Goal: Information Seeking & Learning: Learn about a topic

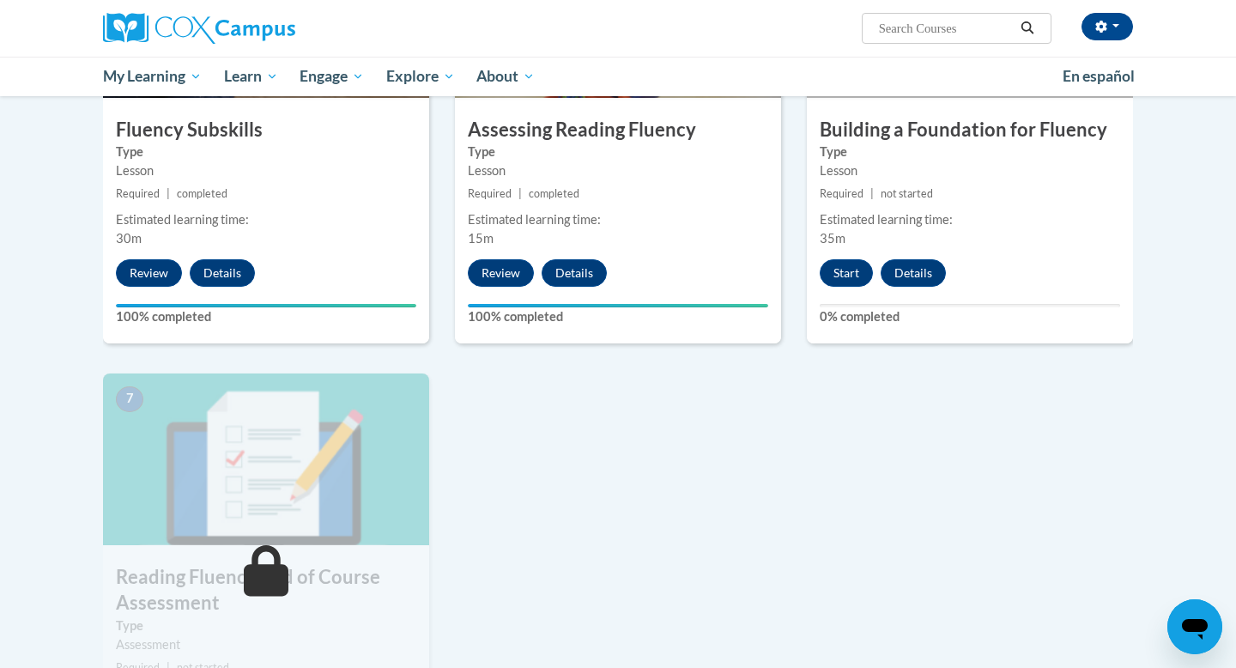
scroll to position [953, 0]
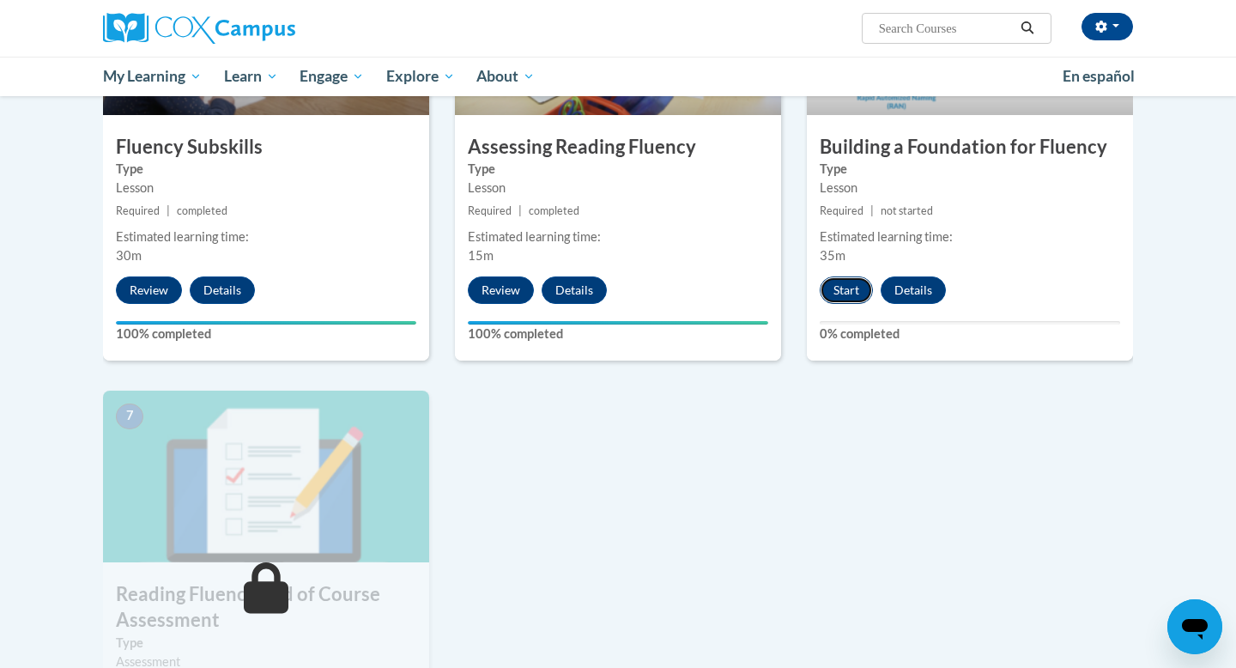
click at [852, 293] on button "Start" at bounding box center [846, 289] width 53 height 27
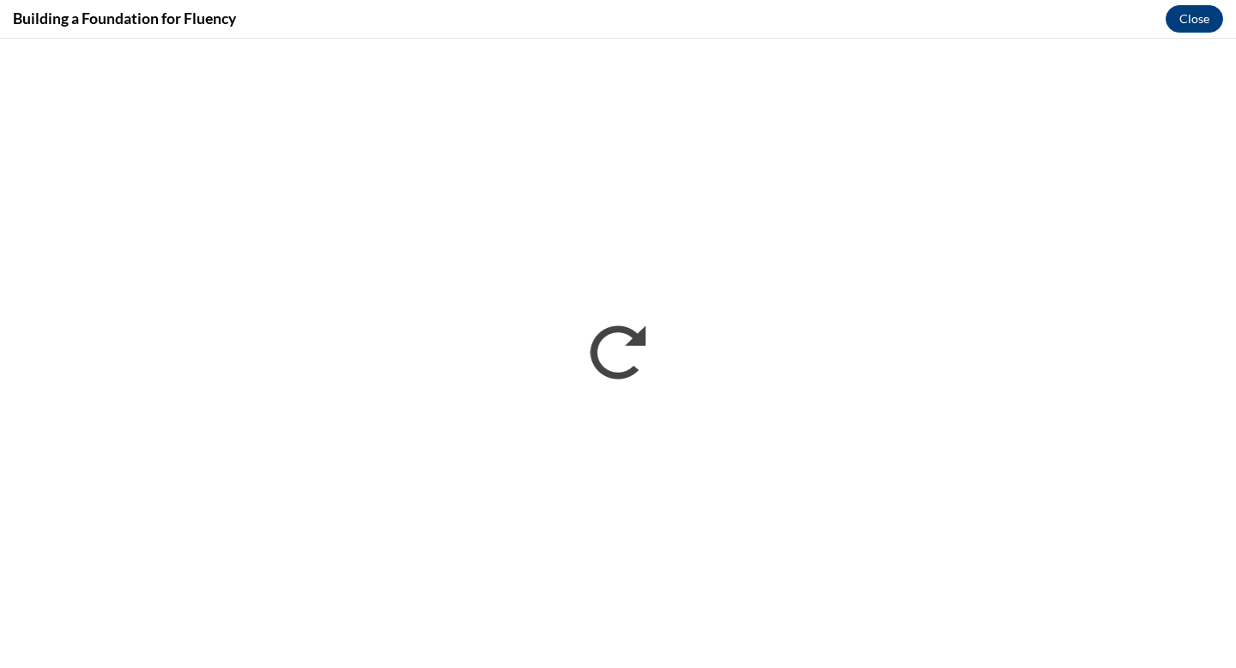
scroll to position [0, 0]
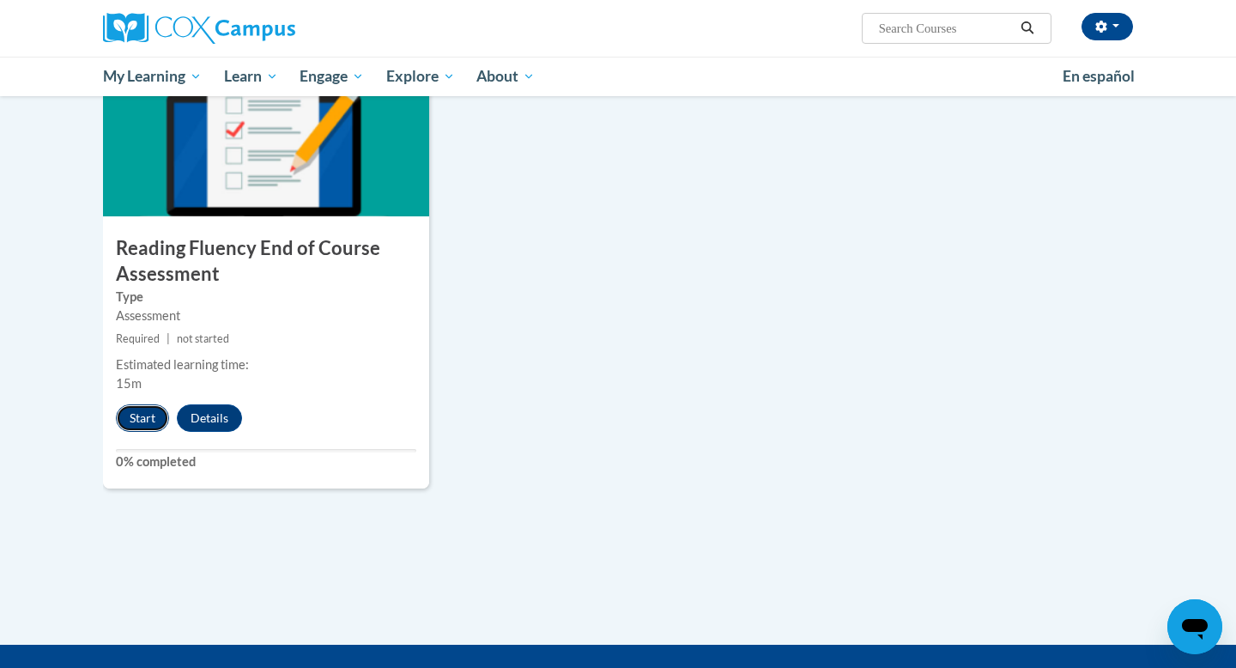
click at [146, 416] on button "Start" at bounding box center [142, 417] width 53 height 27
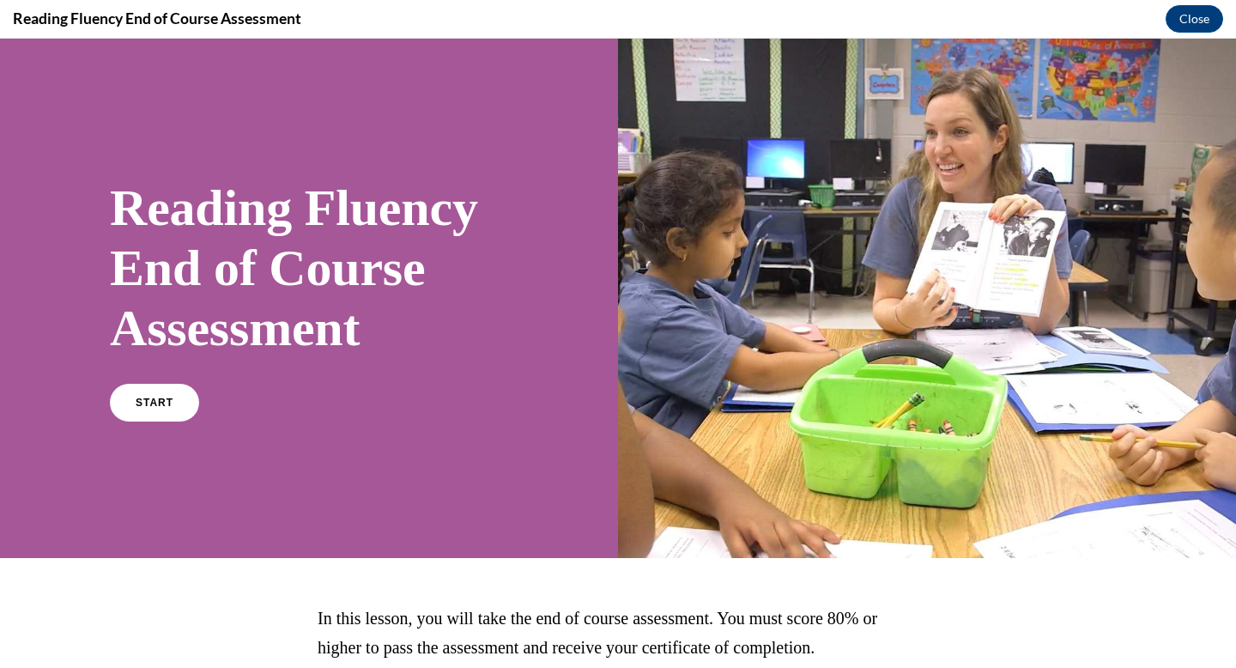
click at [146, 416] on link "START" at bounding box center [154, 403] width 89 height 38
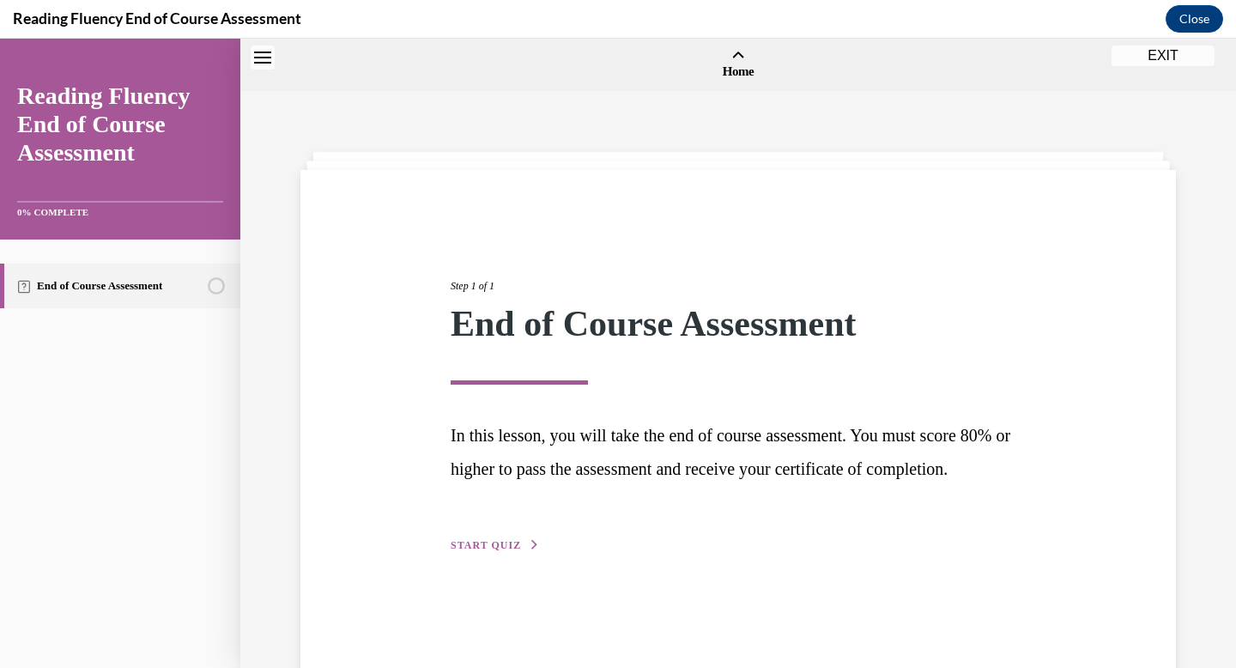
scroll to position [53, 0]
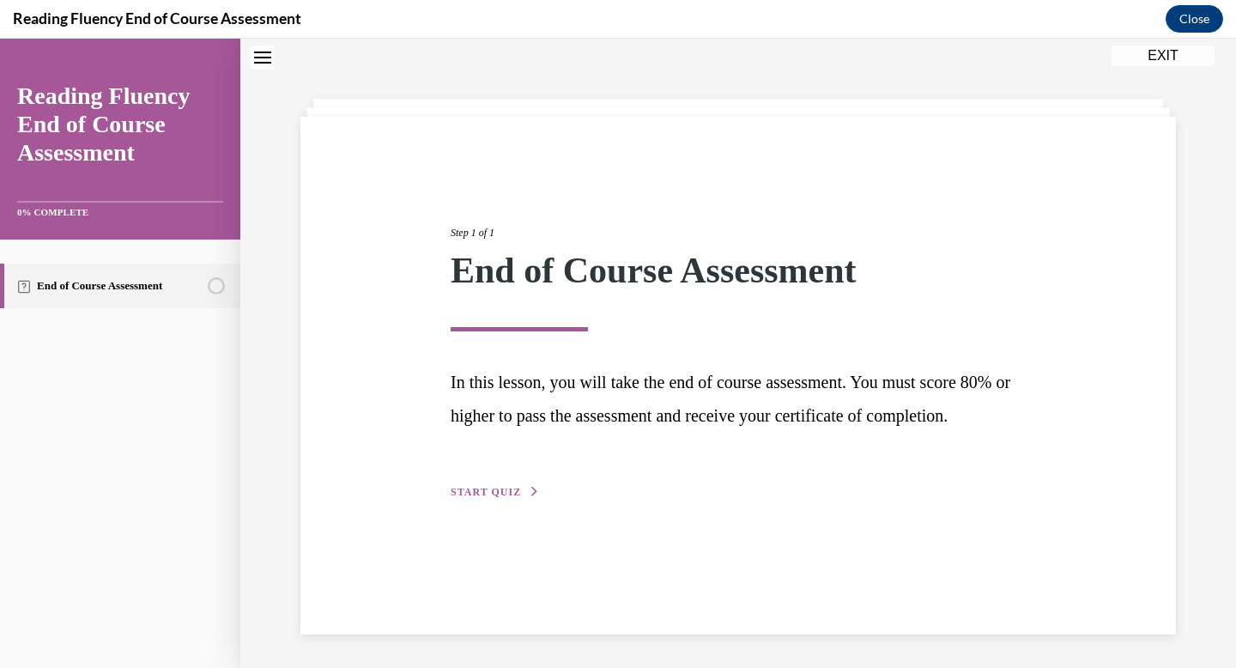
click at [492, 498] on span "START QUIZ" at bounding box center [486, 492] width 70 height 12
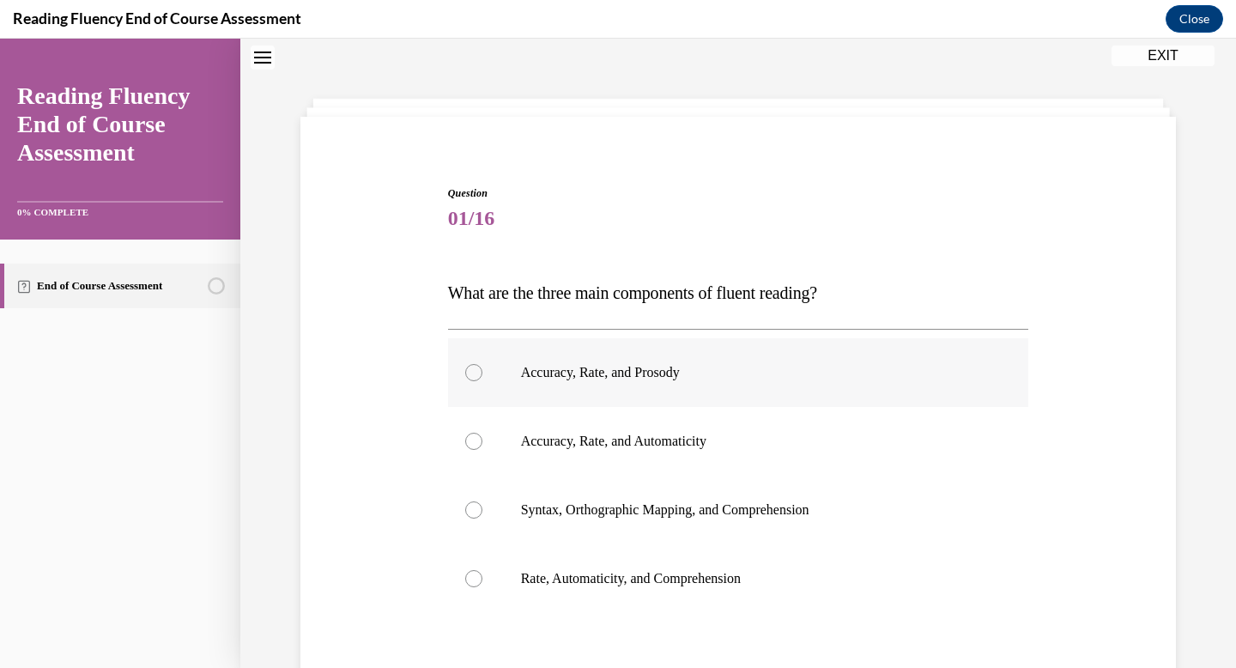
click at [619, 367] on p "Accuracy, Rate, and Prosody" at bounding box center [753, 372] width 465 height 17
click at [482, 367] on input "Accuracy, Rate, and Prosody" at bounding box center [473, 372] width 17 height 17
radio input "true"
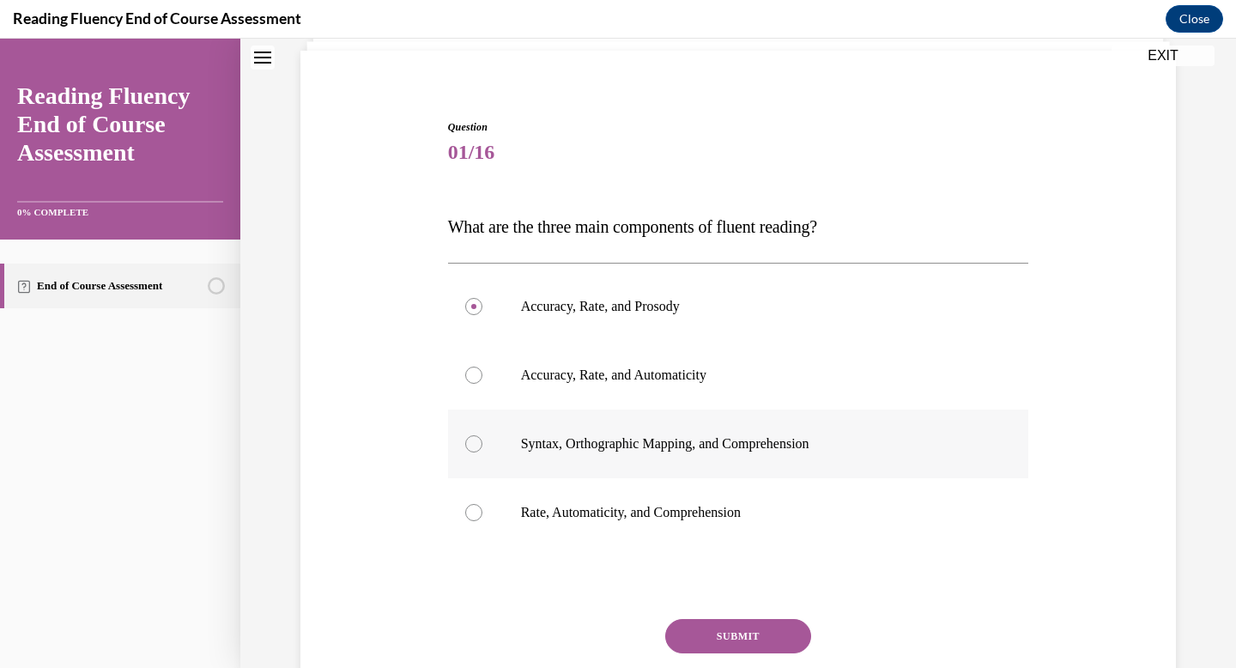
scroll to position [141, 0]
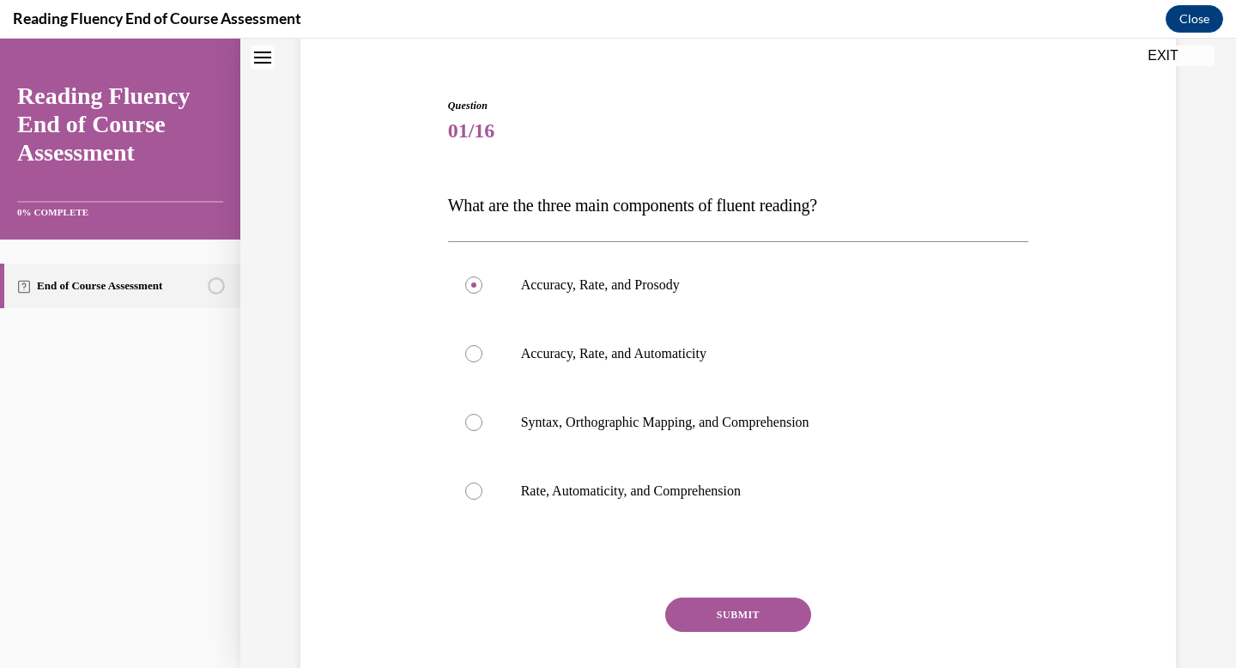
click at [703, 614] on button "SUBMIT" at bounding box center [738, 615] width 146 height 34
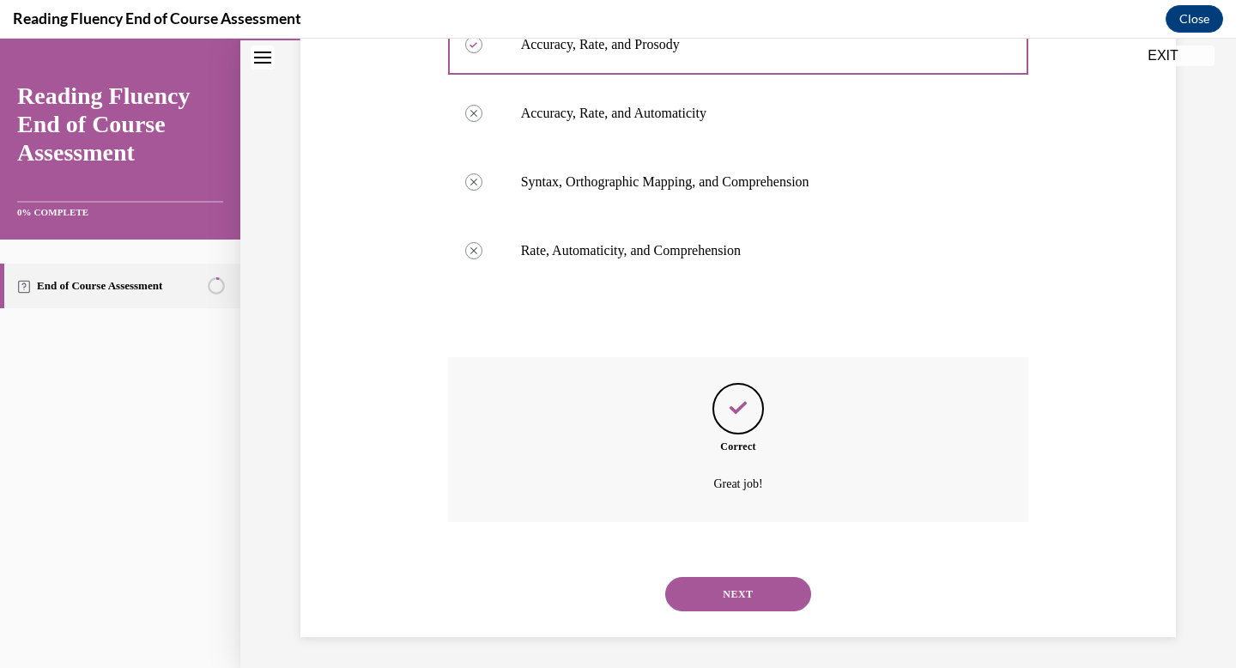
scroll to position [385, 0]
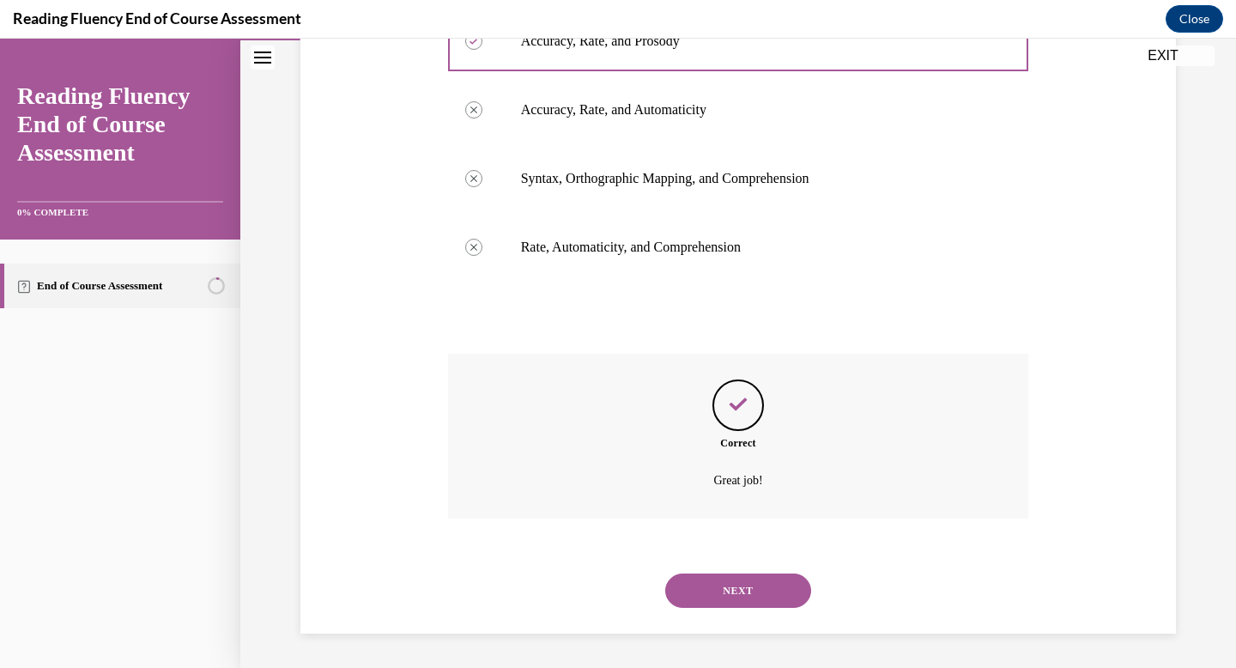
click at [719, 580] on button "NEXT" at bounding box center [738, 590] width 146 height 34
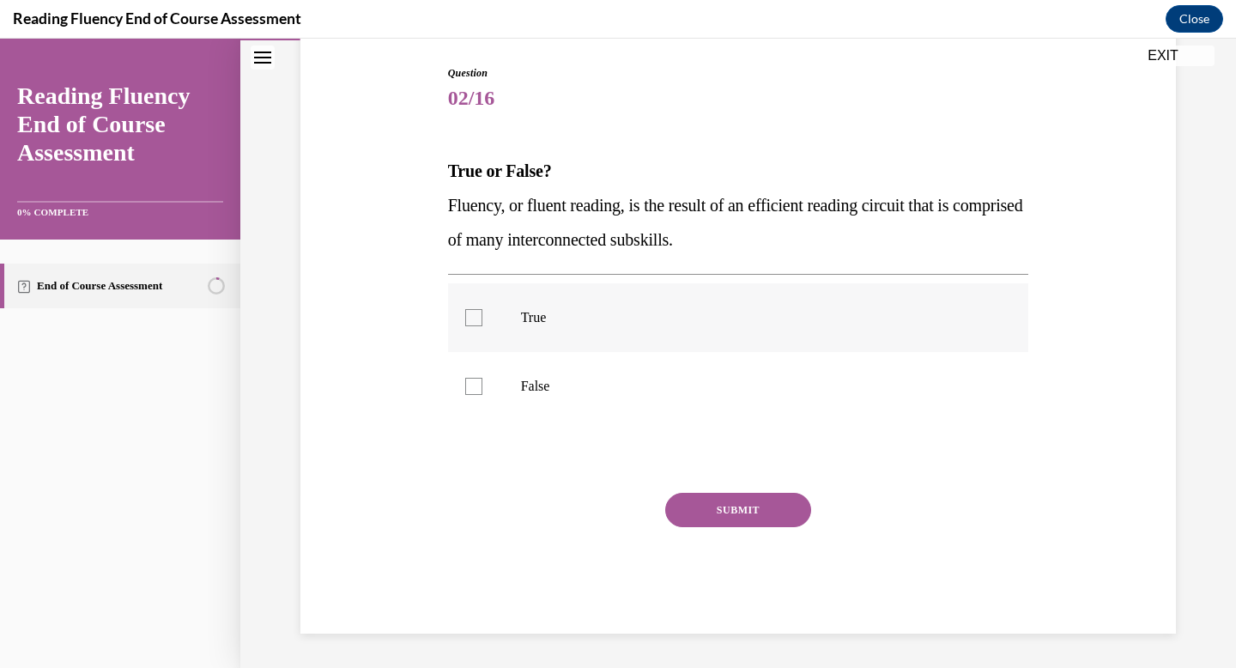
click at [477, 315] on div at bounding box center [473, 317] width 17 height 17
click at [477, 315] on input "True" at bounding box center [473, 317] width 17 height 17
checkbox input "true"
click at [746, 513] on button "SUBMIT" at bounding box center [738, 510] width 146 height 34
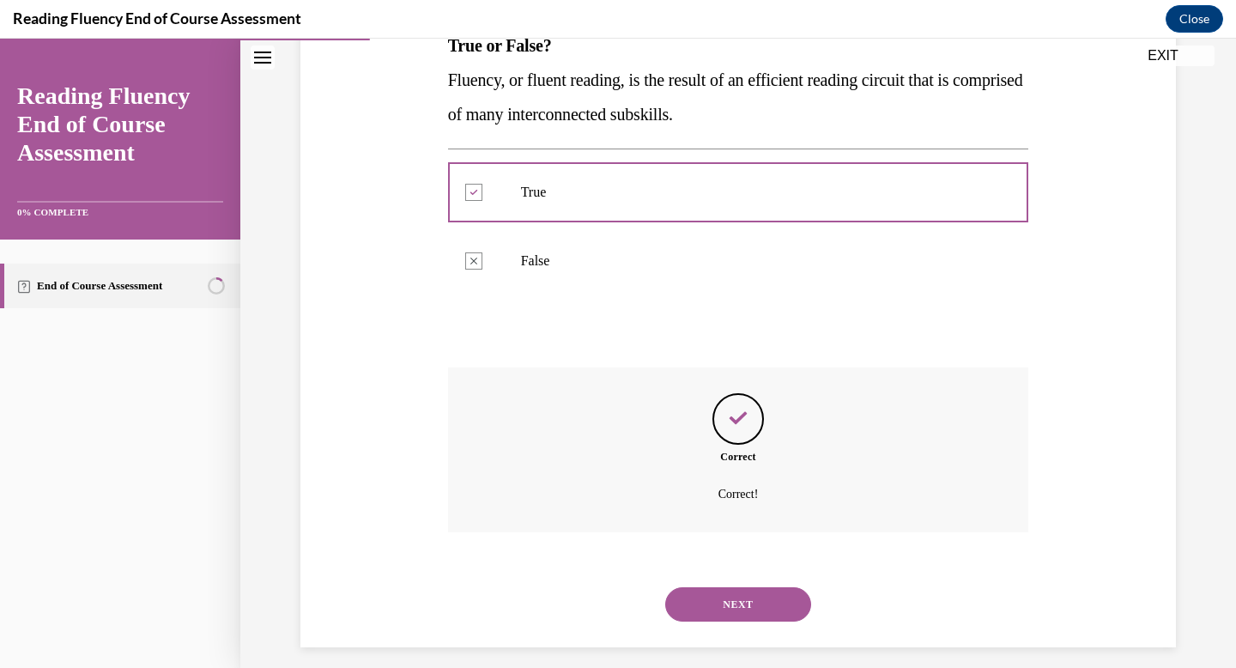
scroll to position [313, 0]
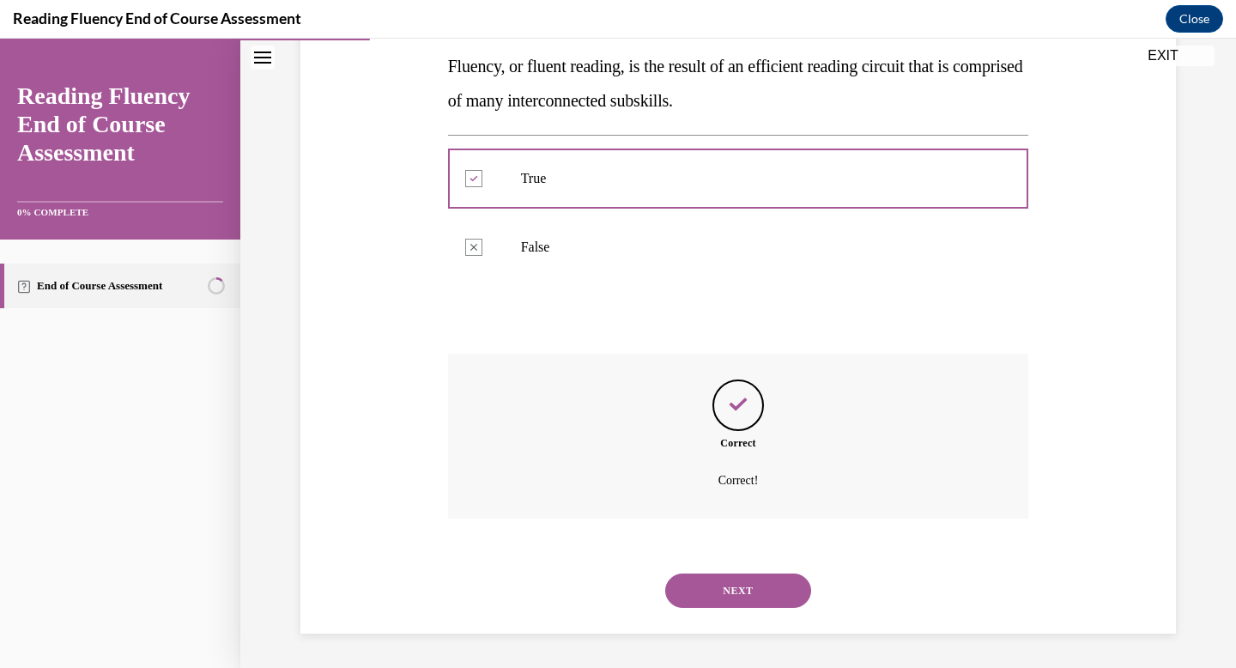
click at [736, 592] on button "NEXT" at bounding box center [738, 590] width 146 height 34
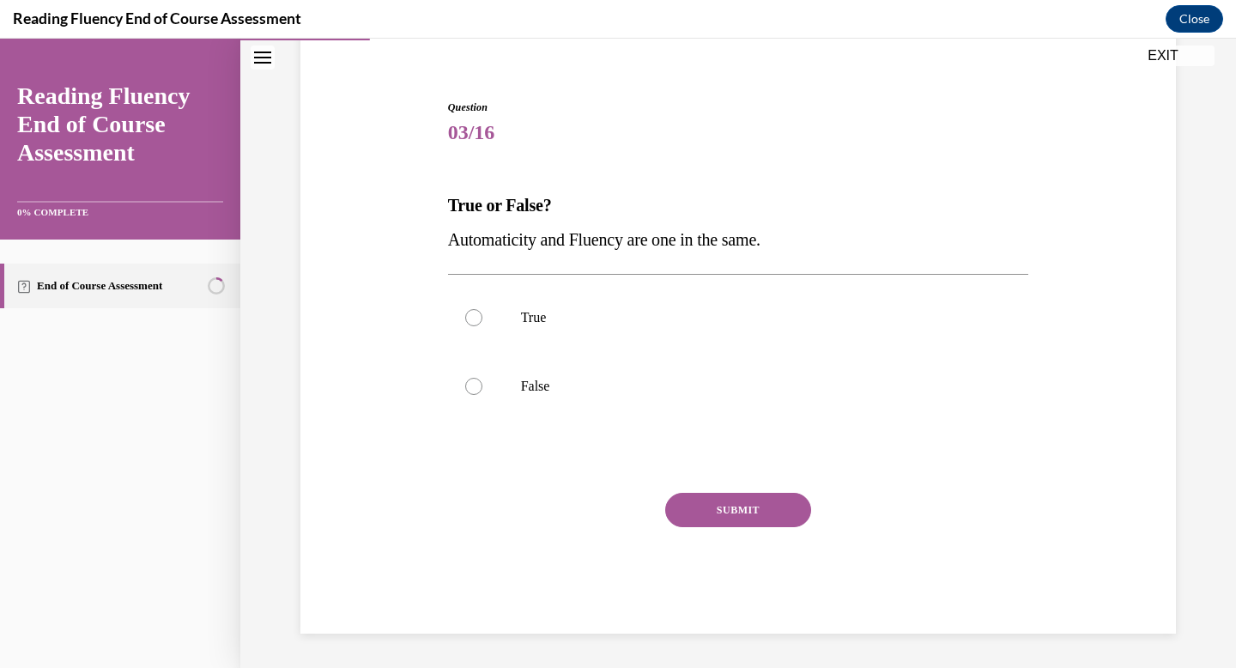
scroll to position [139, 0]
click at [473, 314] on div at bounding box center [473, 317] width 17 height 17
click at [473, 314] on input "True" at bounding box center [473, 317] width 17 height 17
radio input "true"
click at [731, 503] on button "SUBMIT" at bounding box center [738, 510] width 146 height 34
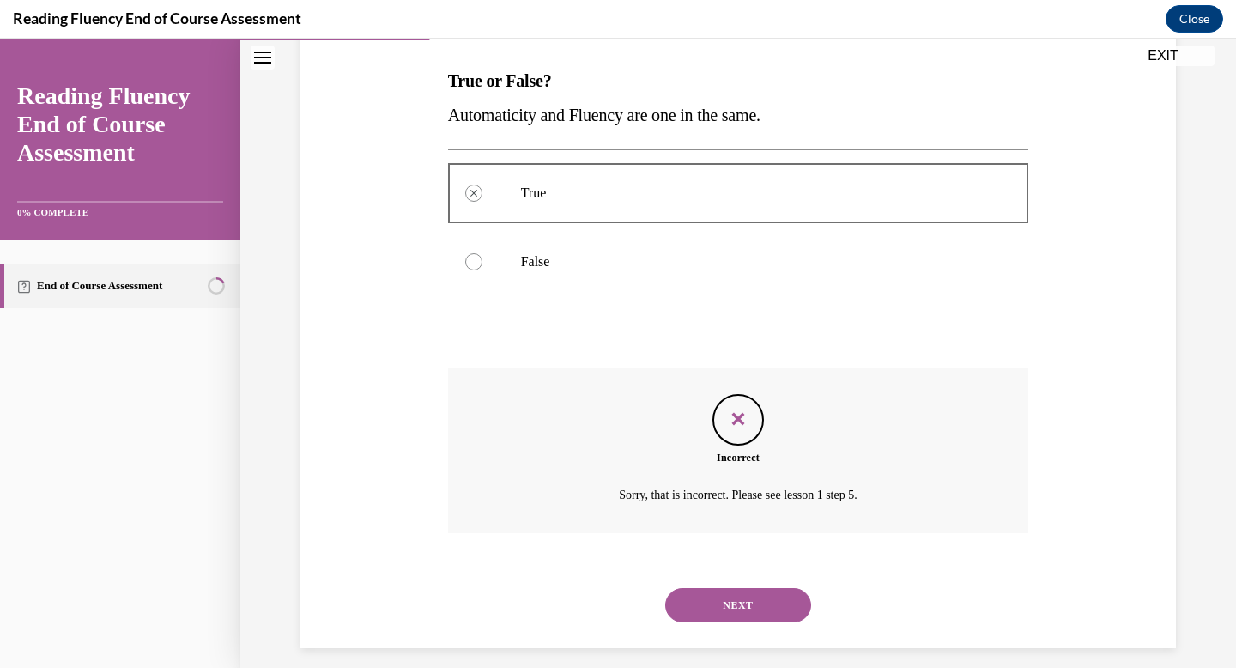
scroll to position [278, 0]
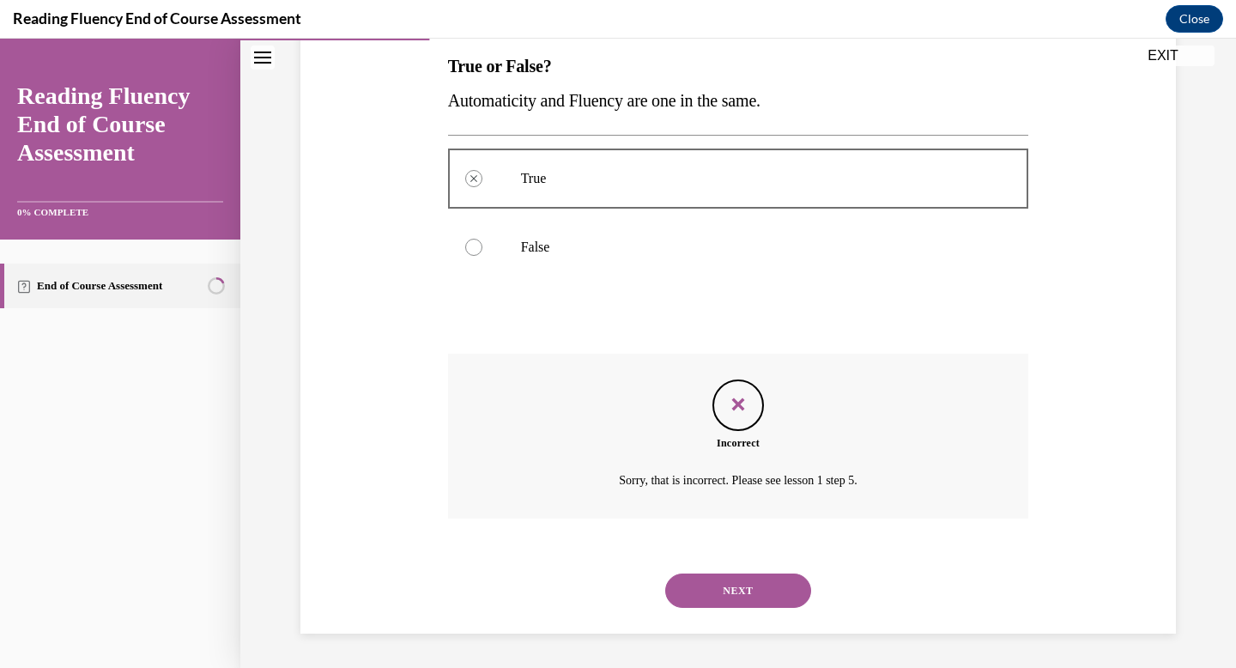
click at [725, 592] on button "NEXT" at bounding box center [738, 590] width 146 height 34
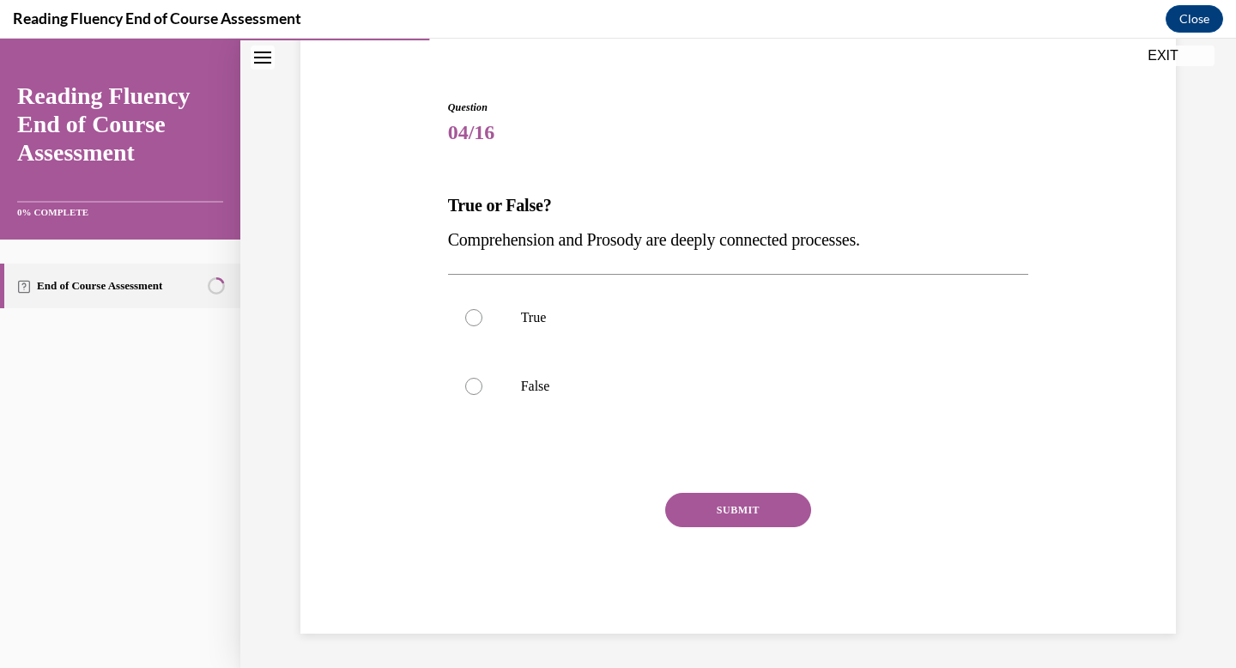
scroll to position [139, 0]
click at [476, 316] on div at bounding box center [473, 317] width 17 height 17
click at [476, 316] on input "True" at bounding box center [473, 317] width 17 height 17
radio input "true"
click at [730, 511] on button "SUBMIT" at bounding box center [738, 510] width 146 height 34
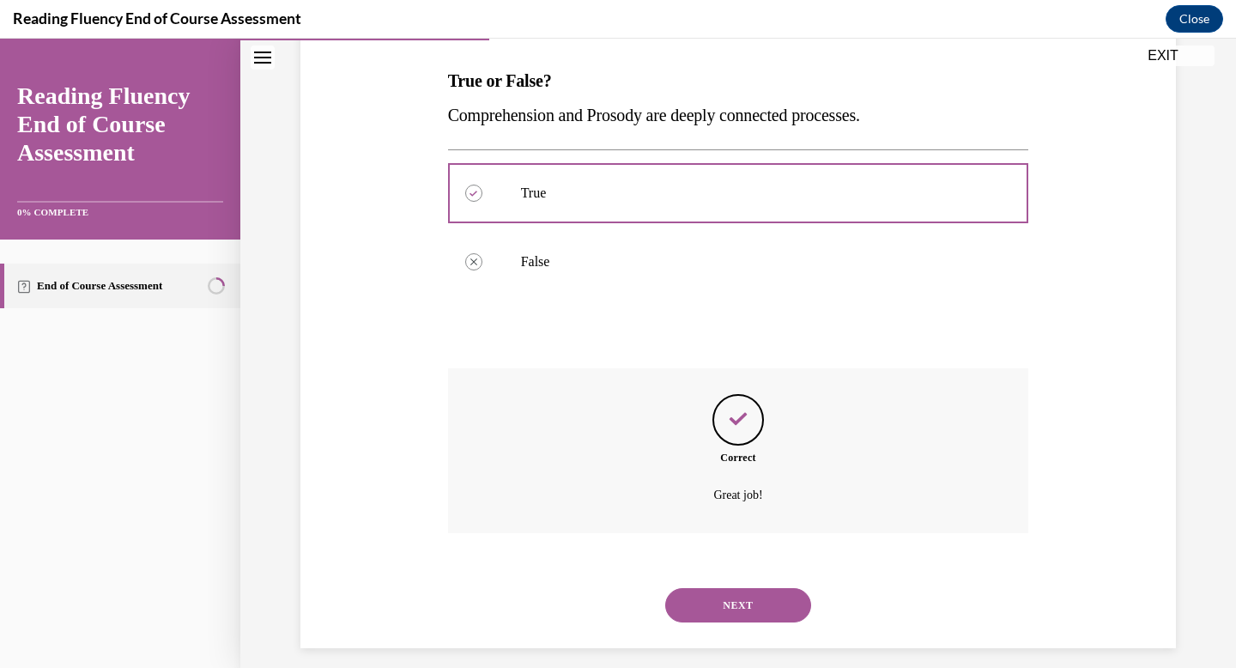
scroll to position [278, 0]
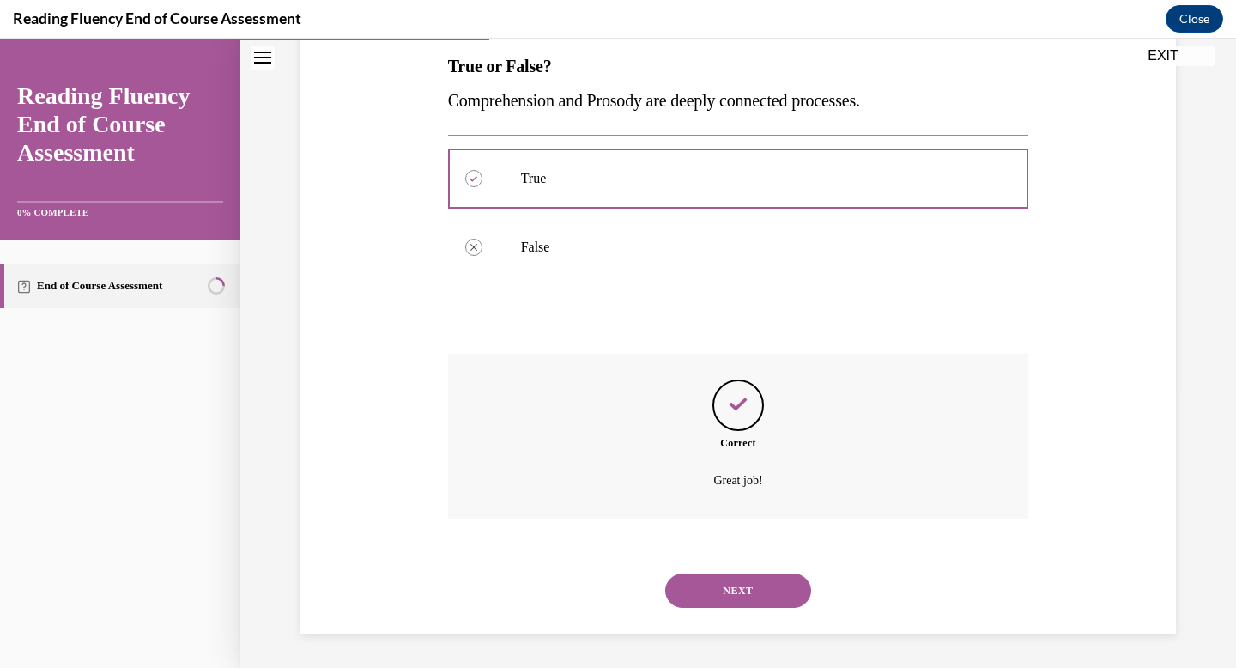
click at [734, 588] on button "NEXT" at bounding box center [738, 590] width 146 height 34
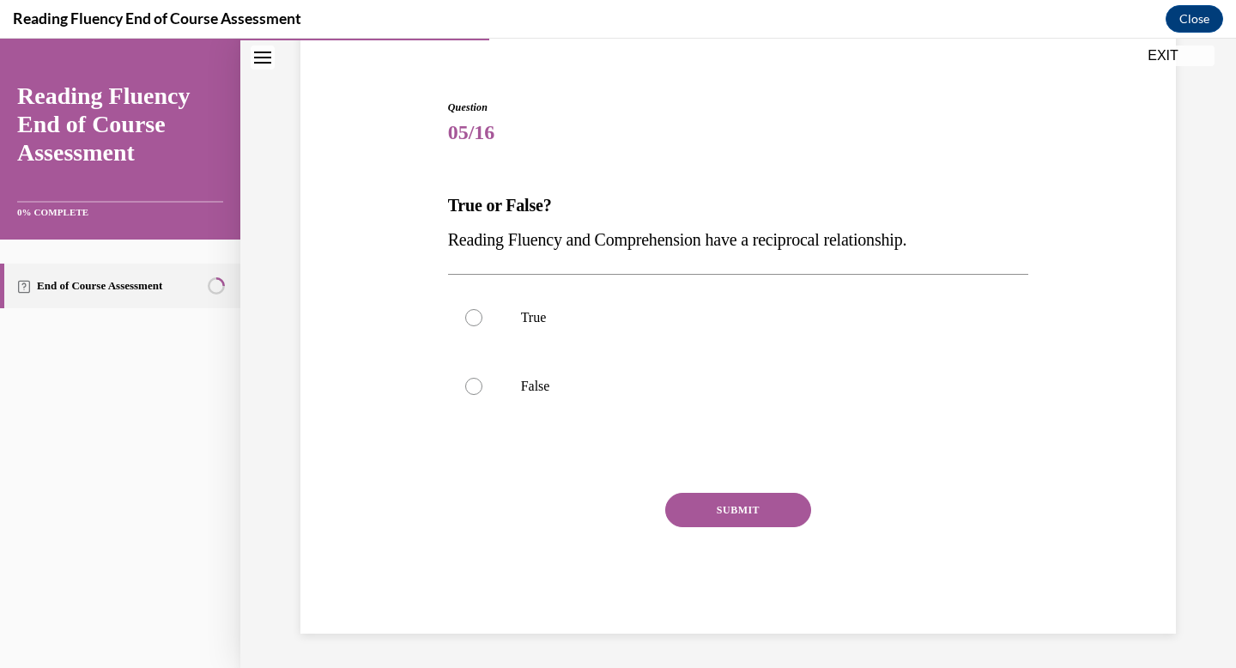
scroll to position [139, 0]
click at [526, 319] on p "True" at bounding box center [753, 317] width 465 height 17
click at [482, 319] on input "True" at bounding box center [473, 317] width 17 height 17
radio input "true"
click at [747, 507] on button "SUBMIT" at bounding box center [738, 510] width 146 height 34
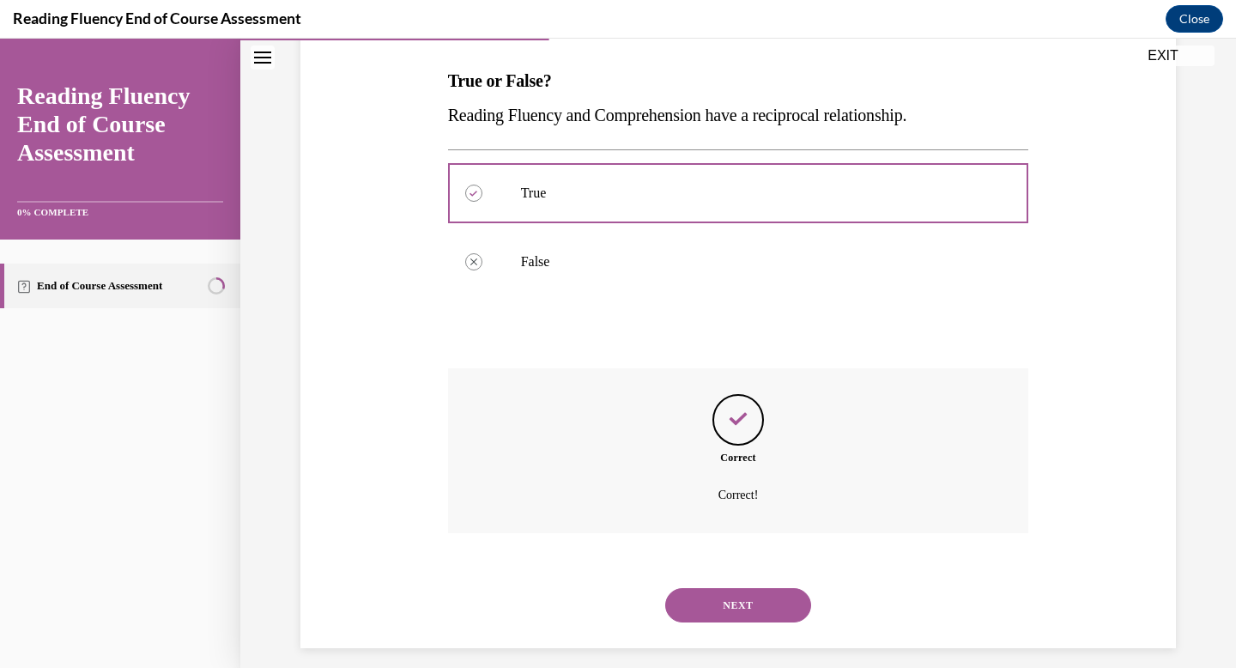
scroll to position [278, 0]
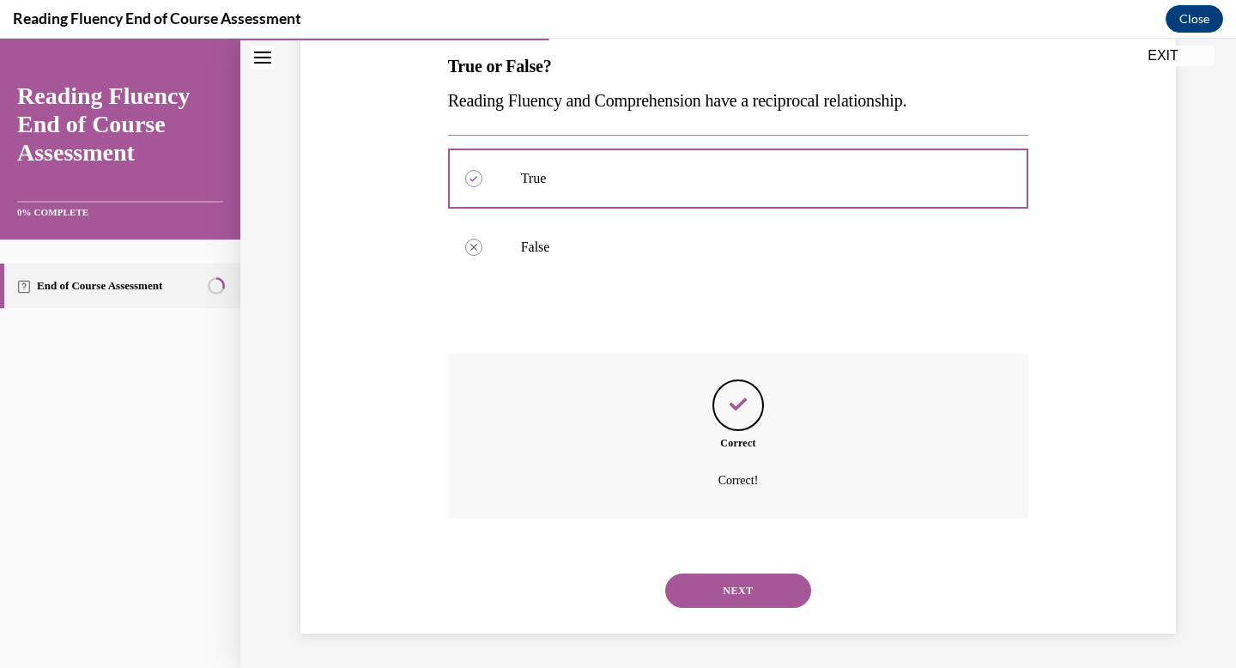
click at [739, 589] on button "NEXT" at bounding box center [738, 590] width 146 height 34
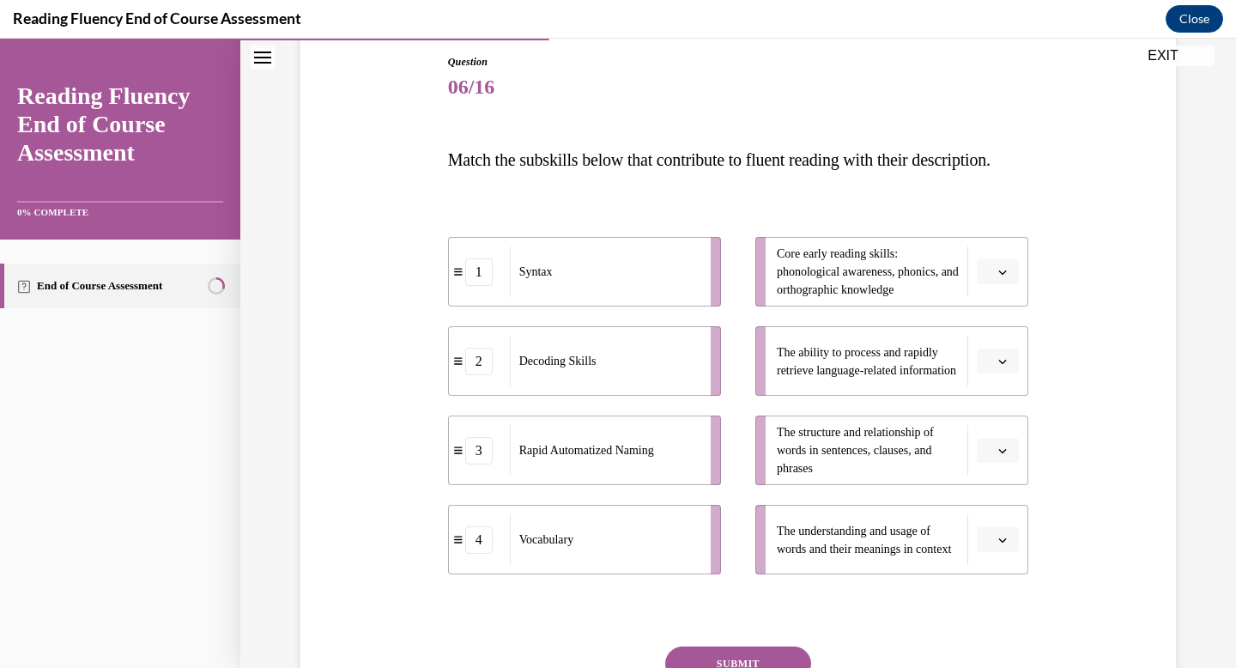
scroll to position [195, 0]
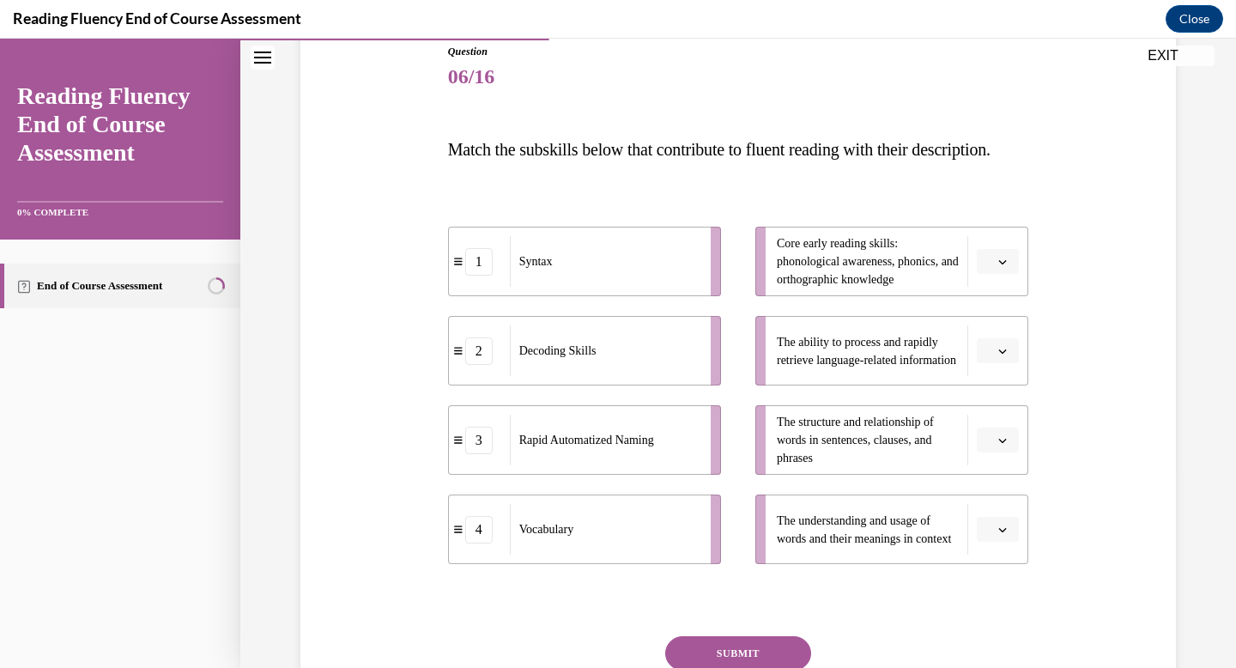
click at [640, 376] on div "Decoding Skills" at bounding box center [605, 350] width 190 height 51
click at [777, 286] on span "Core early reading skills: phonological awareness, phonics, and orthographic kn…" at bounding box center [868, 261] width 182 height 49
click at [1011, 275] on button "button" at bounding box center [998, 262] width 42 height 26
click at [998, 398] on div "2" at bounding box center [995, 402] width 43 height 34
click at [1001, 355] on icon "button" at bounding box center [1002, 351] width 9 height 9
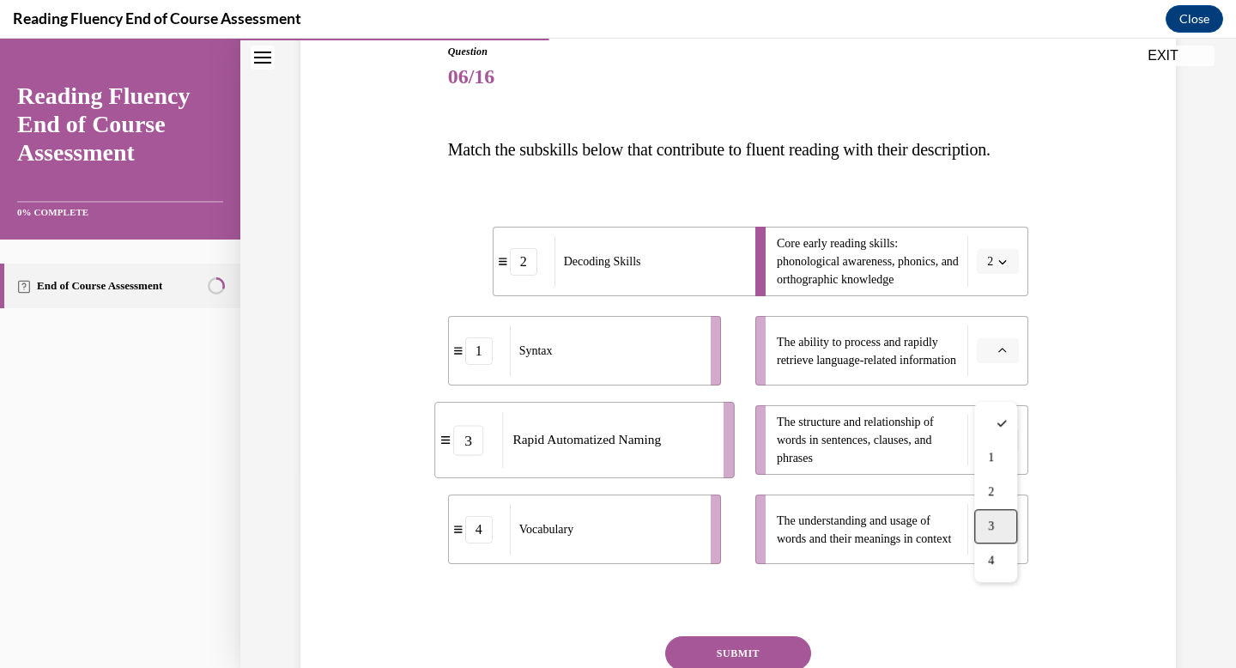
click at [996, 528] on div "3" at bounding box center [995, 526] width 43 height 34
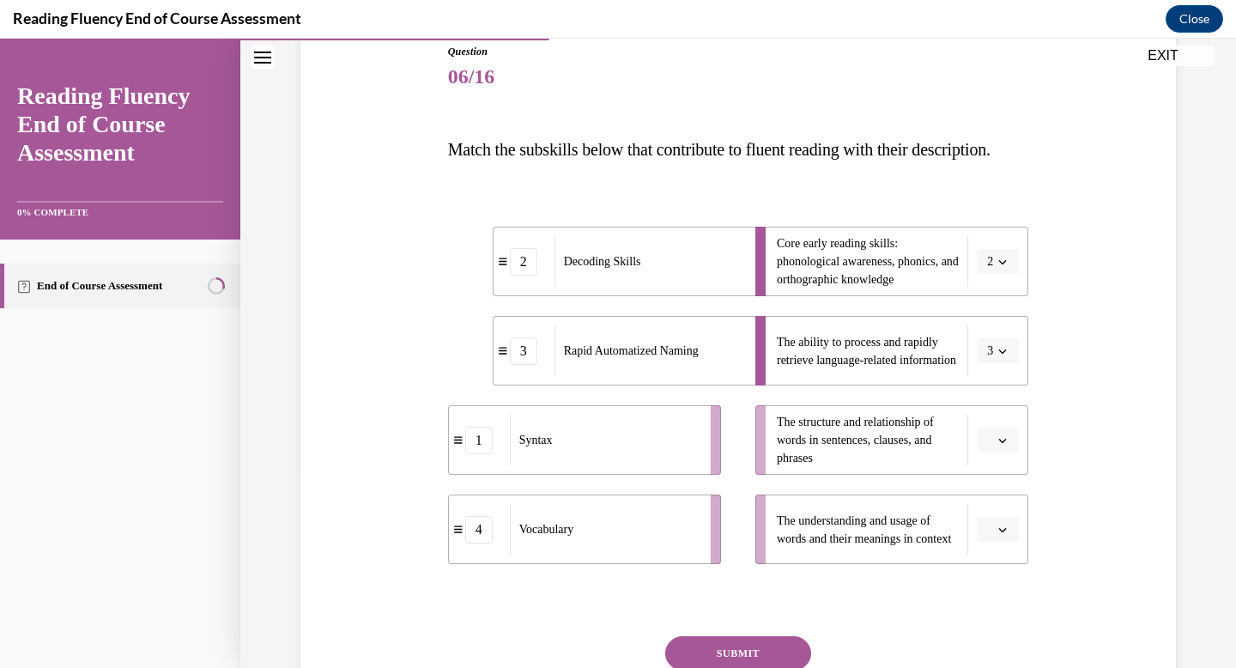
click at [998, 445] on icon "button" at bounding box center [1002, 440] width 9 height 9
click at [1001, 326] on div "1" at bounding box center [995, 333] width 43 height 34
click at [999, 534] on icon "button" at bounding box center [1002, 529] width 9 height 9
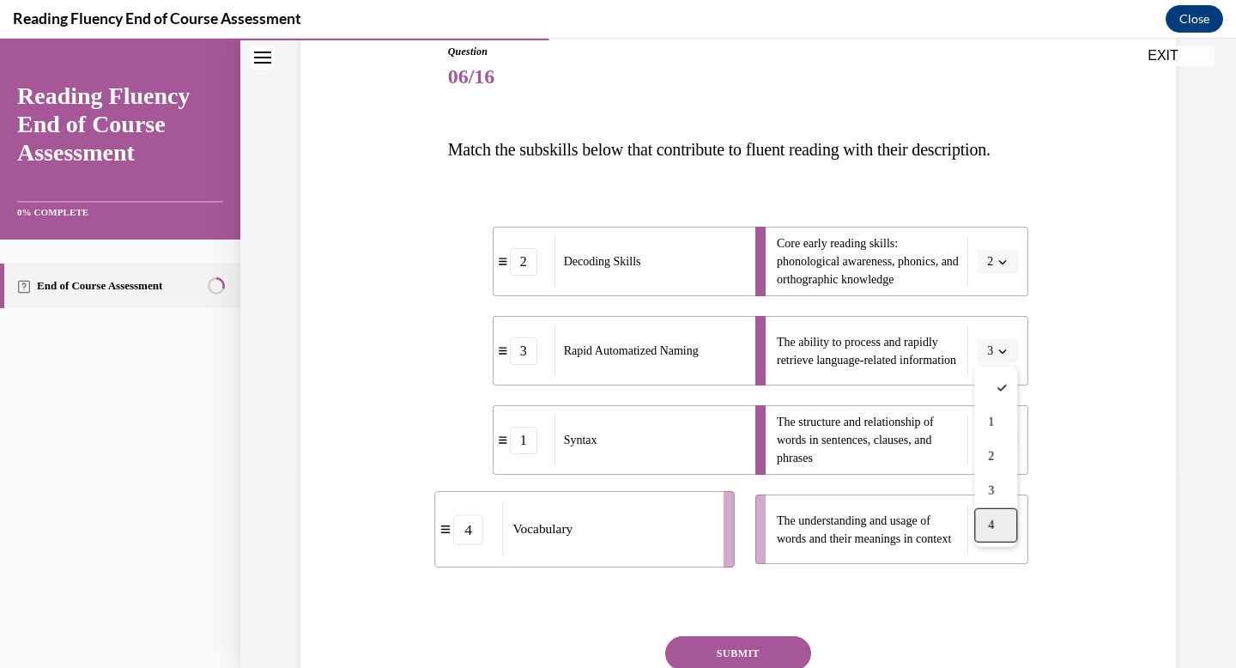
click at [999, 522] on div "4" at bounding box center [995, 525] width 43 height 34
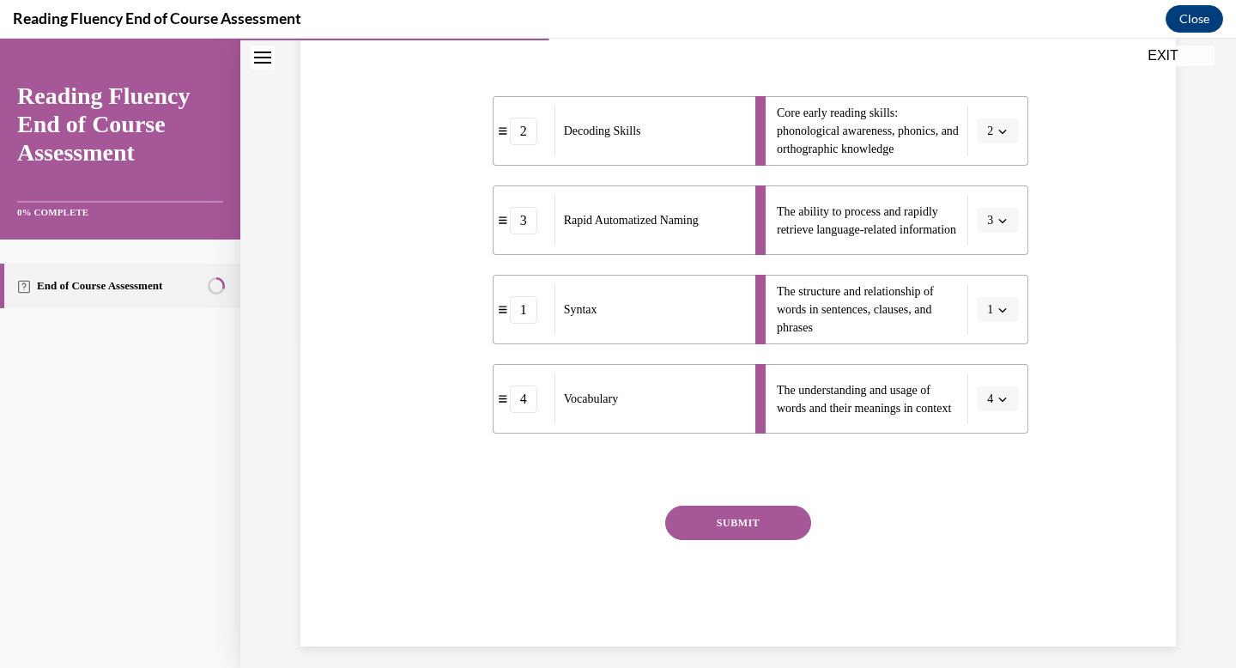
scroll to position [373, 0]
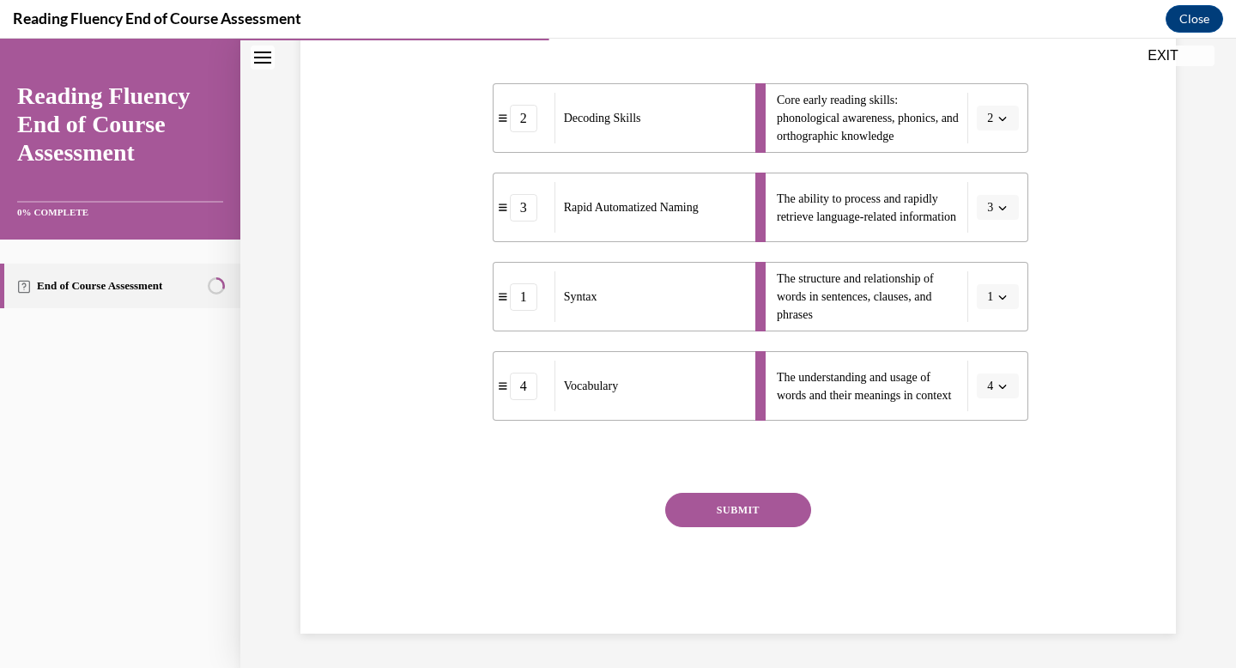
click at [755, 511] on button "SUBMIT" at bounding box center [738, 510] width 146 height 34
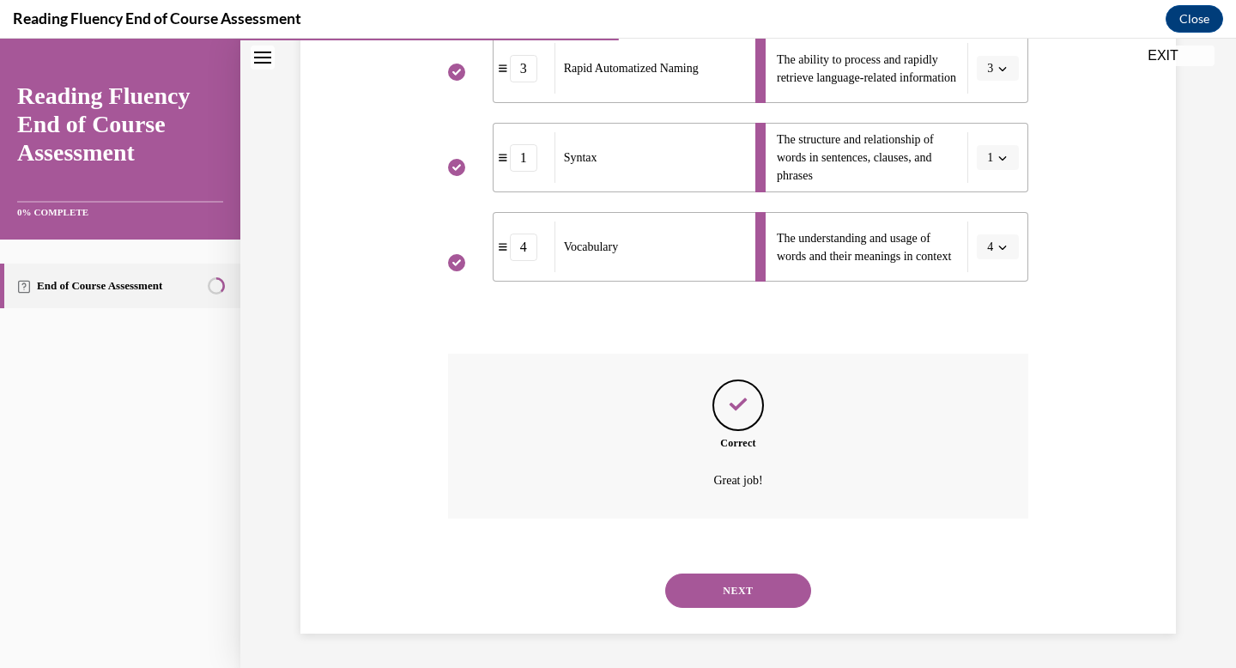
scroll to position [512, 0]
click at [737, 584] on button "NEXT" at bounding box center [738, 590] width 146 height 34
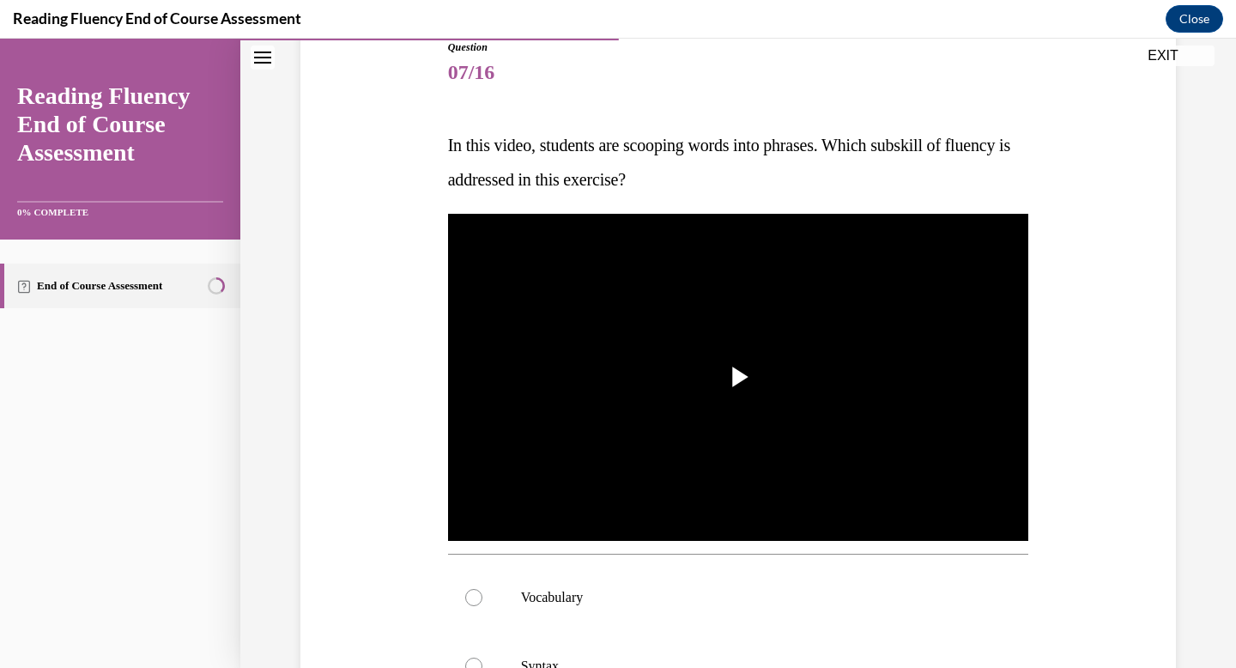
scroll to position [171, 0]
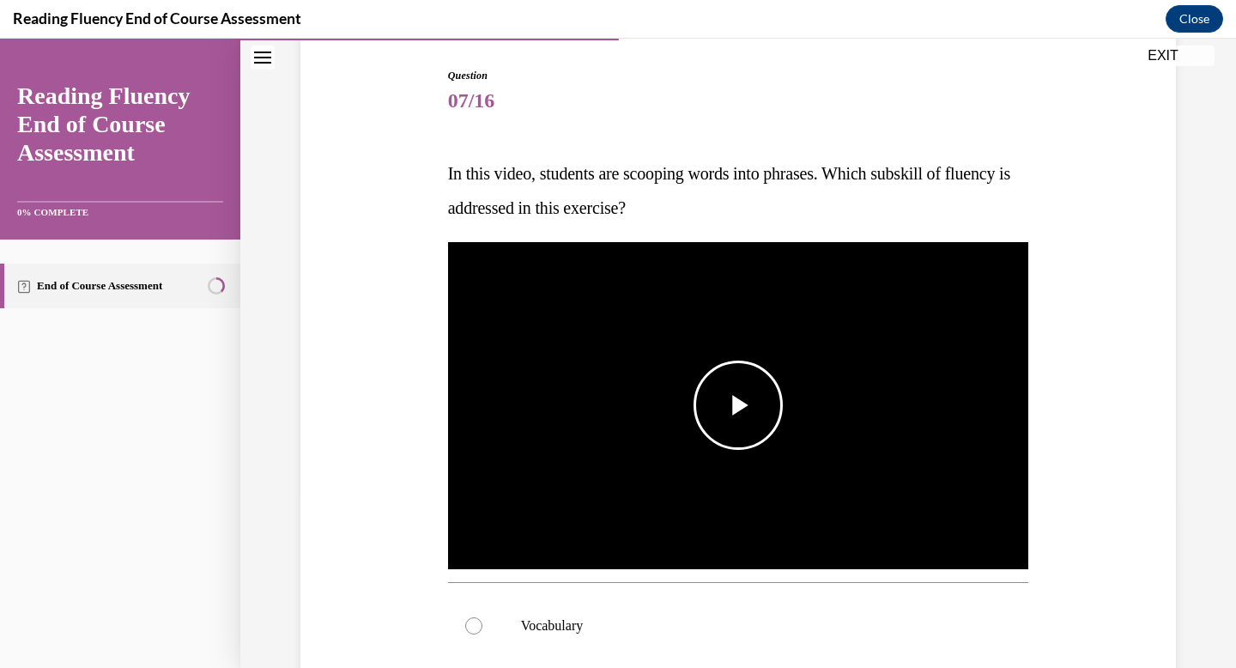
click at [738, 405] on span "Video player" at bounding box center [738, 405] width 0 height 0
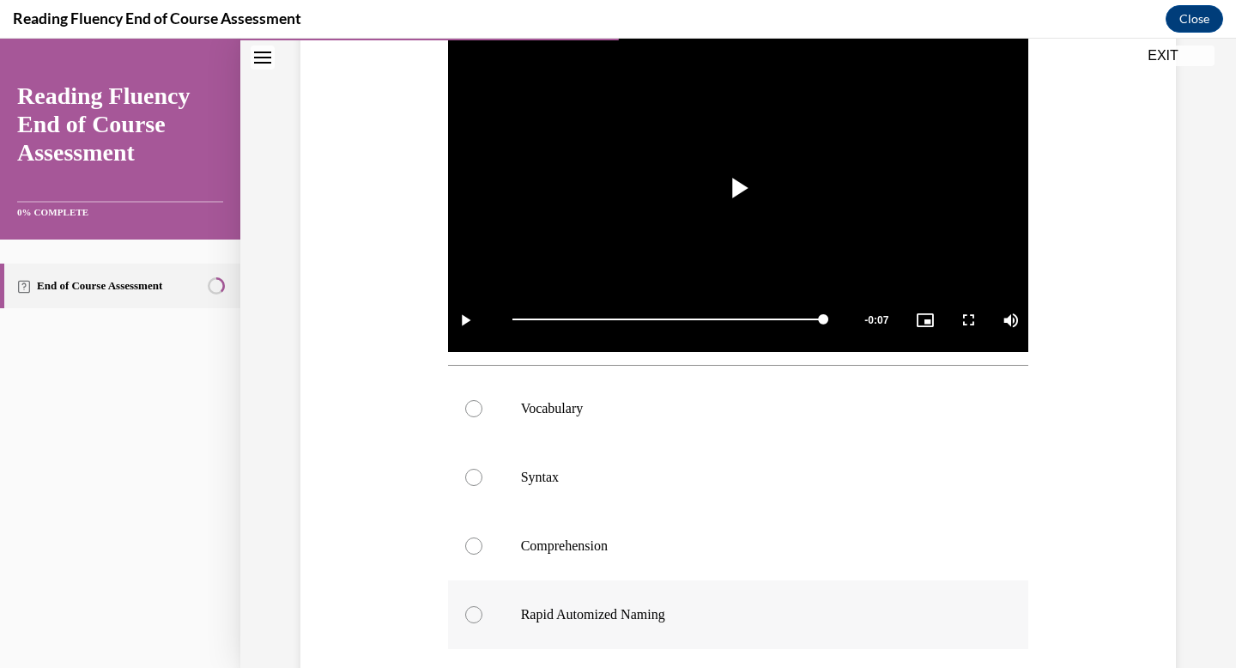
scroll to position [397, 0]
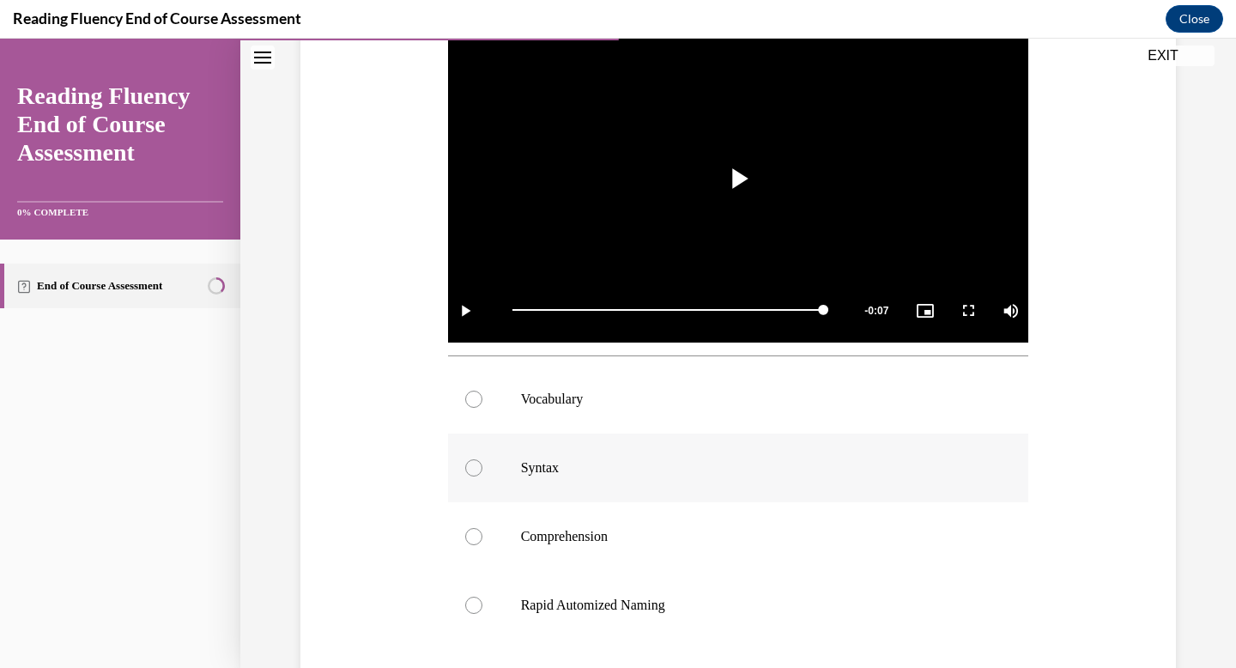
click at [516, 471] on label "Syntax" at bounding box center [738, 468] width 581 height 69
click at [482, 471] on input "Syntax" at bounding box center [473, 467] width 17 height 17
radio input "true"
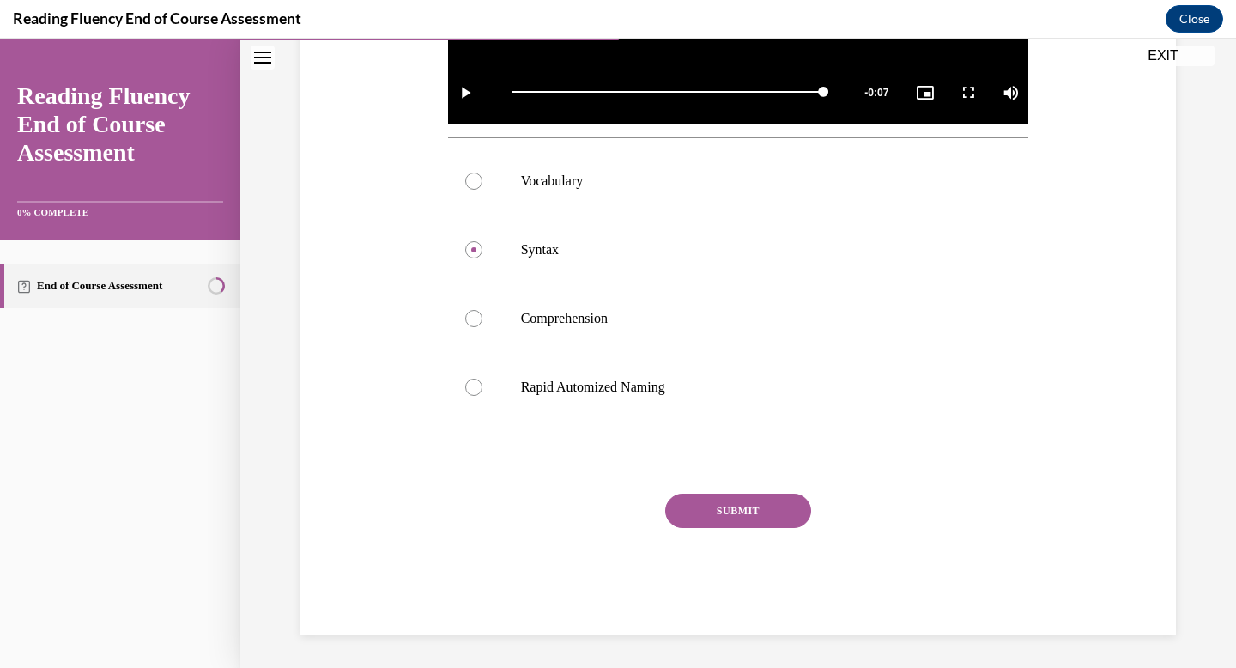
click at [726, 503] on button "SUBMIT" at bounding box center [738, 511] width 146 height 34
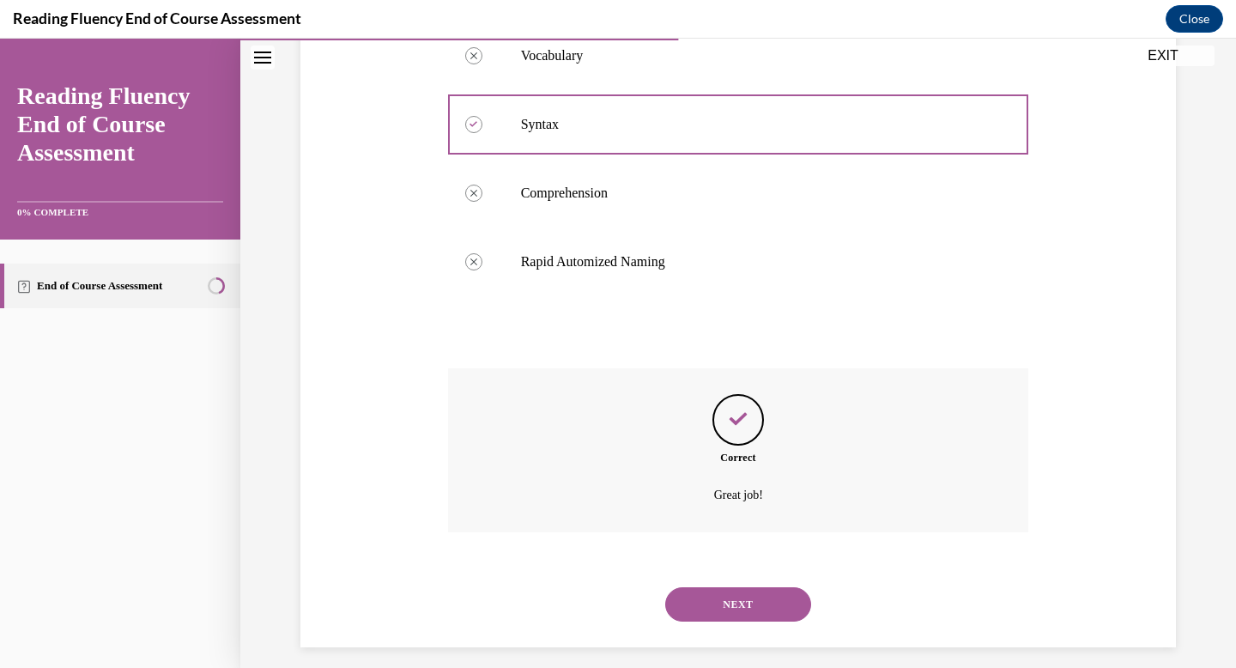
scroll to position [755, 0]
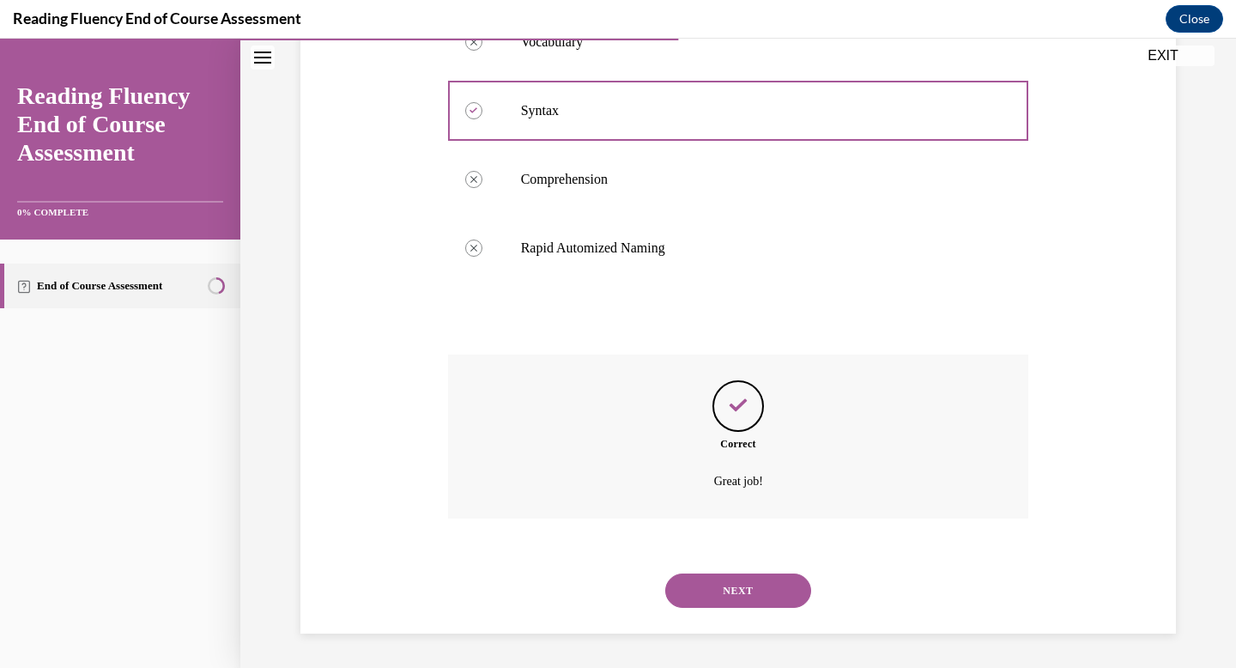
click at [723, 578] on button "NEXT" at bounding box center [738, 590] width 146 height 34
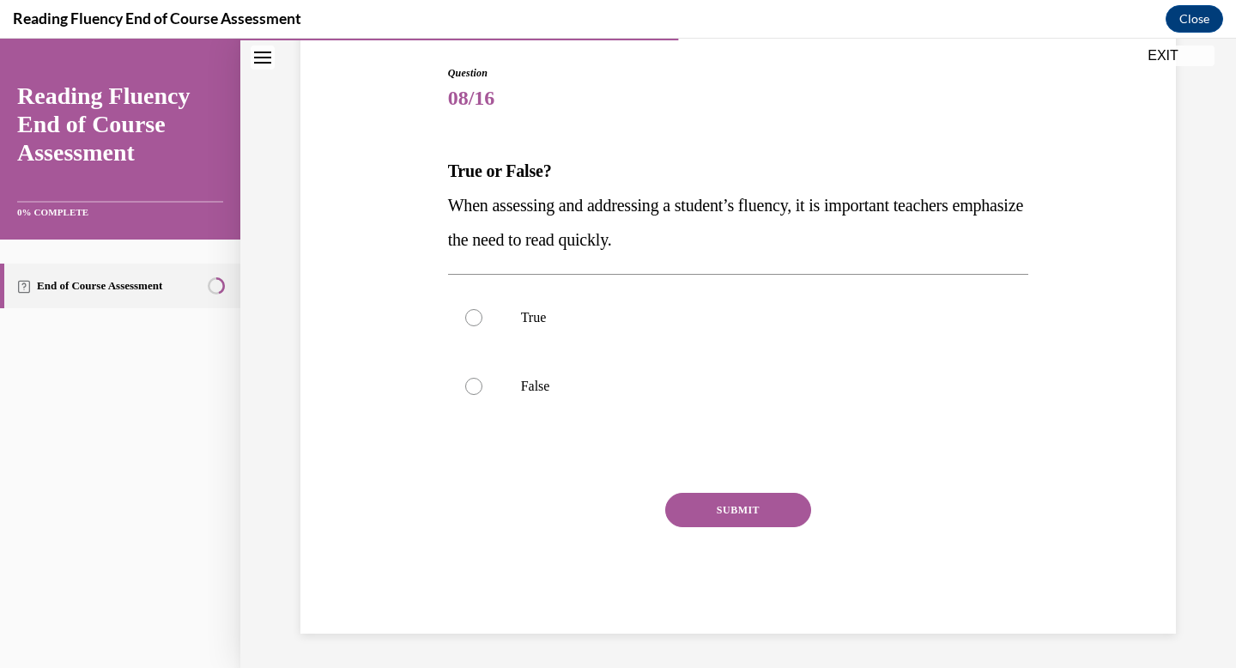
scroll to position [173, 0]
click at [476, 387] on div at bounding box center [473, 386] width 17 height 17
click at [476, 387] on input "False" at bounding box center [473, 386] width 17 height 17
radio input "true"
click at [726, 508] on button "SUBMIT" at bounding box center [738, 510] width 146 height 34
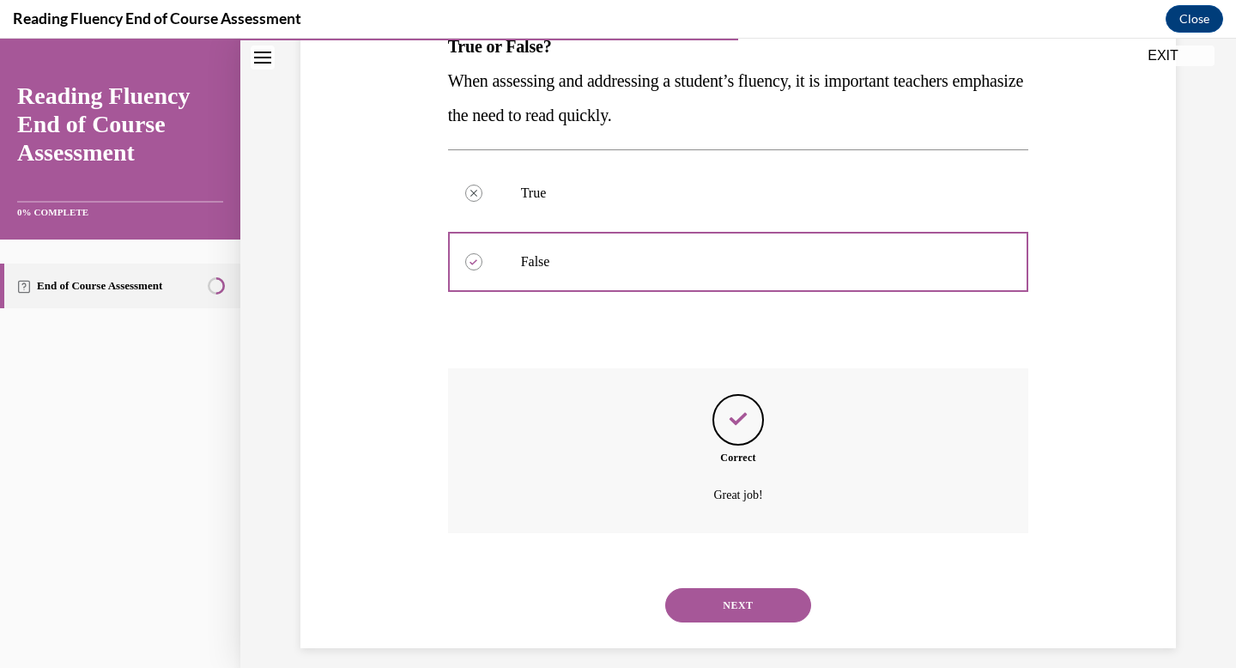
scroll to position [313, 0]
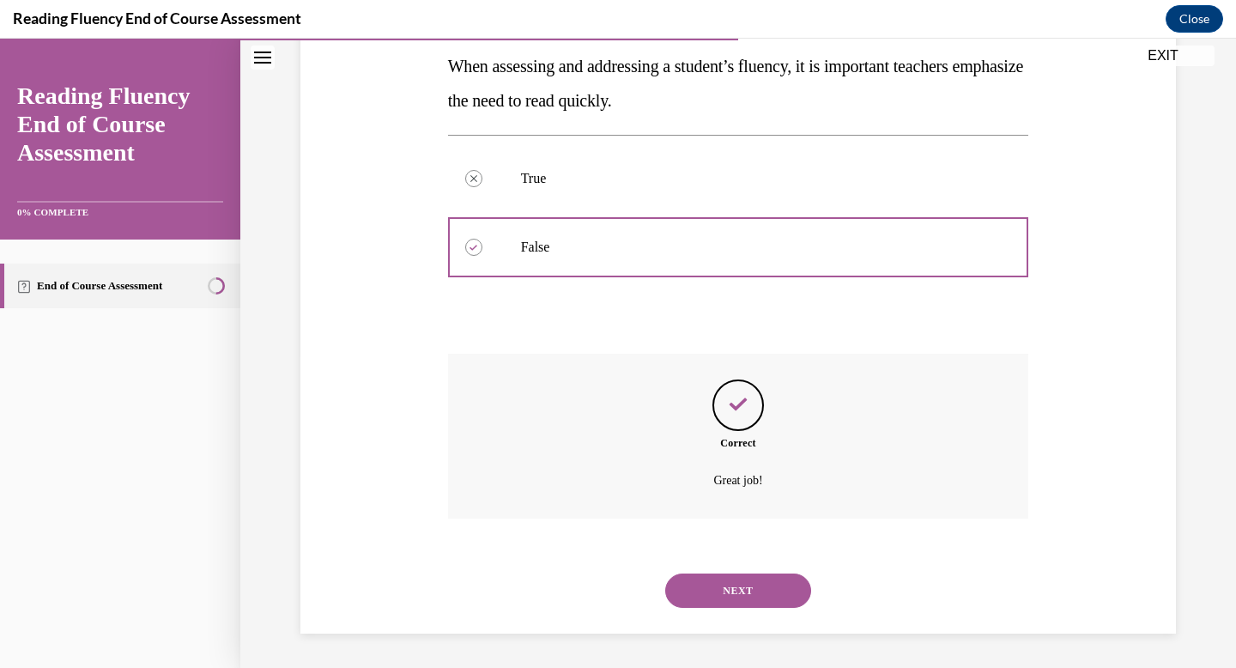
click at [727, 579] on button "NEXT" at bounding box center [738, 590] width 146 height 34
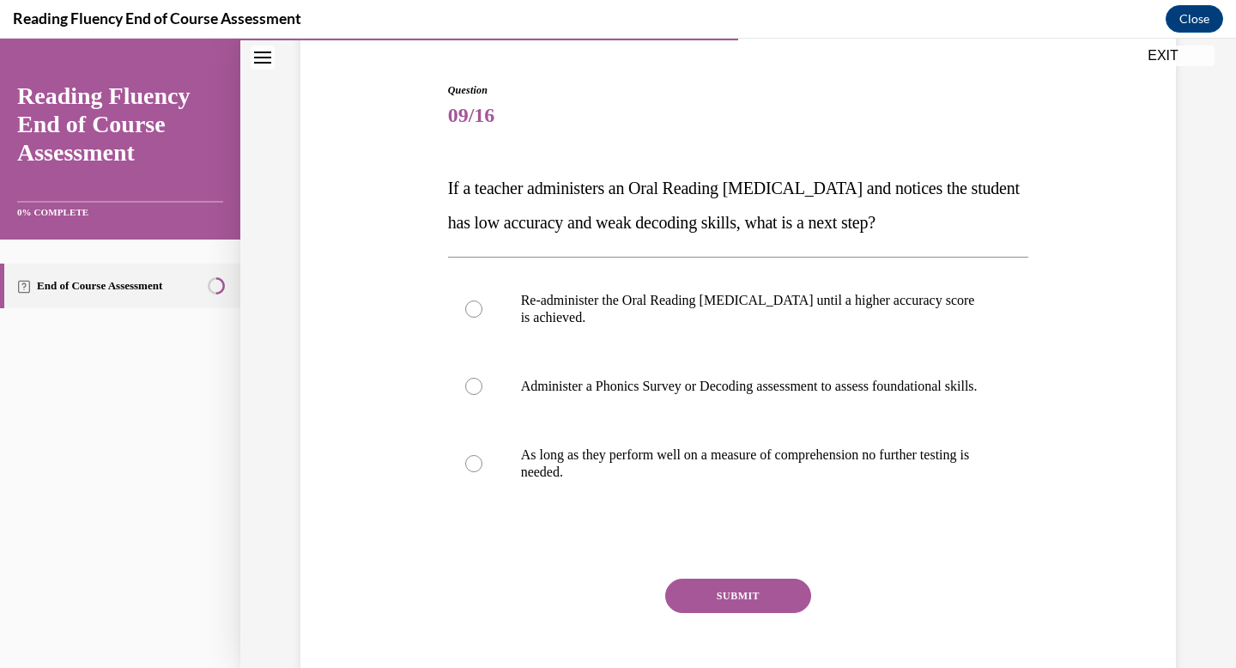
scroll to position [158, 0]
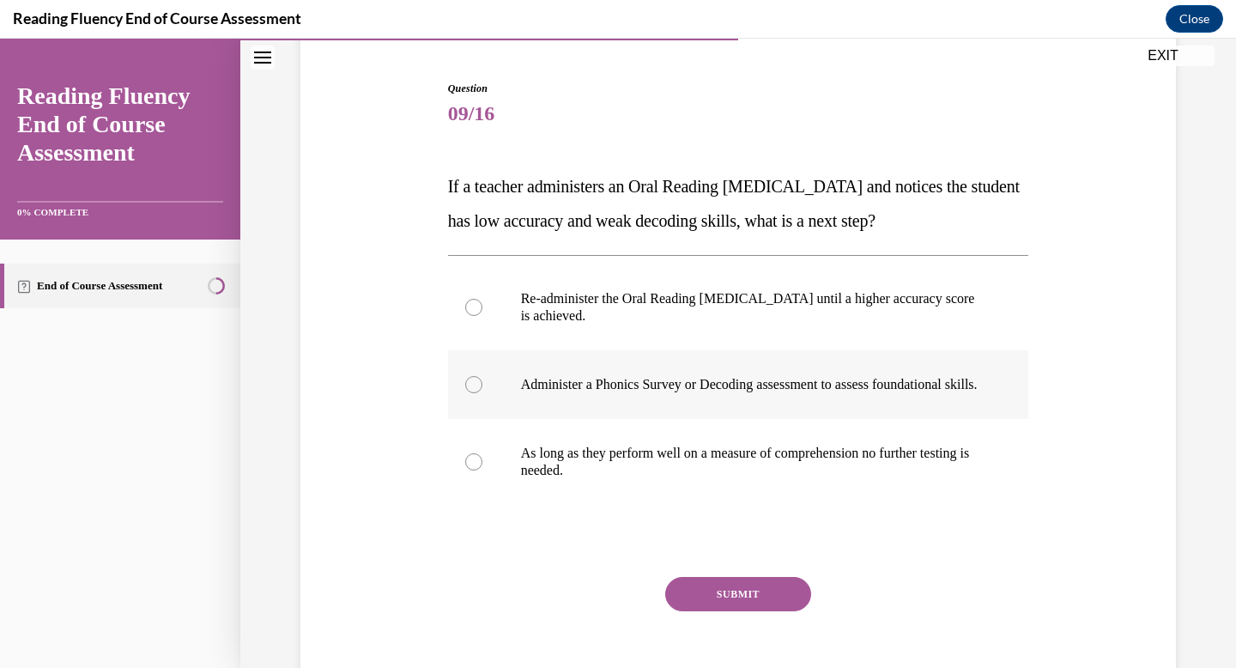
click at [482, 390] on label "Administer a Phonics Survey or Decoding assessment to assess foundational skill…" at bounding box center [738, 384] width 581 height 69
click at [482, 390] on input "Administer a Phonics Survey or Decoding assessment to assess foundational skill…" at bounding box center [473, 384] width 17 height 17
radio input "true"
click at [728, 611] on button "SUBMIT" at bounding box center [738, 594] width 146 height 34
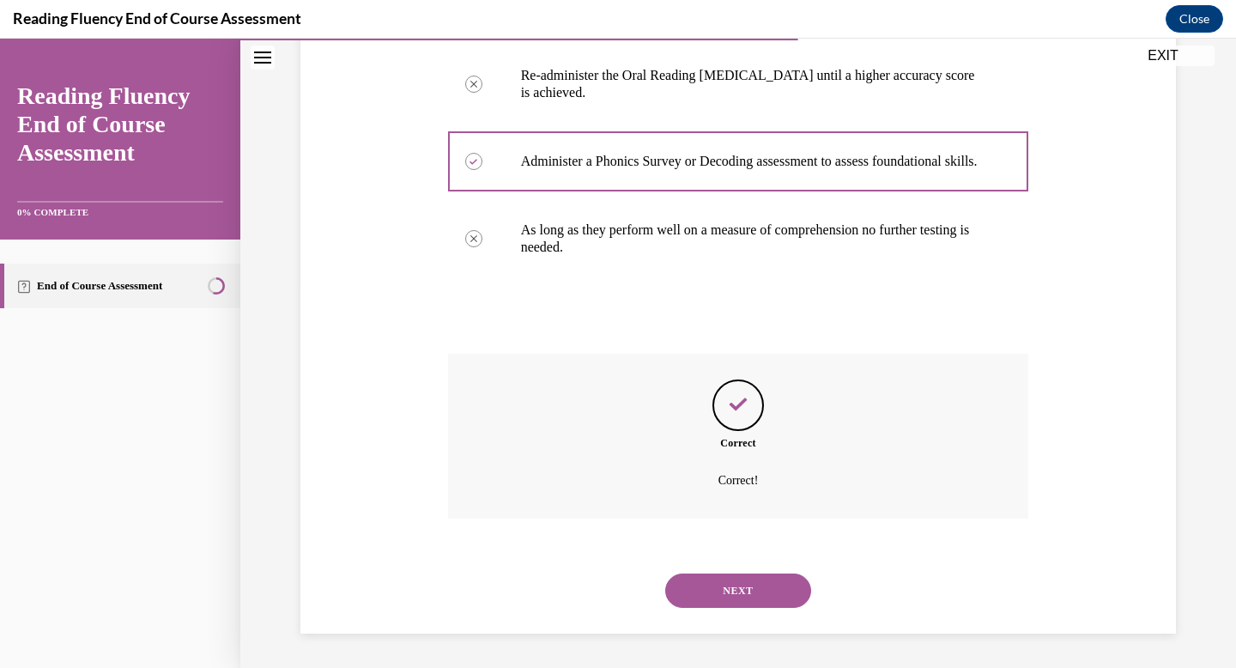
scroll to position [398, 0]
click at [729, 585] on button "NEXT" at bounding box center [738, 590] width 146 height 34
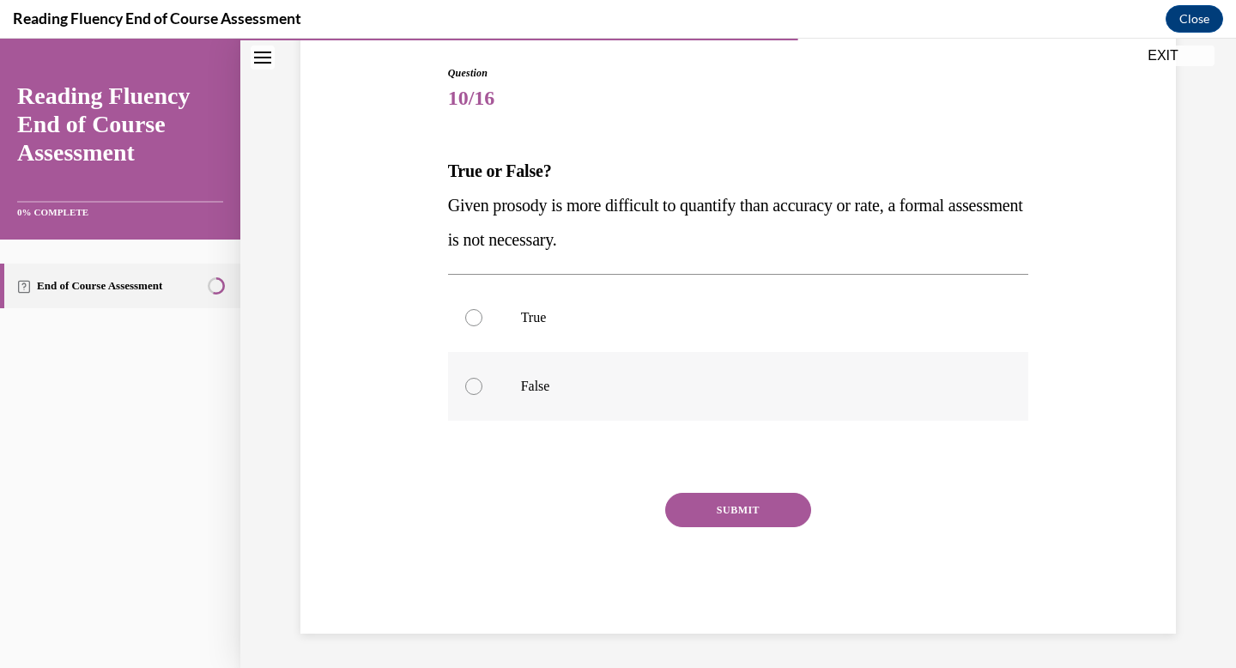
click at [475, 385] on div at bounding box center [473, 386] width 17 height 17
click at [475, 385] on input "False" at bounding box center [473, 386] width 17 height 17
radio input "true"
click at [718, 508] on button "SUBMIT" at bounding box center [738, 510] width 146 height 34
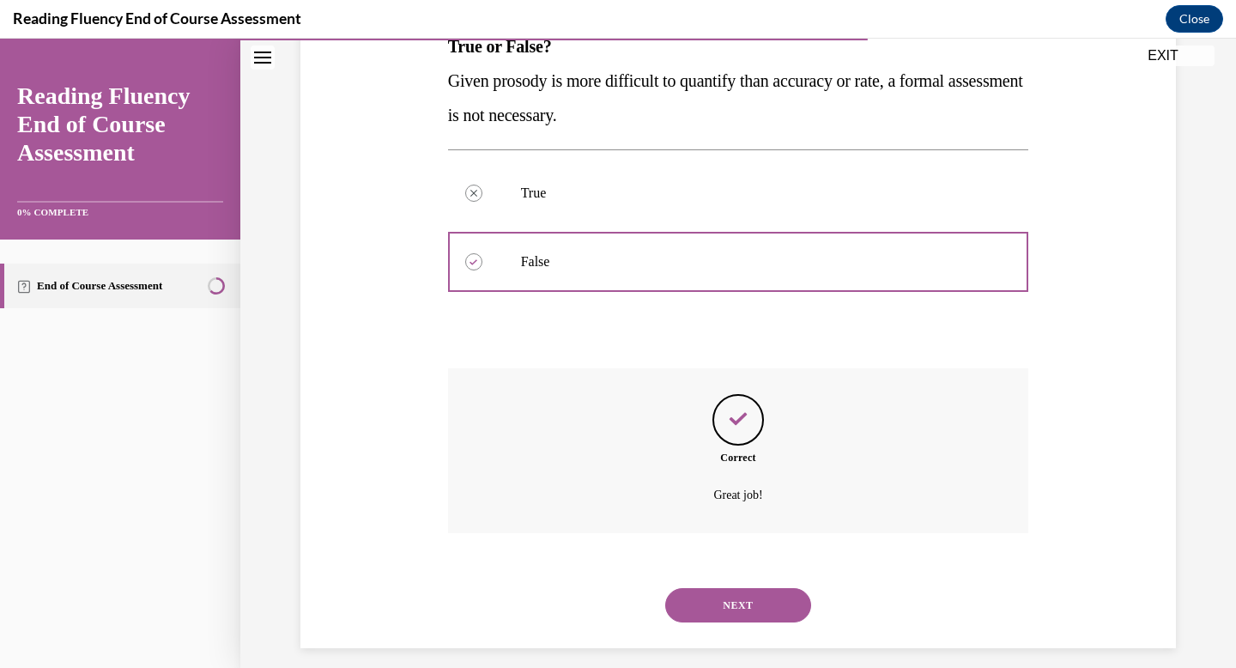
scroll to position [313, 0]
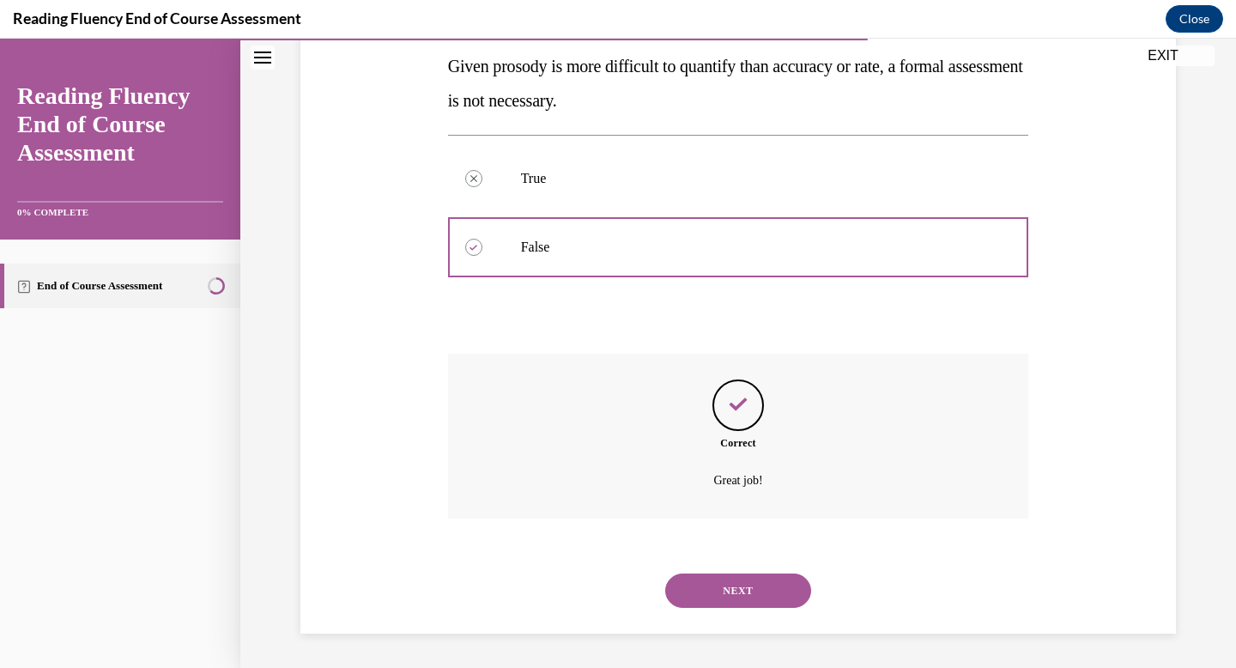
click at [737, 593] on button "NEXT" at bounding box center [738, 590] width 146 height 34
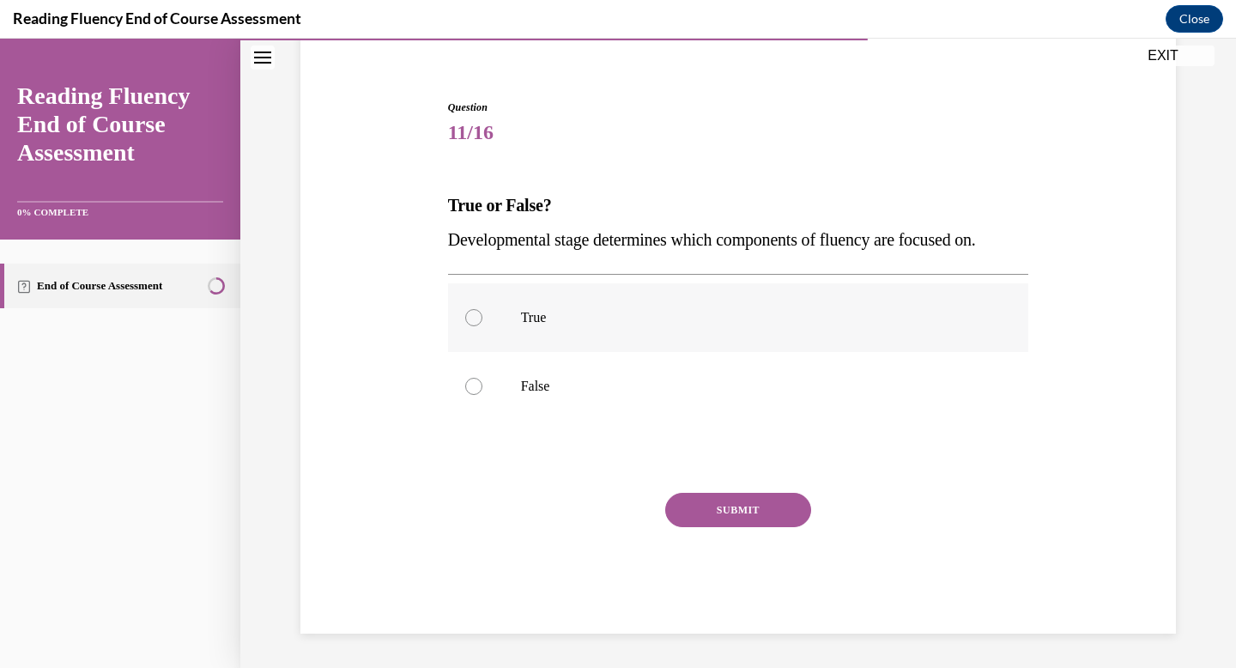
click at [477, 315] on div at bounding box center [473, 317] width 17 height 17
click at [477, 315] on input "True" at bounding box center [473, 317] width 17 height 17
radio input "true"
click at [707, 509] on button "SUBMIT" at bounding box center [738, 510] width 146 height 34
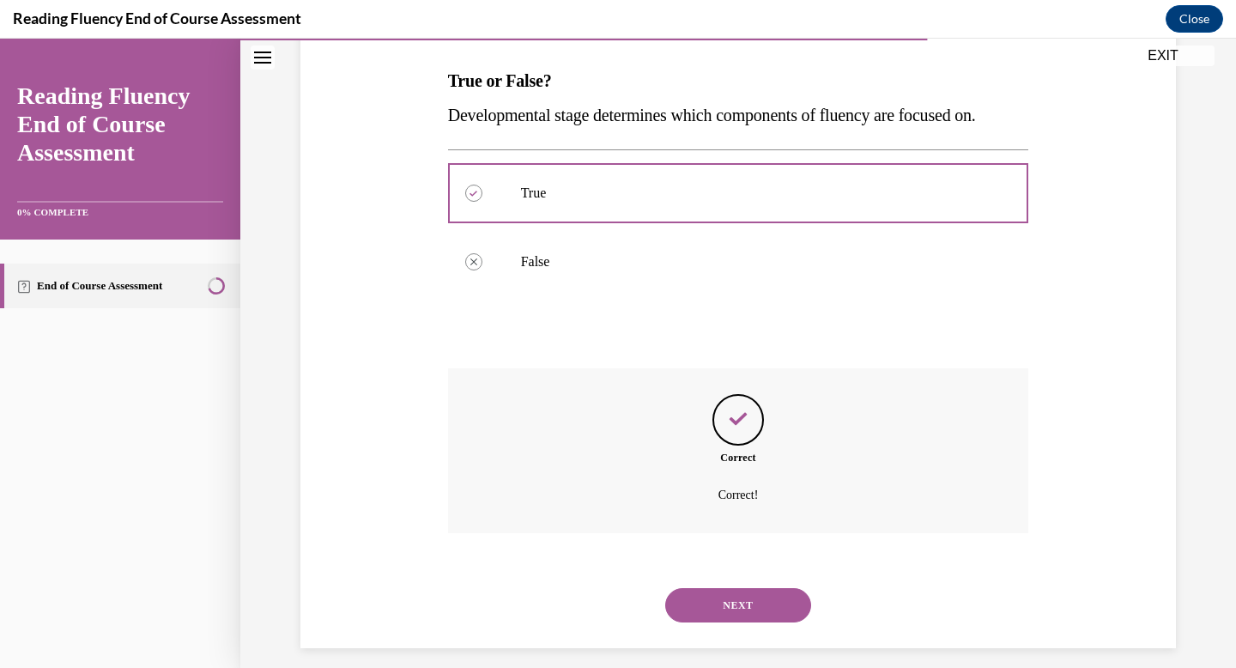
scroll to position [278, 0]
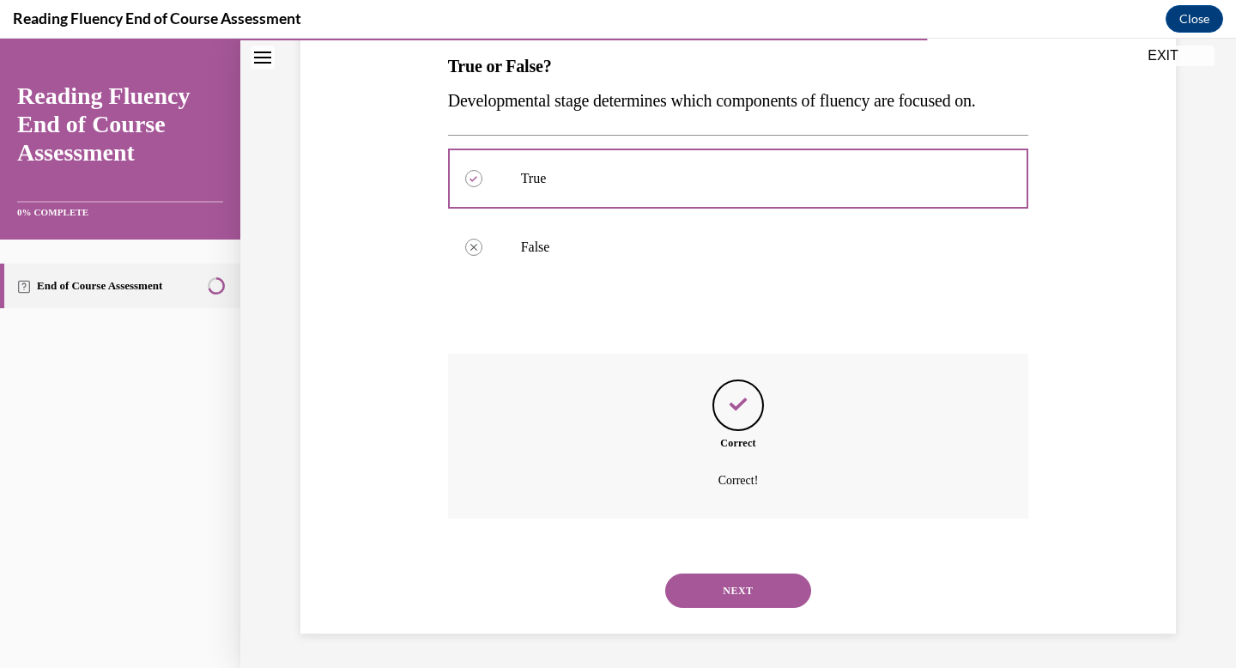
click at [732, 598] on button "NEXT" at bounding box center [738, 590] width 146 height 34
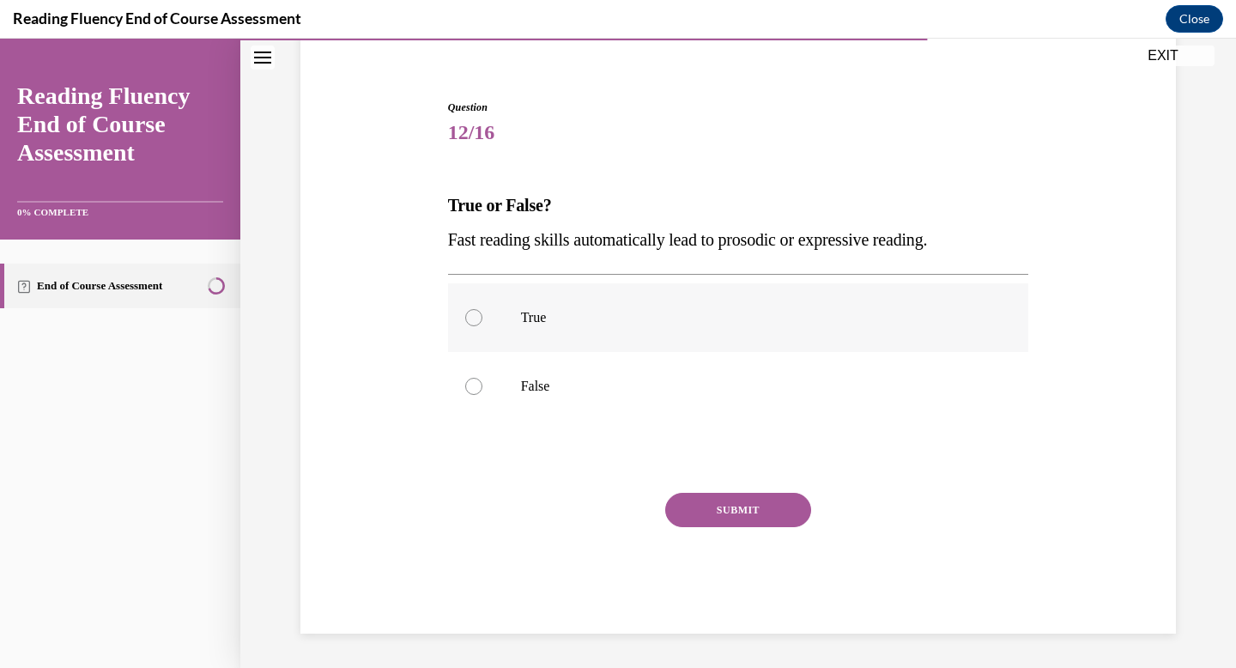
click at [478, 319] on div at bounding box center [473, 317] width 17 height 17
click at [478, 319] on input "True" at bounding box center [473, 317] width 17 height 17
radio input "true"
click at [478, 319] on div at bounding box center [473, 317] width 17 height 17
click at [478, 319] on input "True" at bounding box center [473, 317] width 17 height 17
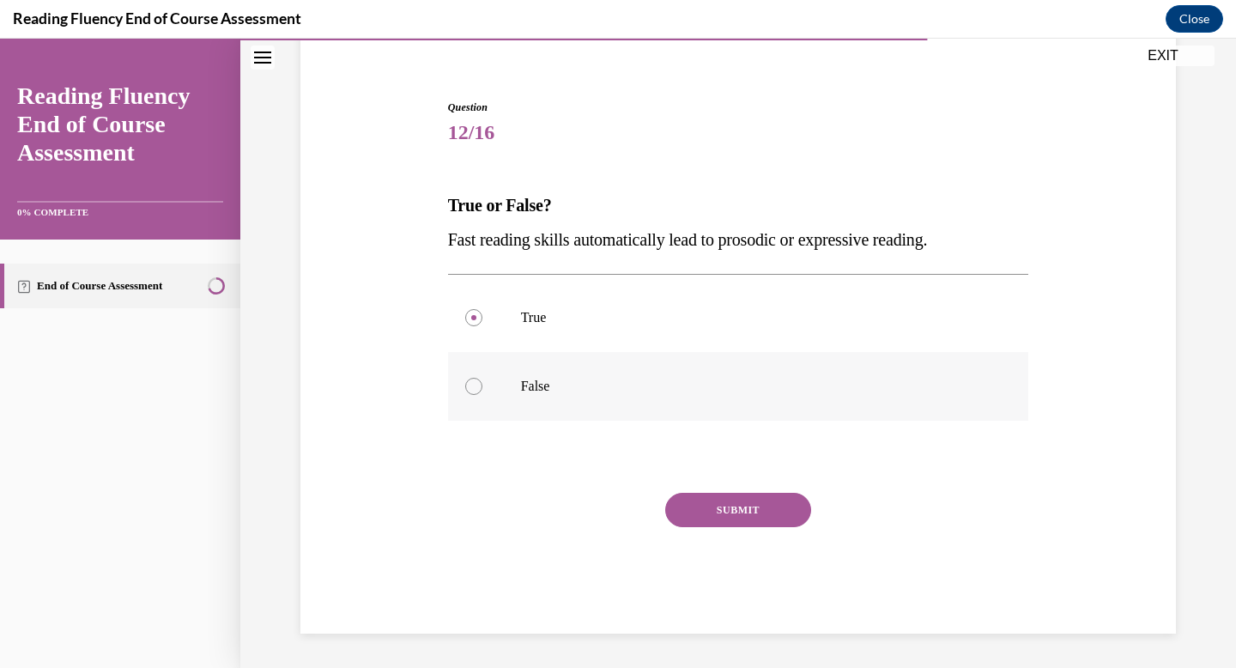
click at [474, 391] on div at bounding box center [473, 386] width 17 height 17
click at [474, 391] on input "False" at bounding box center [473, 386] width 17 height 17
radio input "true"
click at [743, 509] on button "SUBMIT" at bounding box center [738, 510] width 146 height 34
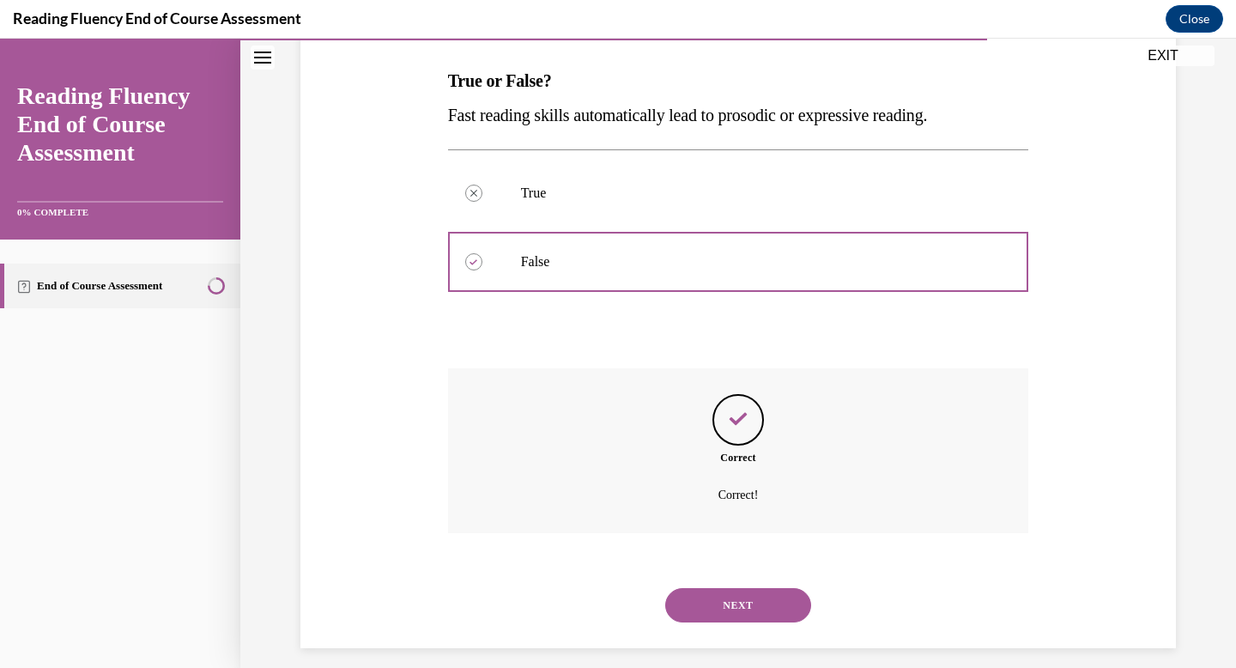
scroll to position [278, 0]
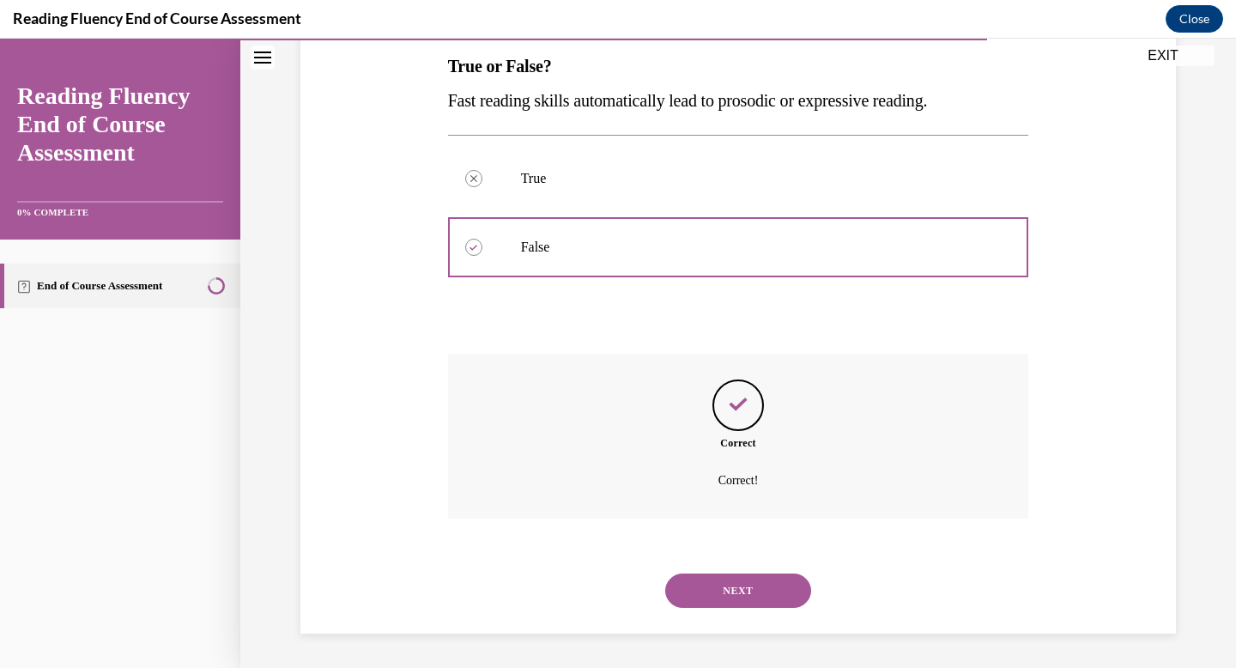
click at [737, 592] on button "NEXT" at bounding box center [738, 590] width 146 height 34
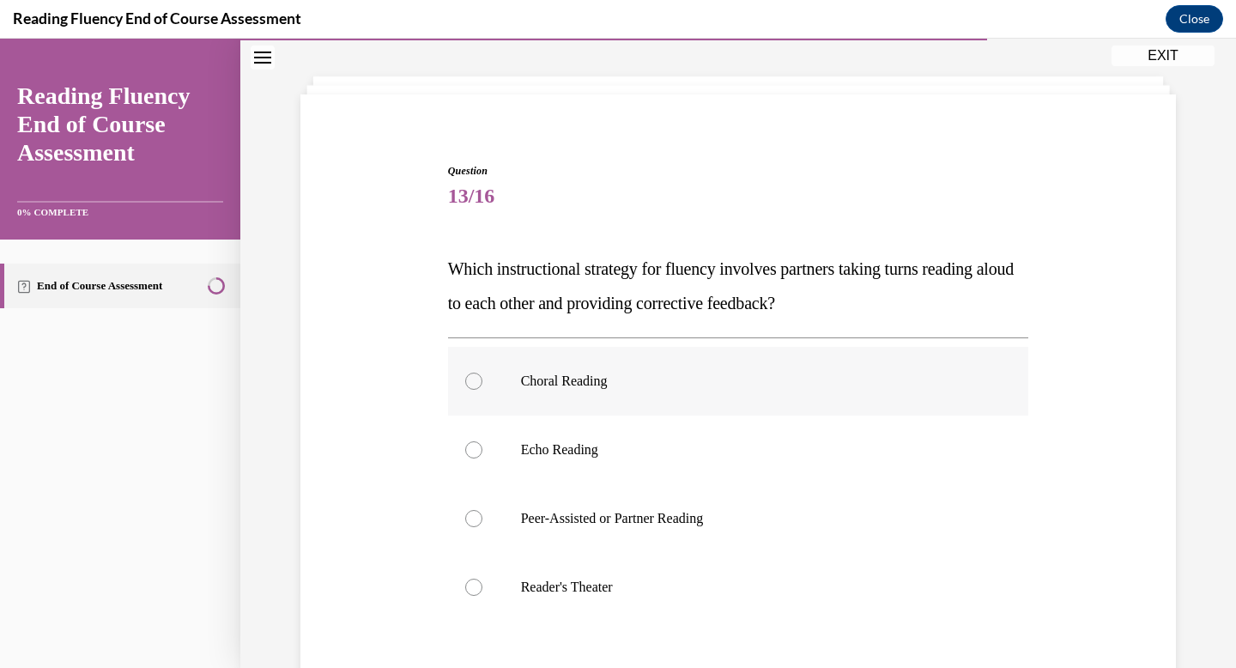
scroll to position [106, 0]
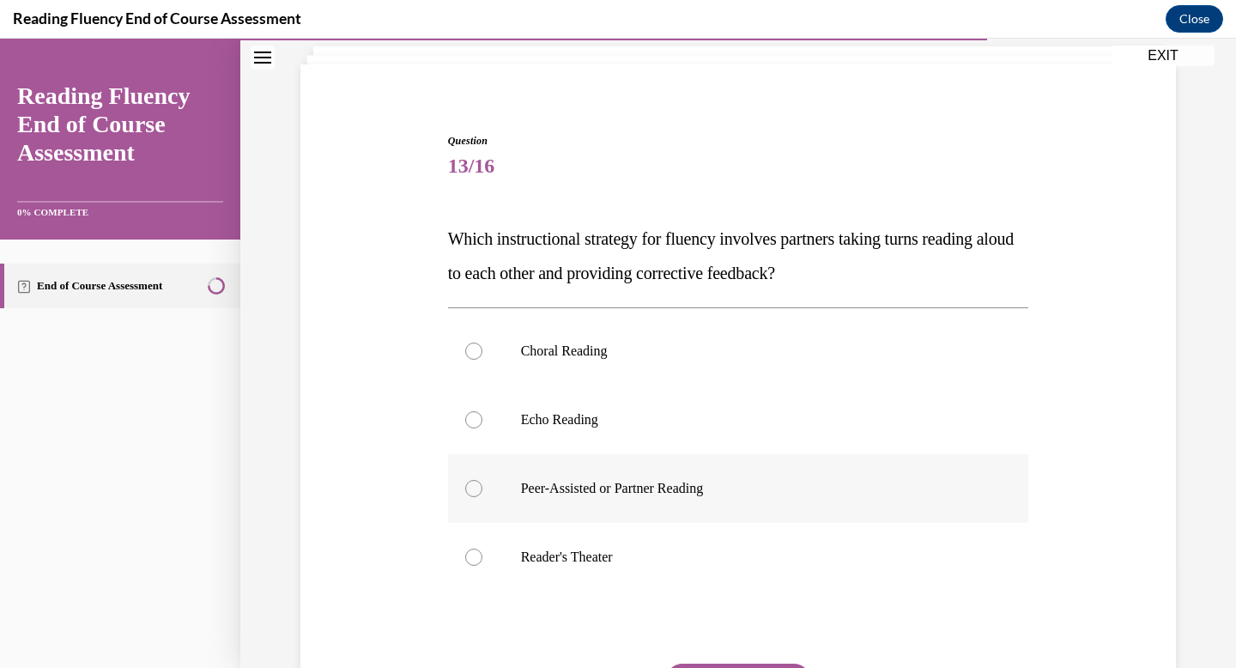
click at [475, 490] on div at bounding box center [473, 488] width 17 height 17
click at [475, 490] on input "Peer-Assisted or Partner Reading" at bounding box center [473, 488] width 17 height 17
radio input "true"
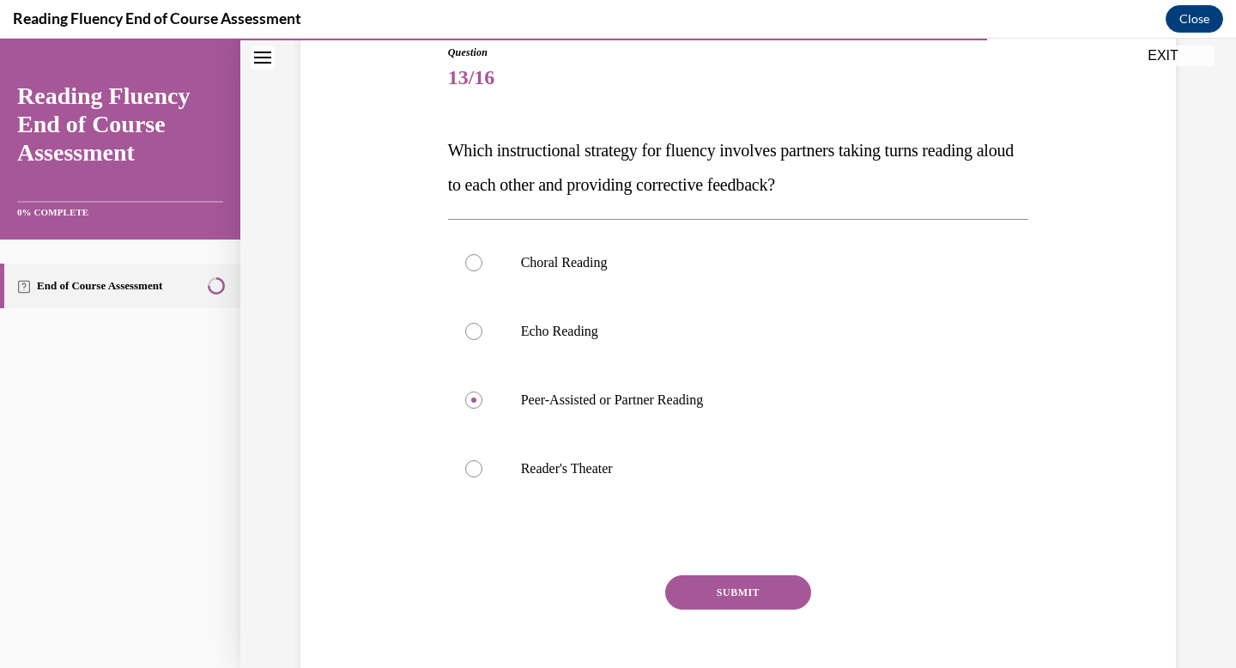
click at [726, 592] on button "SUBMIT" at bounding box center [738, 592] width 146 height 34
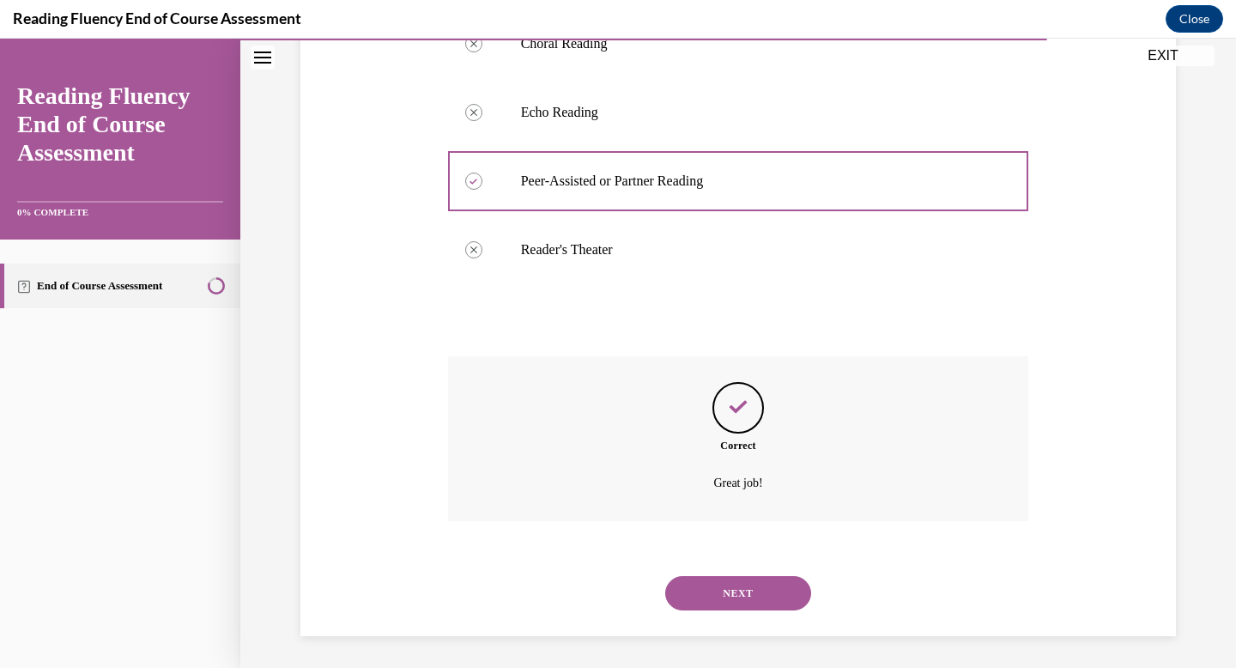
scroll to position [416, 0]
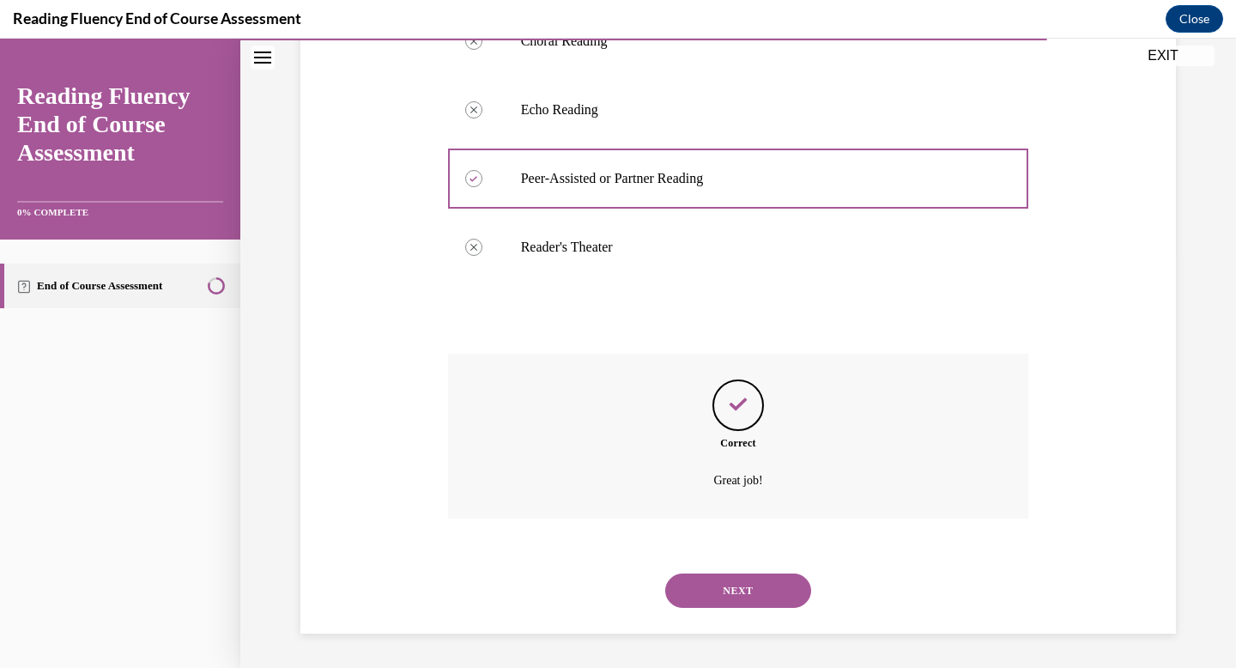
click at [732, 586] on button "NEXT" at bounding box center [738, 590] width 146 height 34
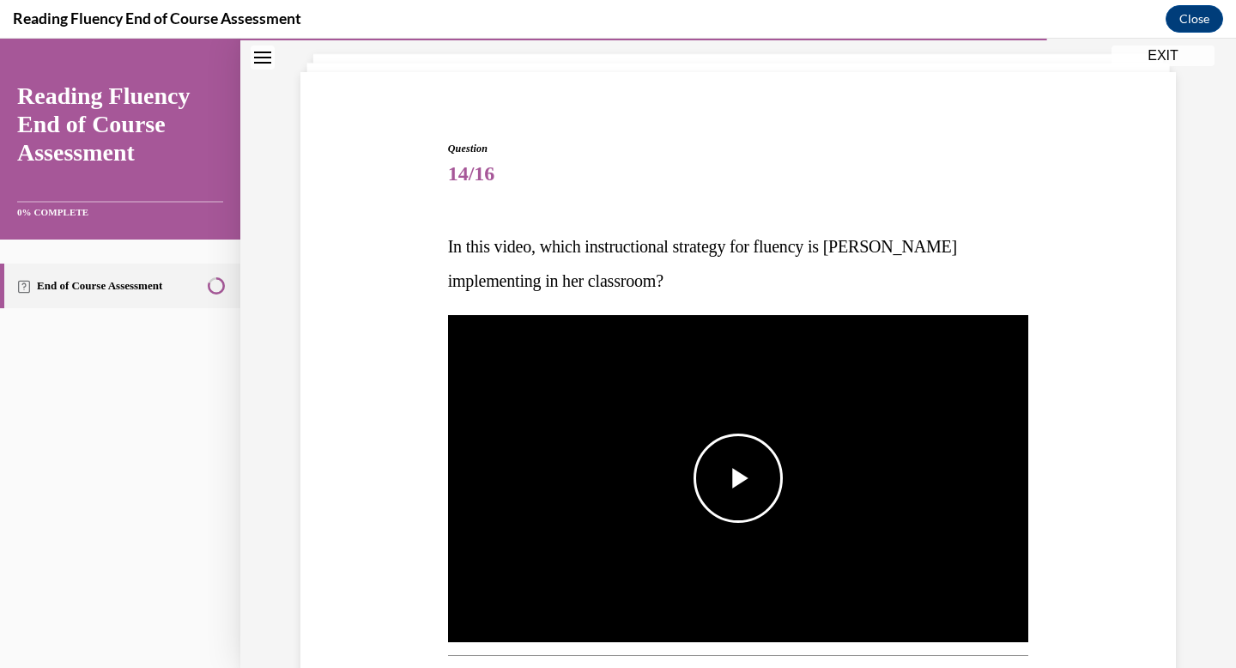
scroll to position [101, 0]
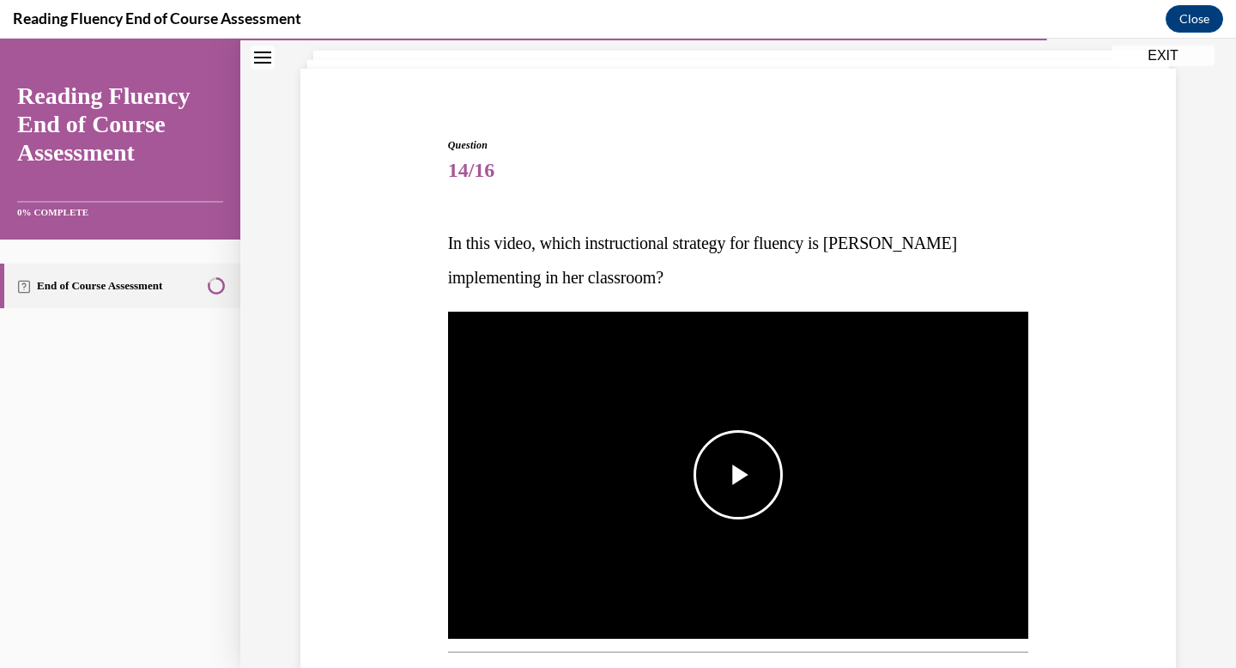
click at [738, 475] on span "Video player" at bounding box center [738, 475] width 0 height 0
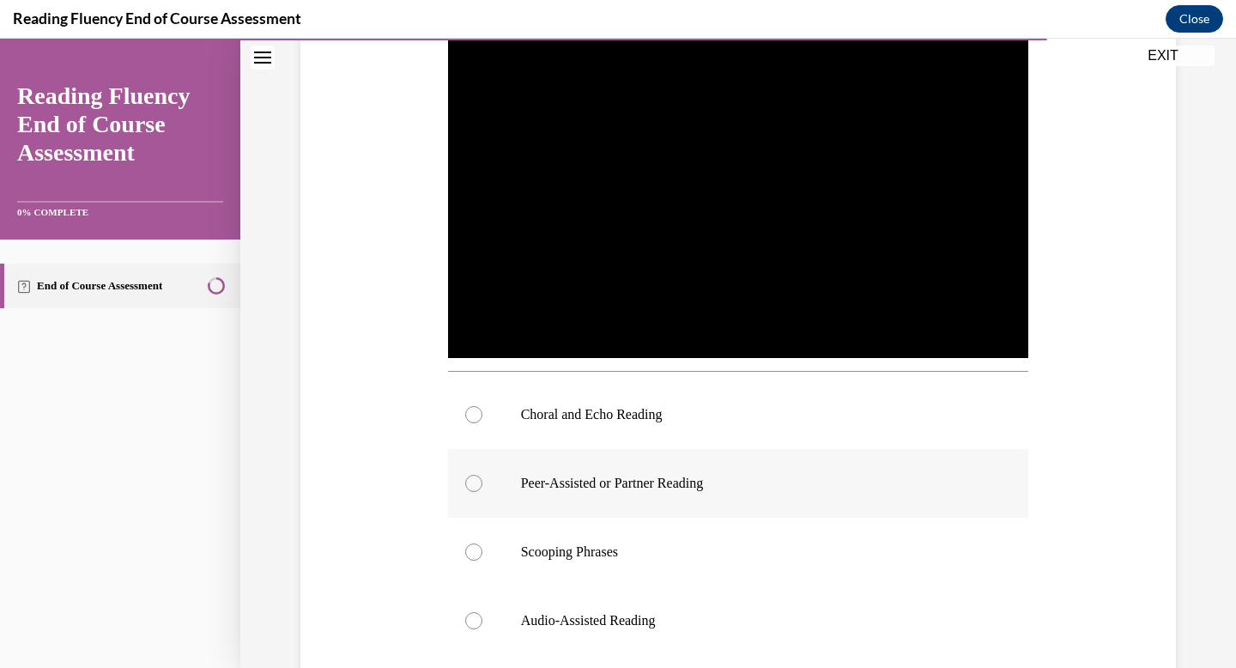
scroll to position [385, 0]
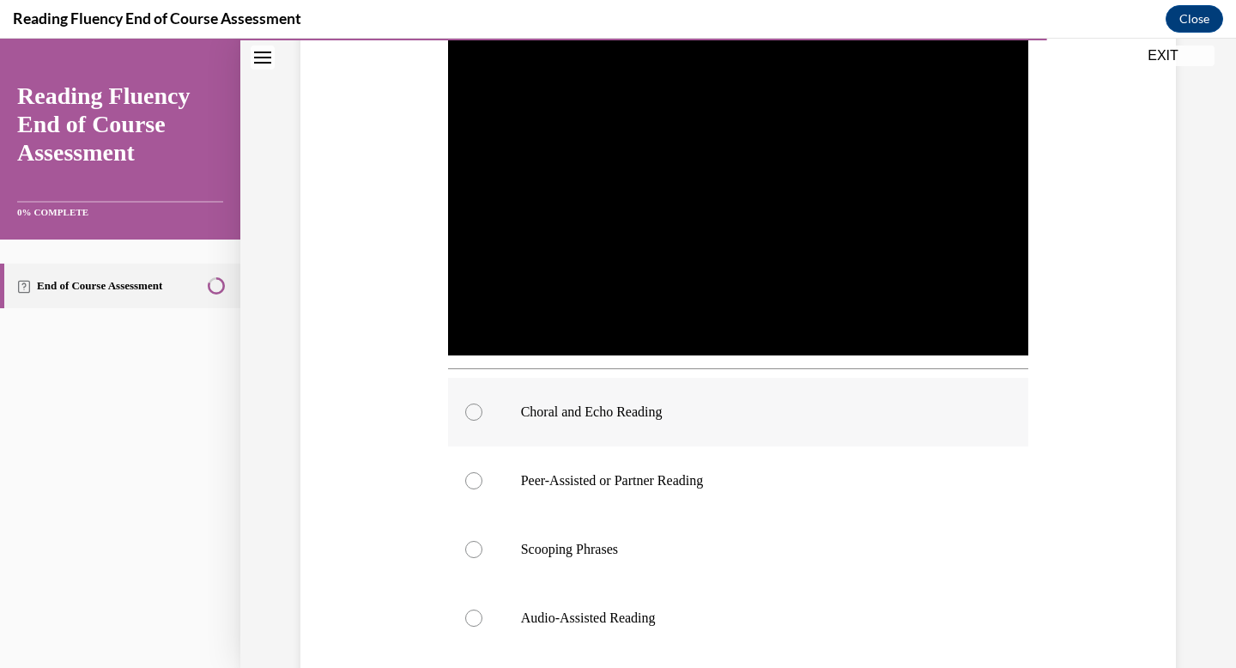
click at [476, 413] on div at bounding box center [473, 412] width 17 height 17
click at [476, 413] on input "Choral and Echo Reading" at bounding box center [473, 412] width 17 height 17
radio input "true"
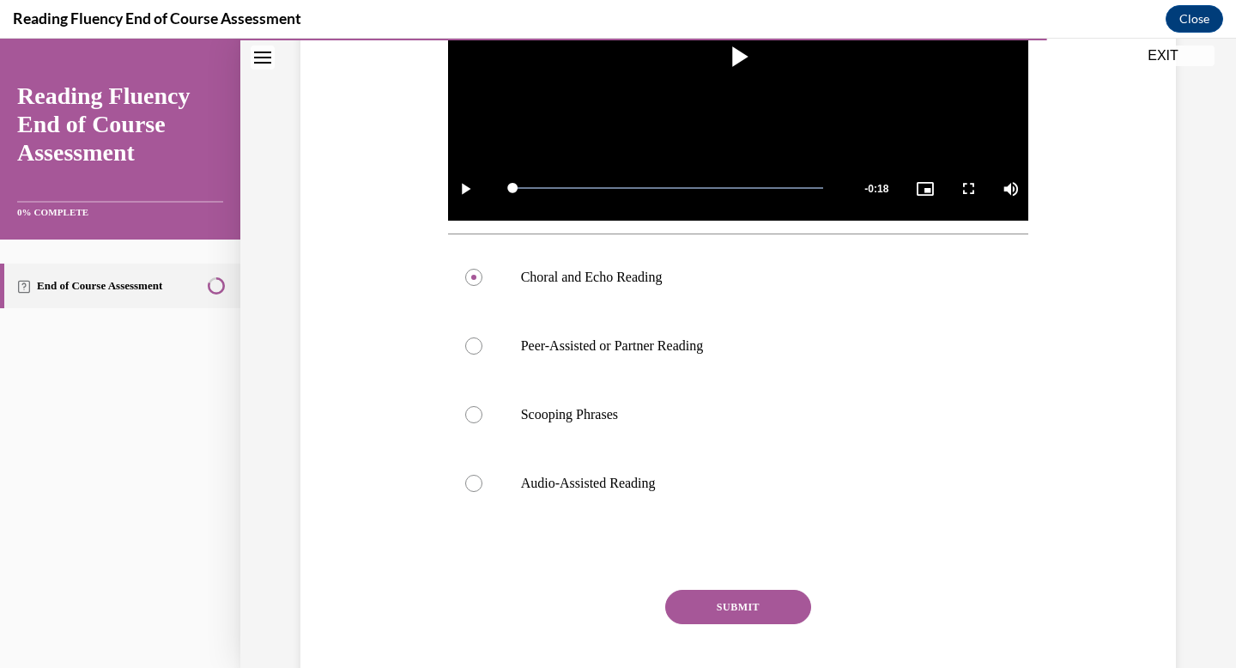
scroll to position [531, 0]
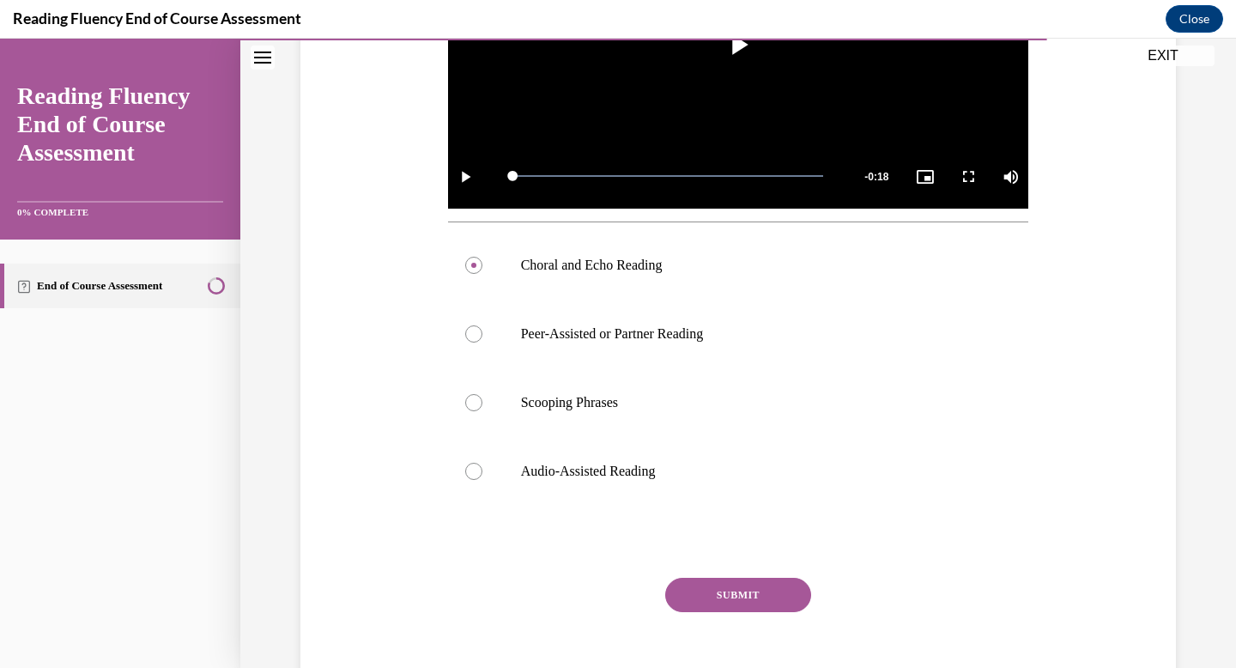
click at [753, 599] on button "SUBMIT" at bounding box center [738, 595] width 146 height 34
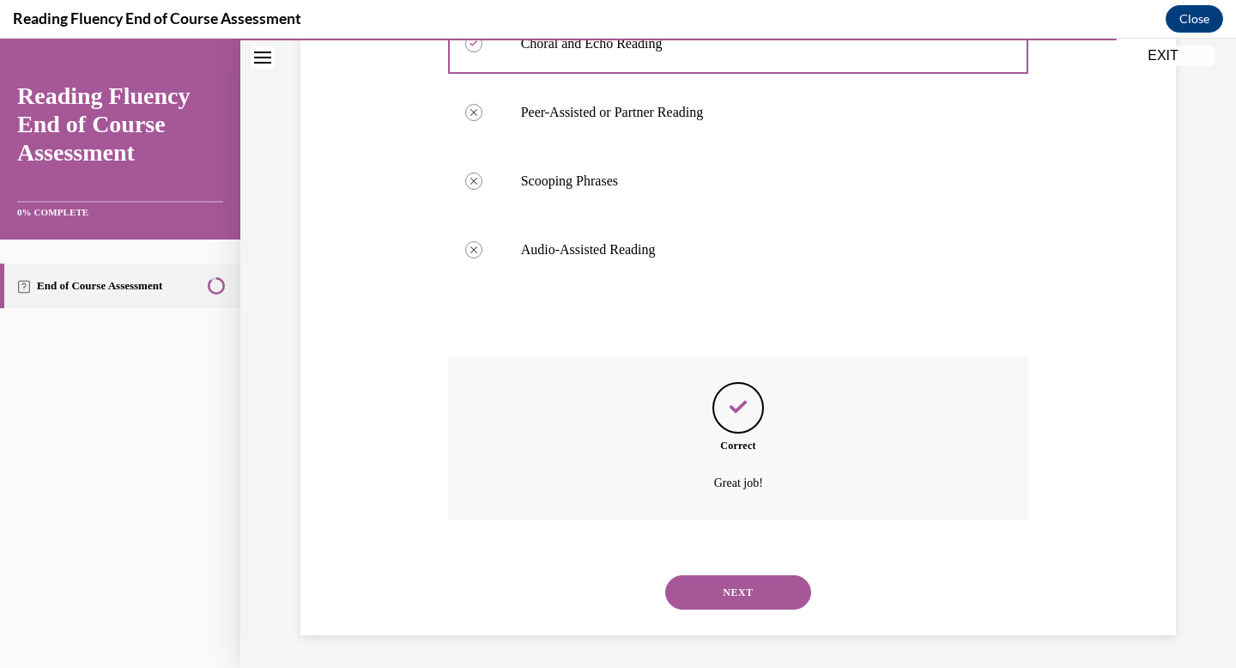
scroll to position [755, 0]
click at [753, 598] on button "NEXT" at bounding box center [738, 590] width 146 height 34
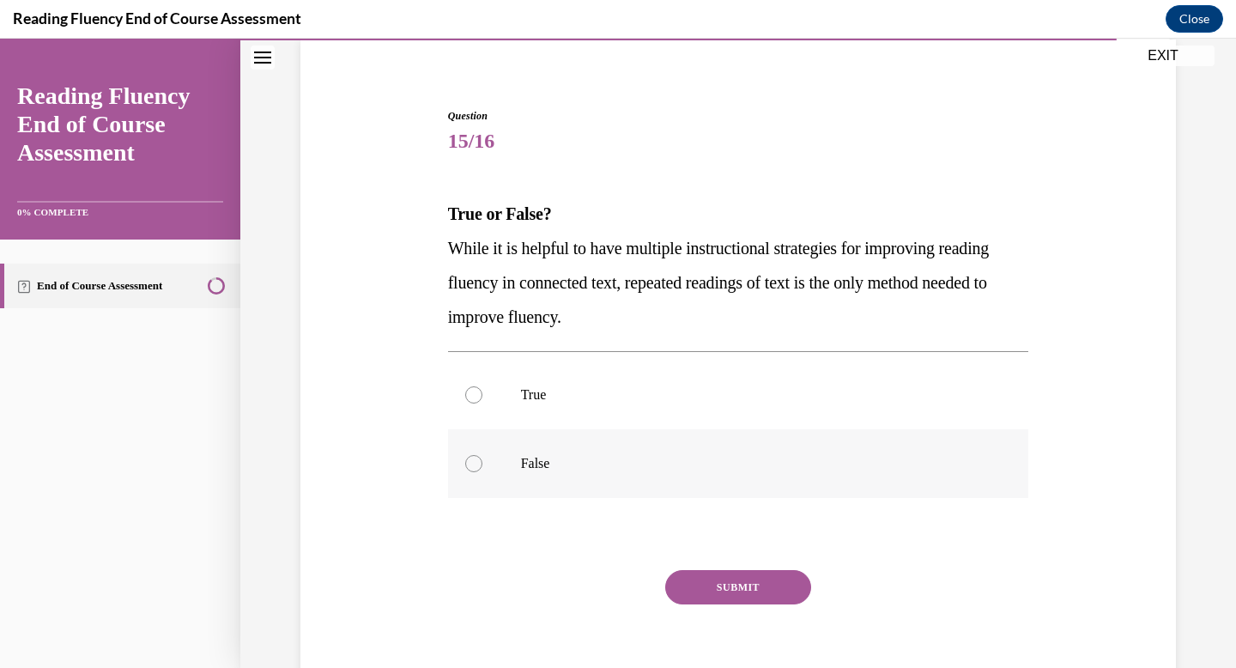
scroll to position [131, 0]
click at [479, 464] on div at bounding box center [473, 462] width 17 height 17
click at [479, 464] on input "False" at bounding box center [473, 462] width 17 height 17
radio input "true"
click at [751, 592] on button "SUBMIT" at bounding box center [738, 586] width 146 height 34
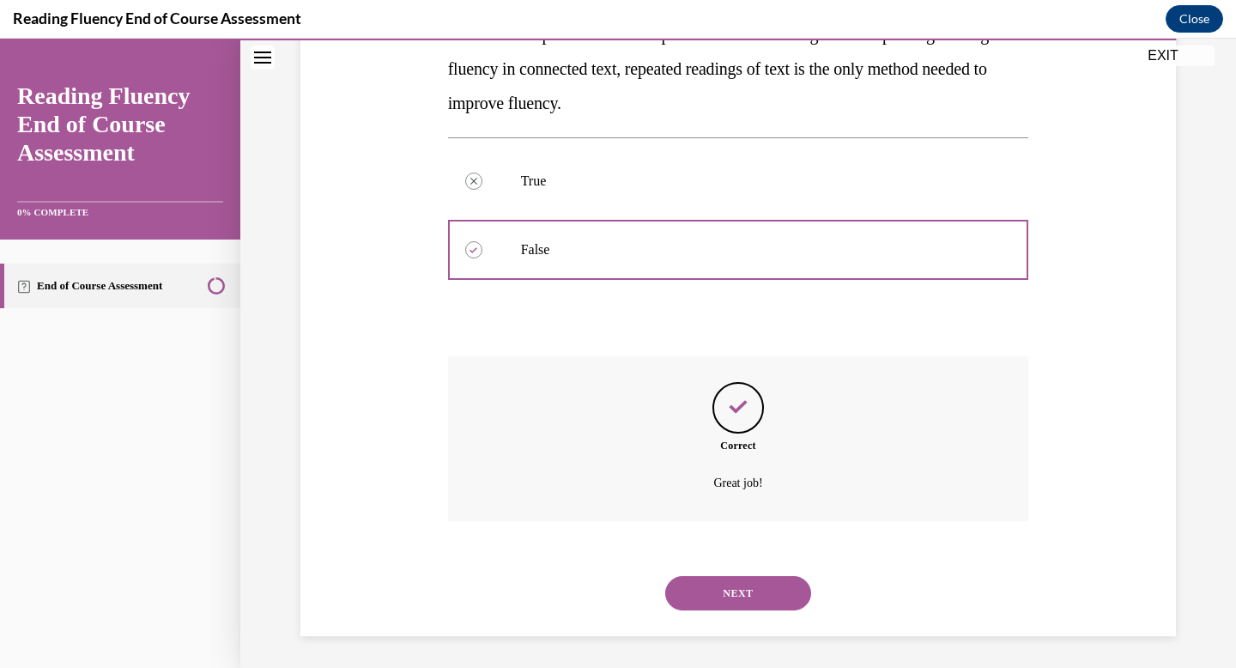
scroll to position [347, 0]
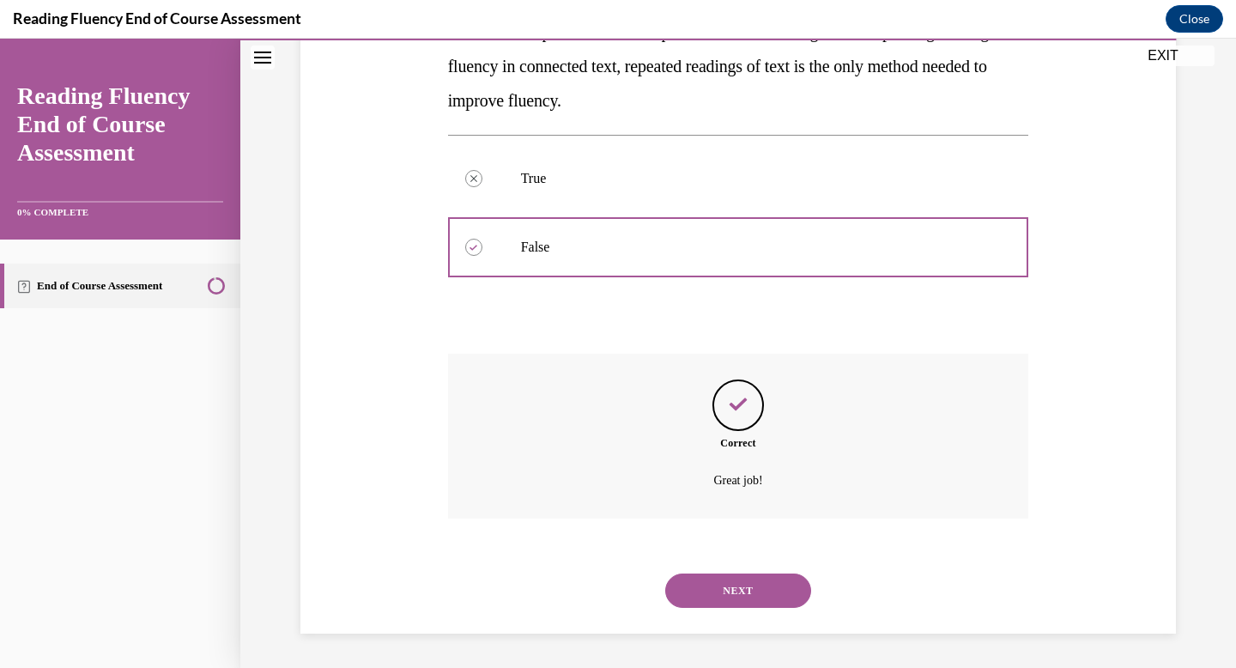
click at [743, 594] on button "NEXT" at bounding box center [738, 590] width 146 height 34
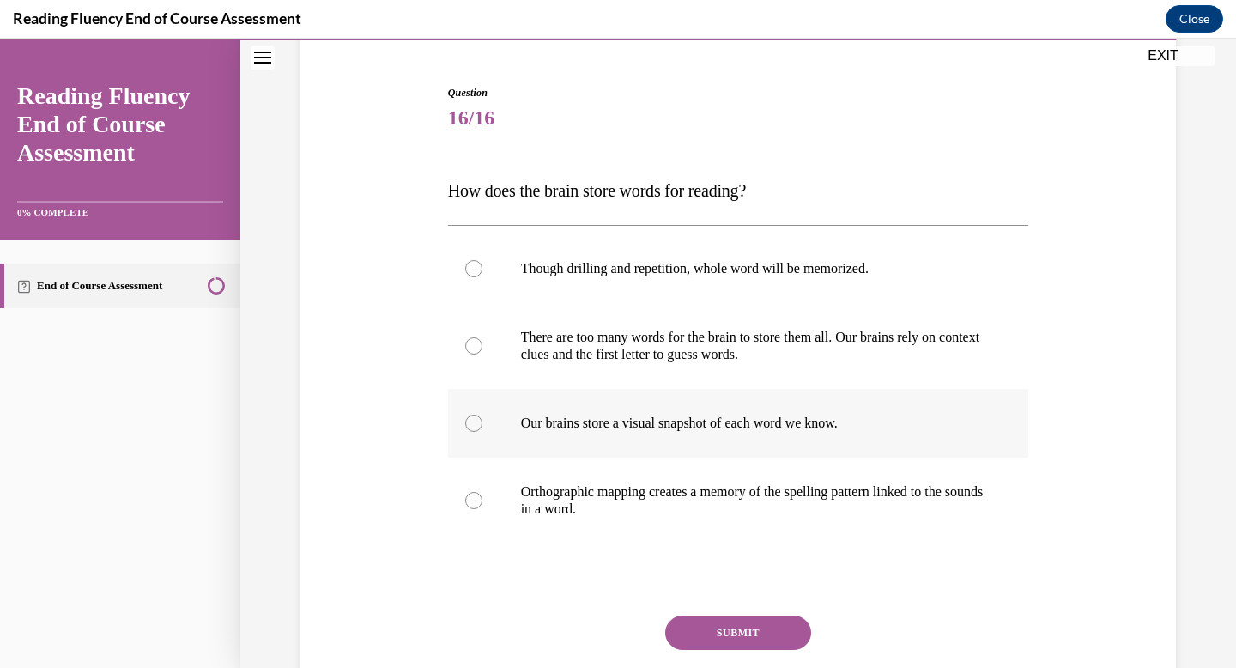
scroll to position [163, 0]
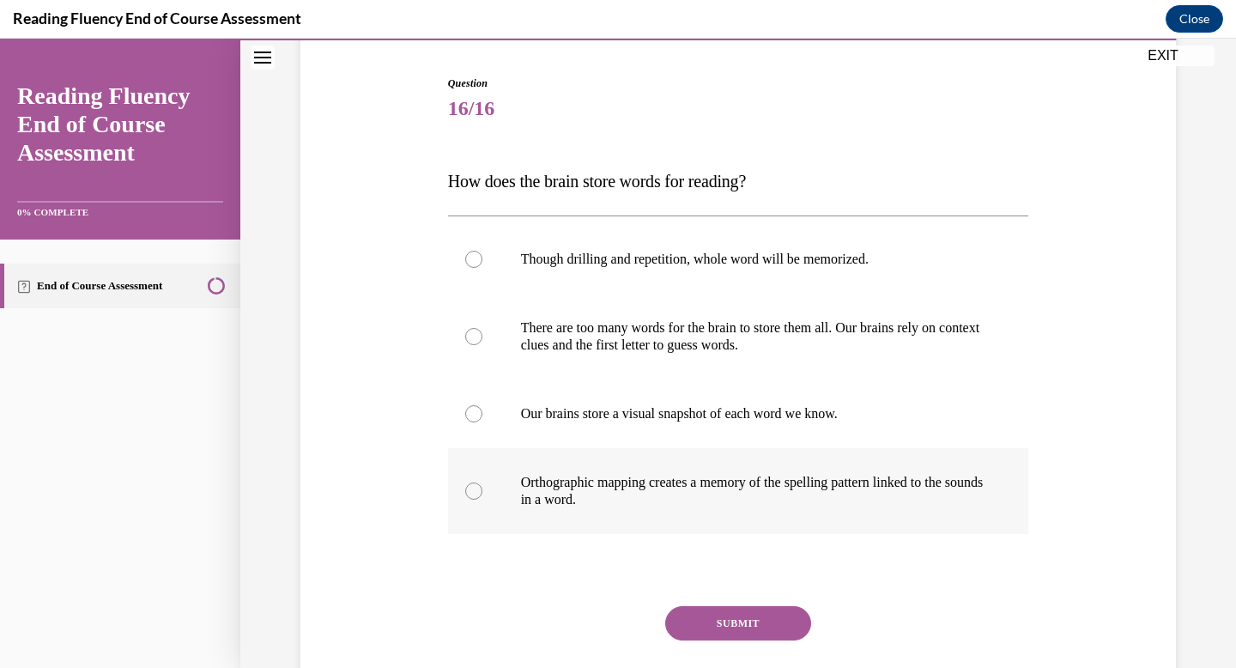
click at [478, 490] on div at bounding box center [473, 490] width 17 height 17
click at [478, 490] on input "Orthographic mapping creates a memory of the spelling pattern linked to the sou…" at bounding box center [473, 490] width 17 height 17
radio input "true"
click at [735, 631] on button "SUBMIT" at bounding box center [738, 623] width 146 height 34
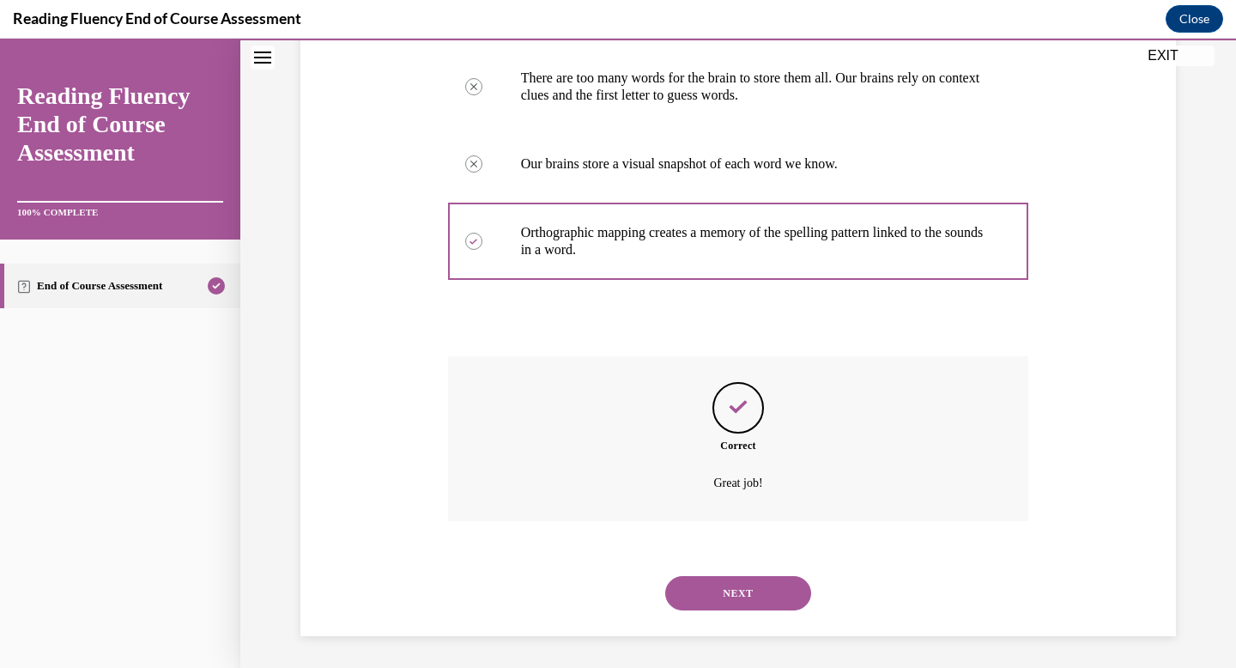
scroll to position [416, 0]
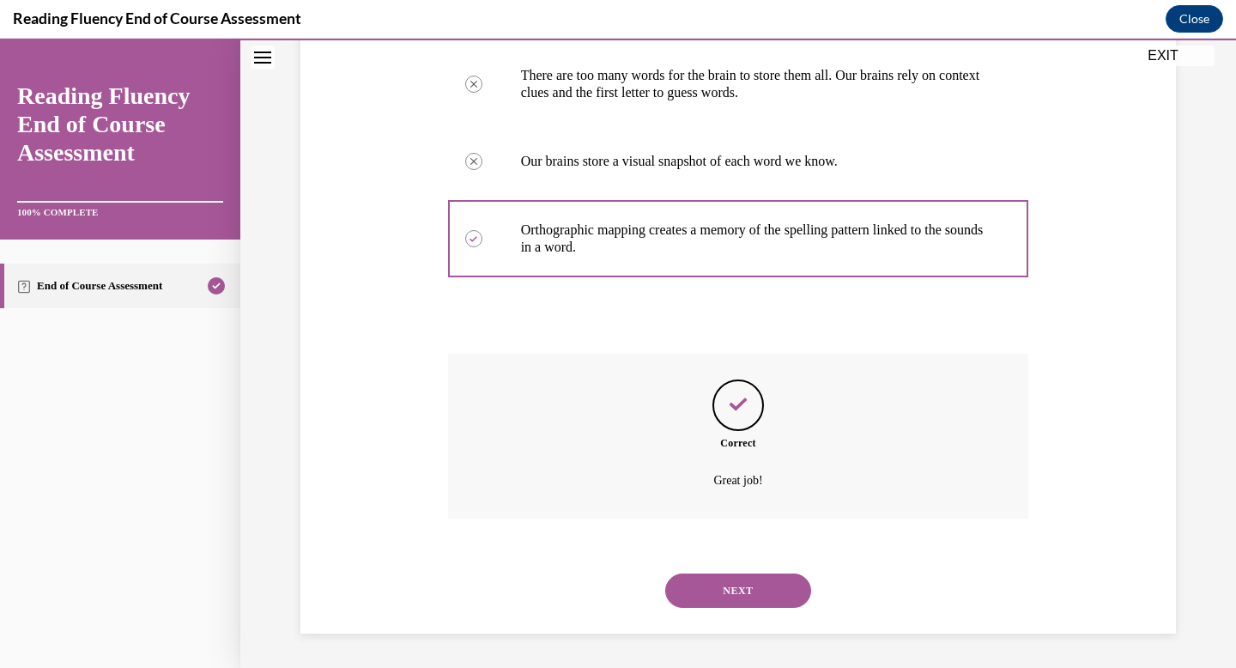
click at [741, 581] on button "NEXT" at bounding box center [738, 590] width 146 height 34
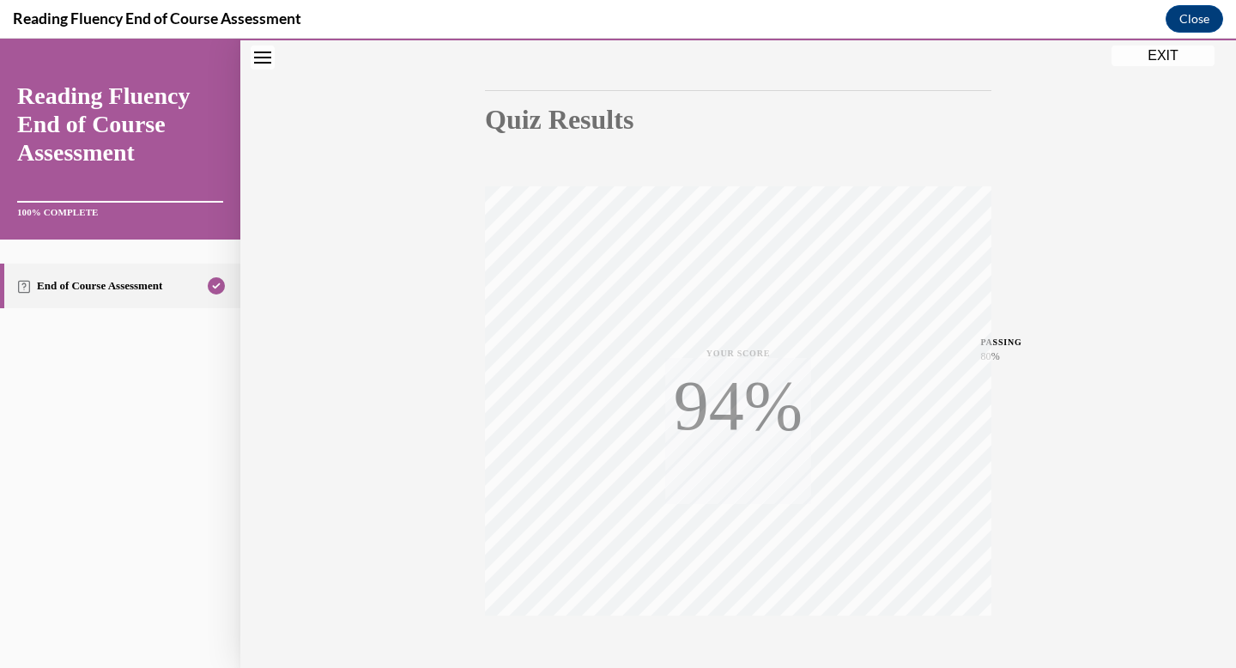
scroll to position [251, 0]
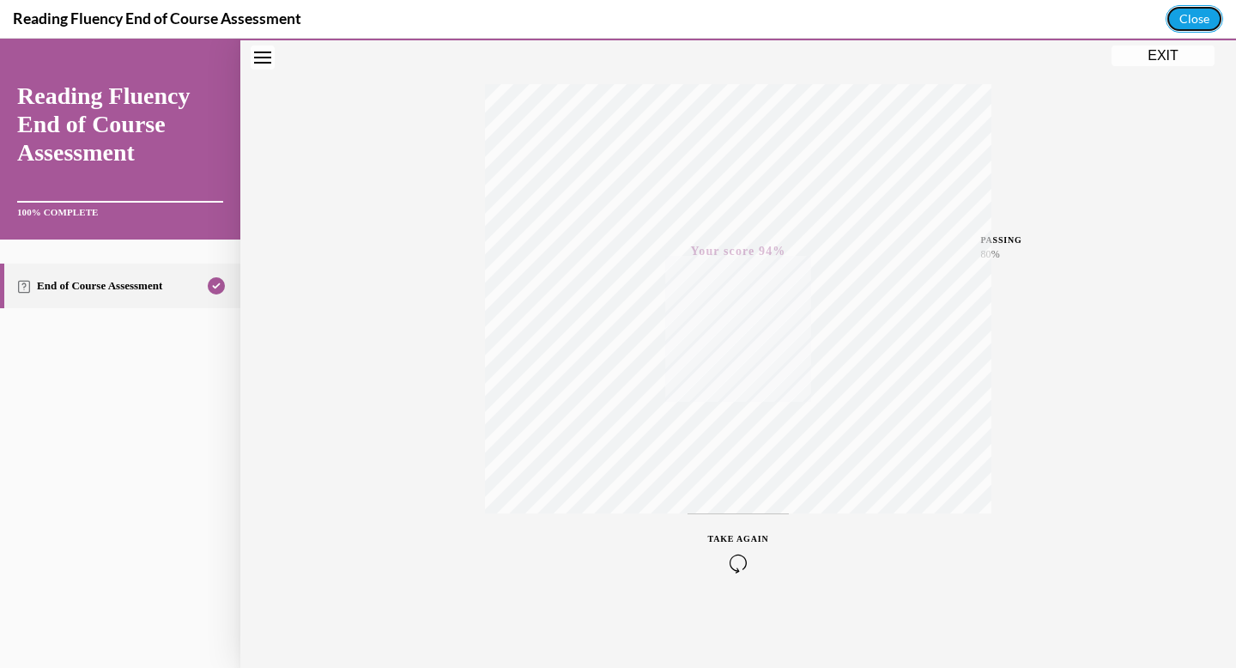
drag, startPoint x: 1186, startPoint y: 20, endPoint x: 1073, endPoint y: 35, distance: 113.5
click at [1074, 34] on div "Reading Fluency End of Course Assessment Close" at bounding box center [618, 19] width 1236 height 39
click at [1150, 46] on button "EXIT" at bounding box center [1163, 56] width 103 height 21
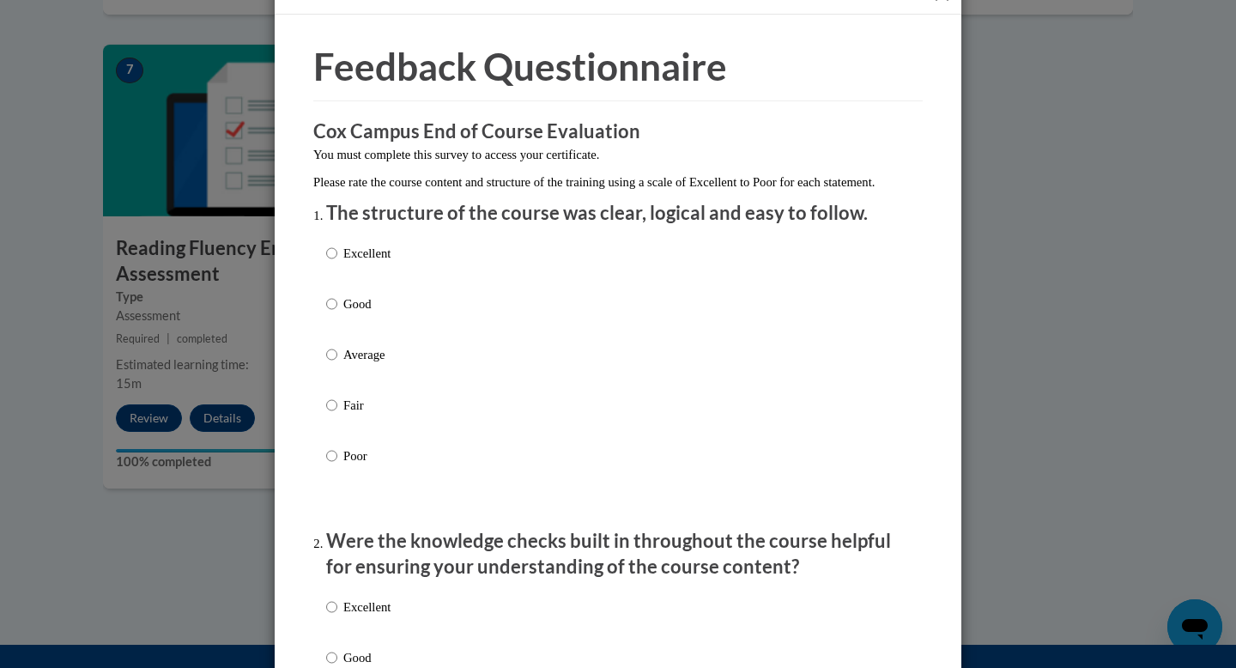
scroll to position [31, 0]
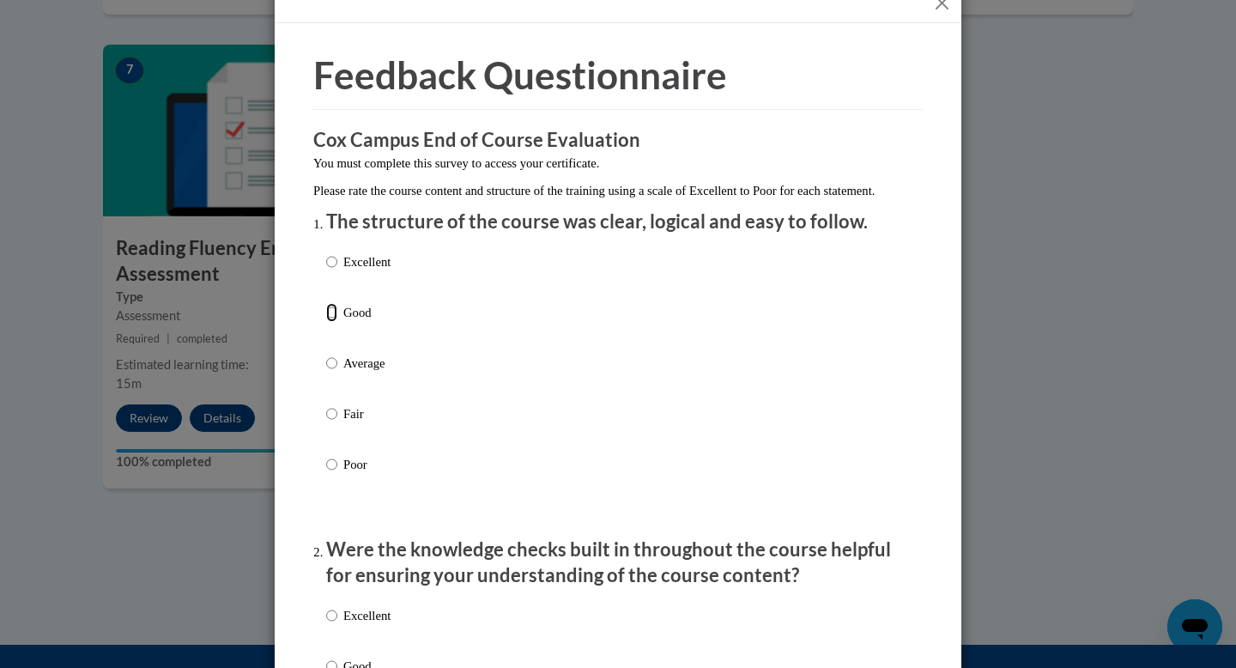
click at [328, 322] on input "Good" at bounding box center [331, 312] width 11 height 19
radio input "true"
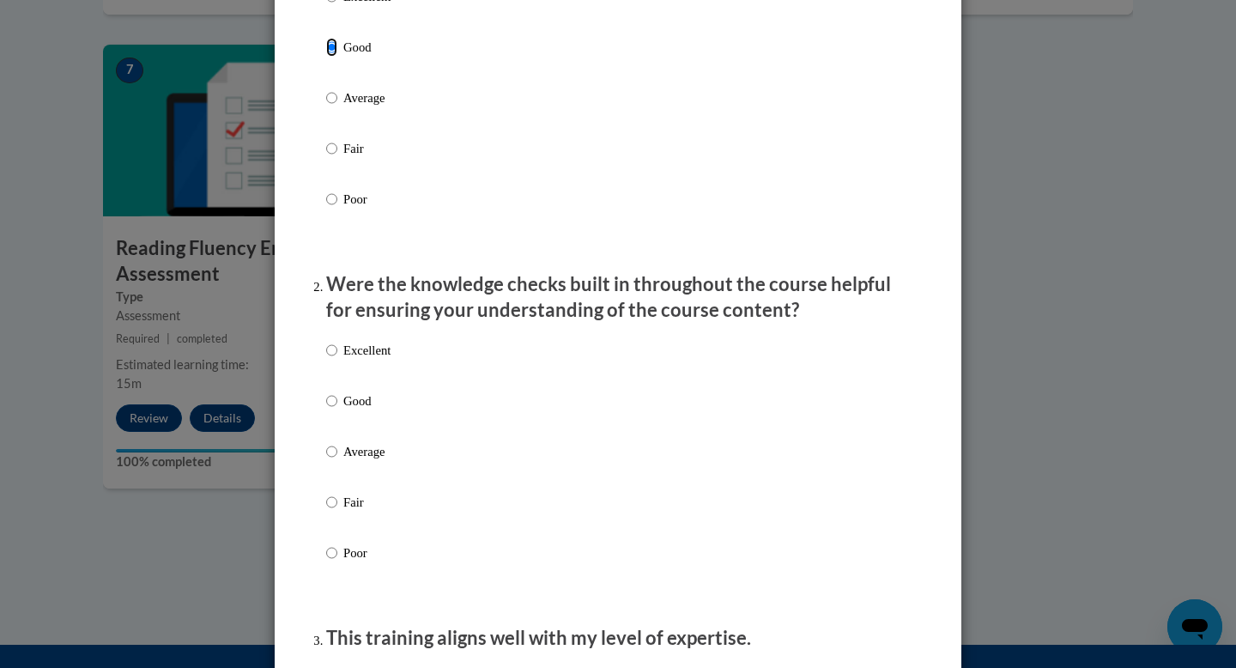
scroll to position [499, 0]
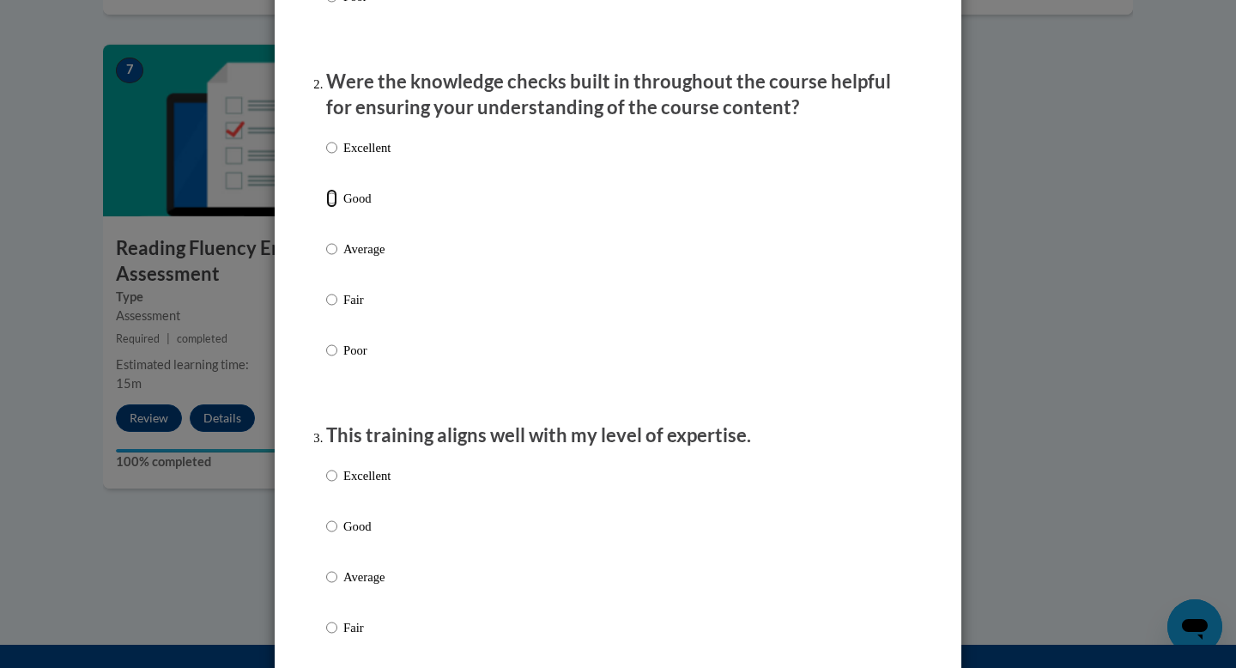
click at [335, 208] on input "Good" at bounding box center [331, 198] width 11 height 19
radio input "true"
click at [332, 534] on input "Good" at bounding box center [331, 526] width 11 height 19
radio input "true"
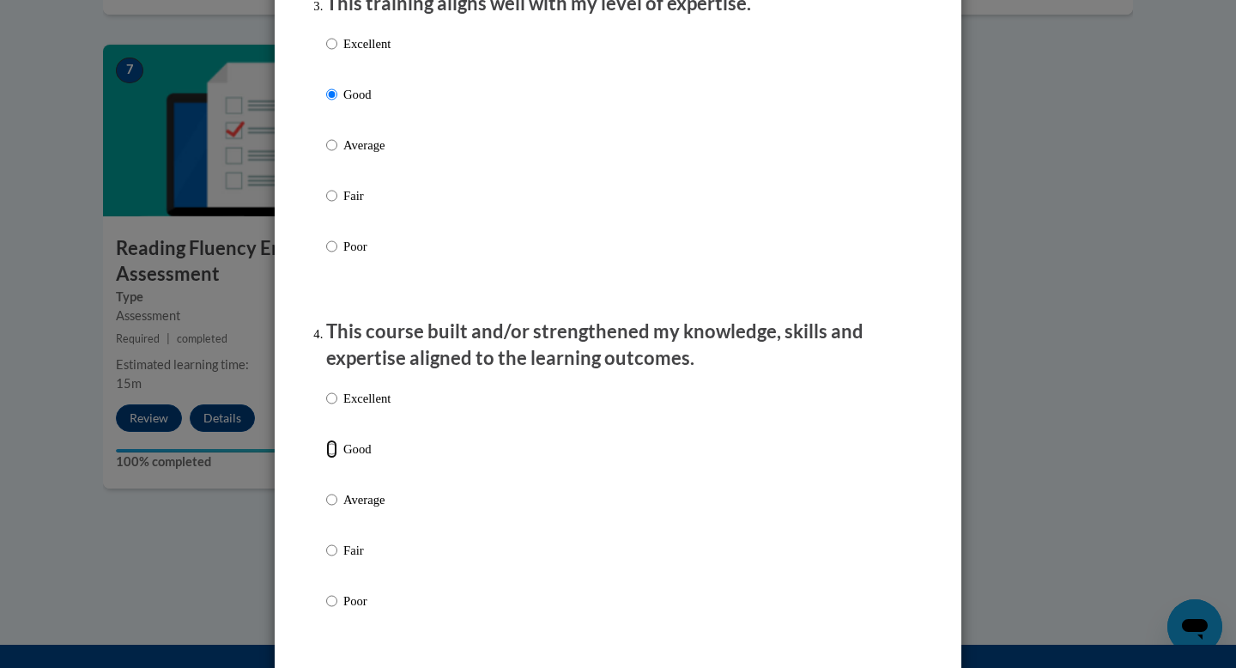
click at [336, 458] on input "Good" at bounding box center [331, 449] width 11 height 19
radio input "true"
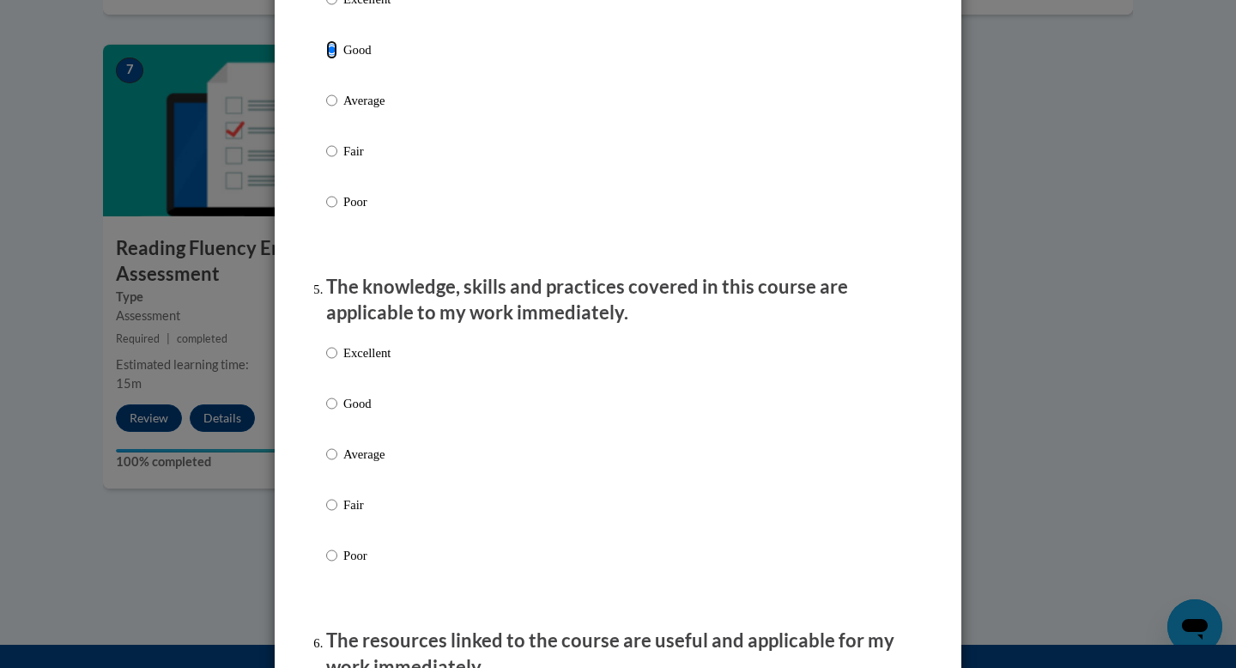
scroll to position [1396, 0]
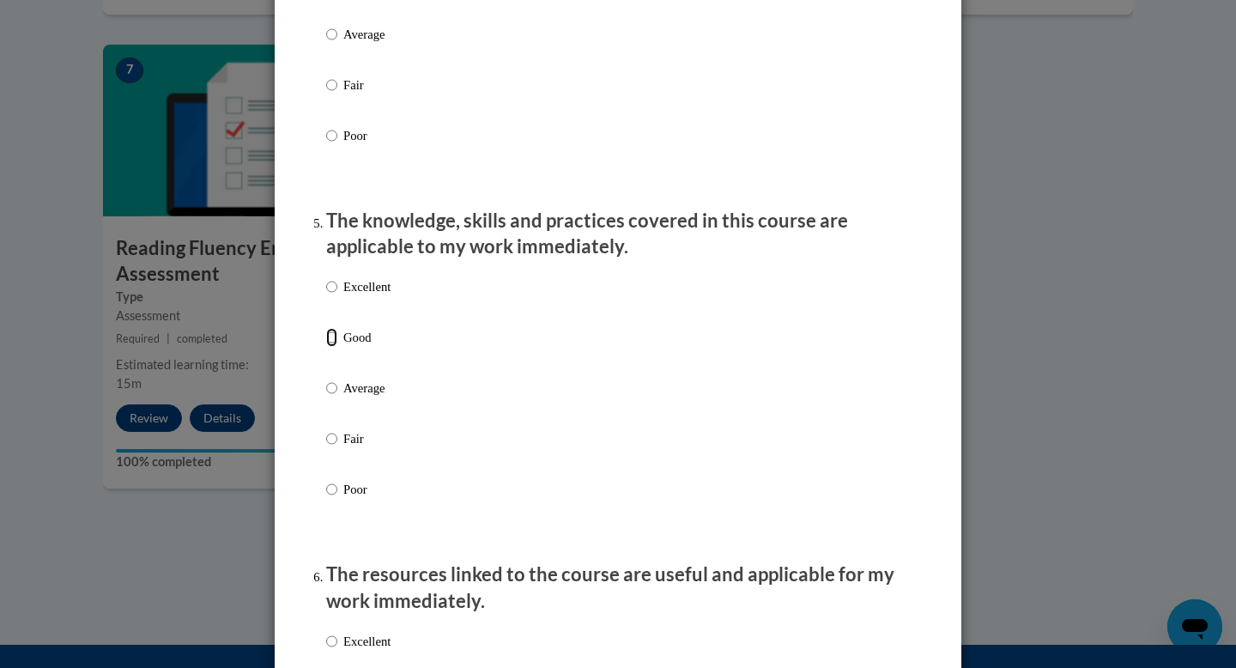
click at [327, 347] on input "Good" at bounding box center [331, 337] width 11 height 19
radio input "true"
click at [336, 347] on input "Good" at bounding box center [331, 337] width 11 height 19
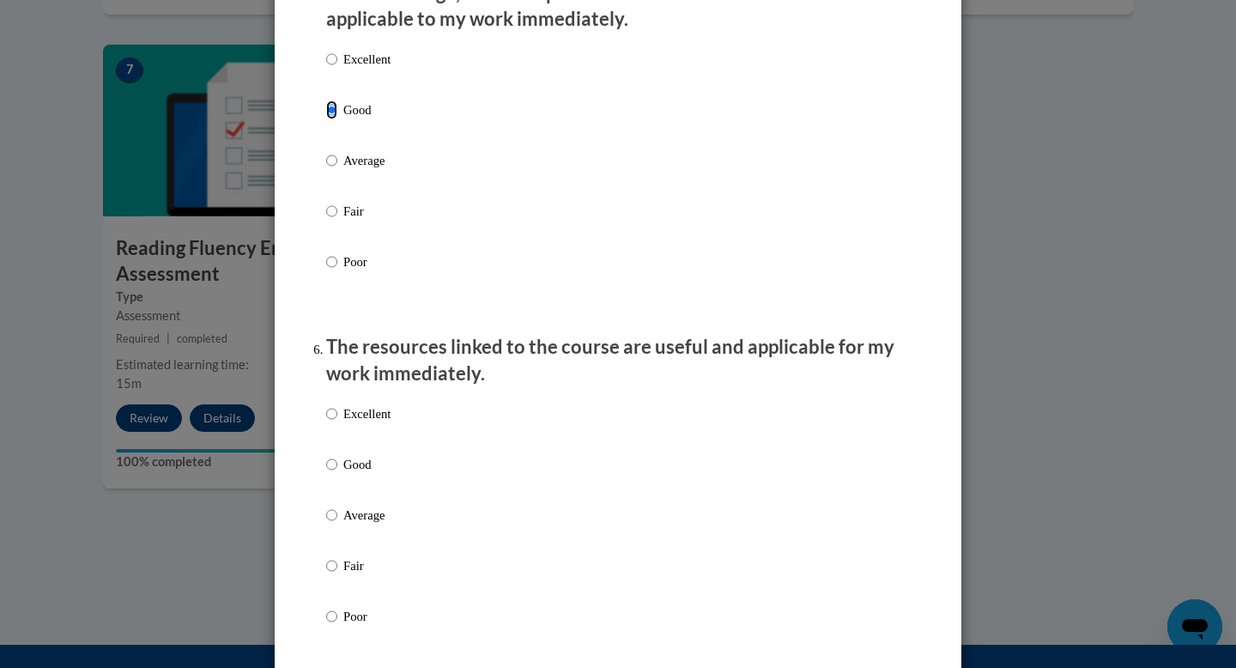
scroll to position [1881, 0]
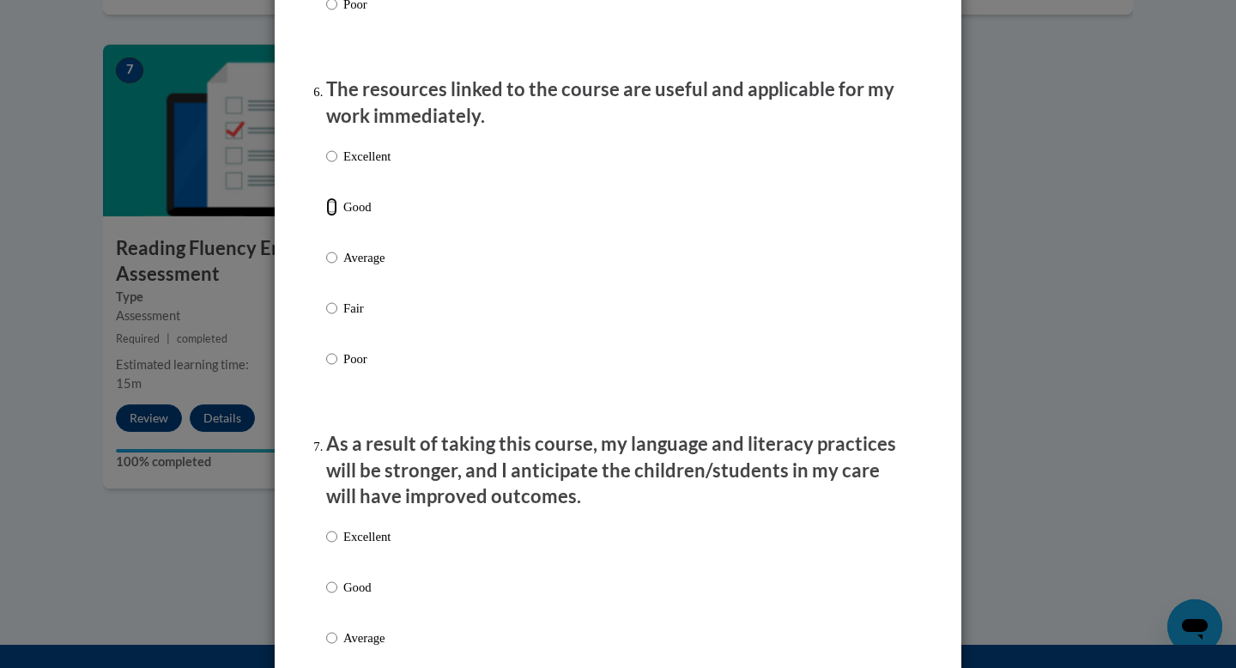
click at [330, 216] on input "Good" at bounding box center [331, 206] width 11 height 19
radio input "true"
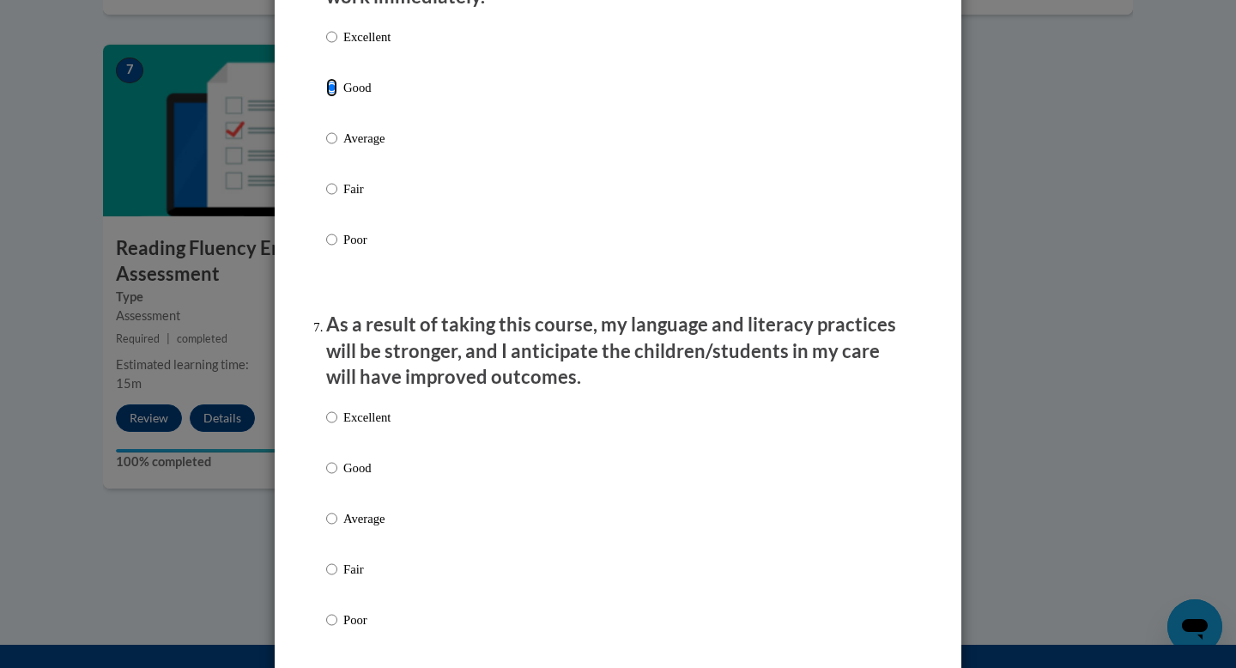
scroll to position [2029, 0]
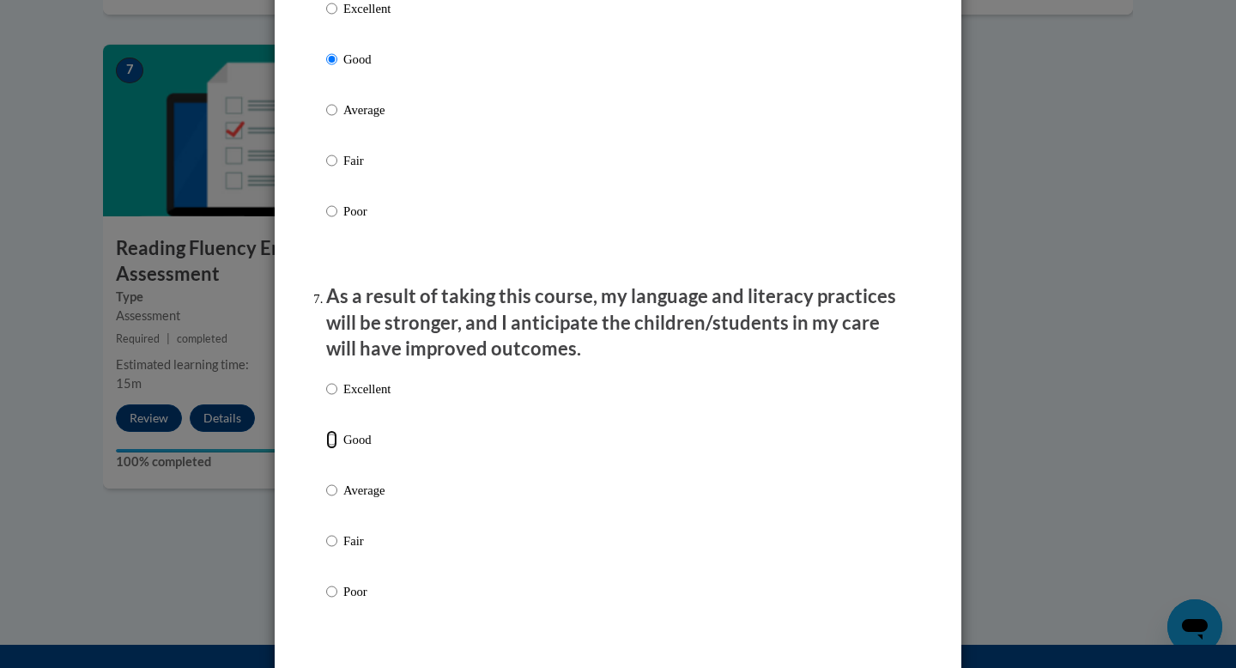
click at [335, 449] on input "Good" at bounding box center [331, 439] width 11 height 19
radio input "true"
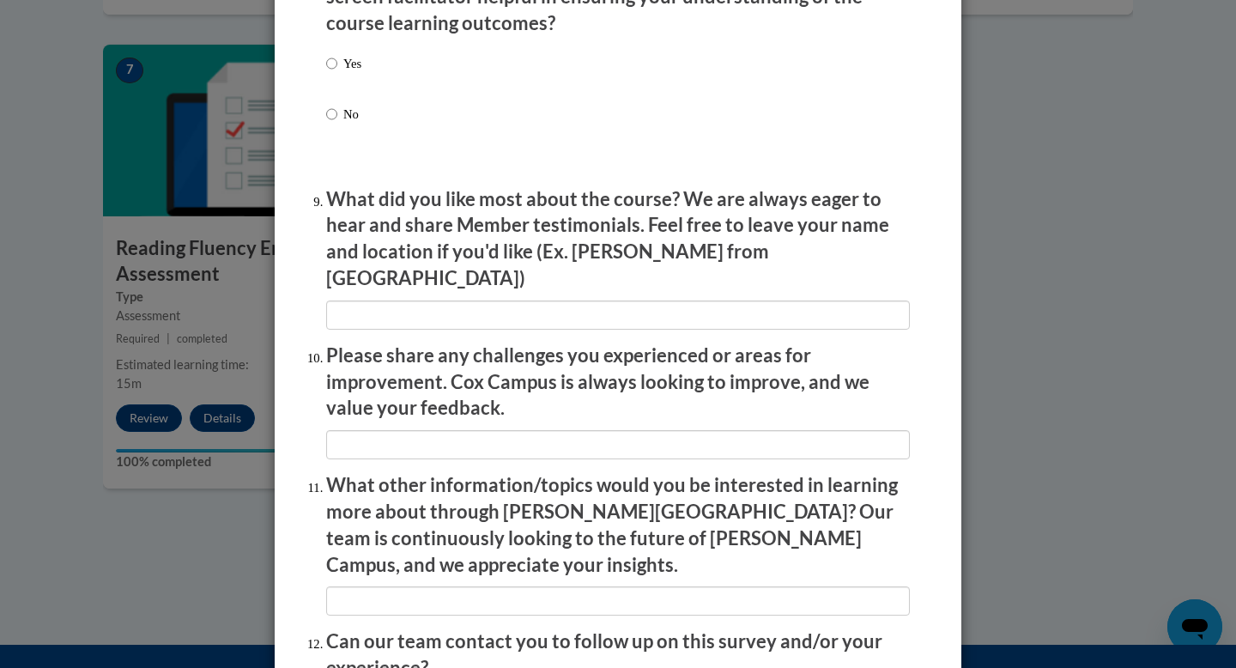
scroll to position [2904, 0]
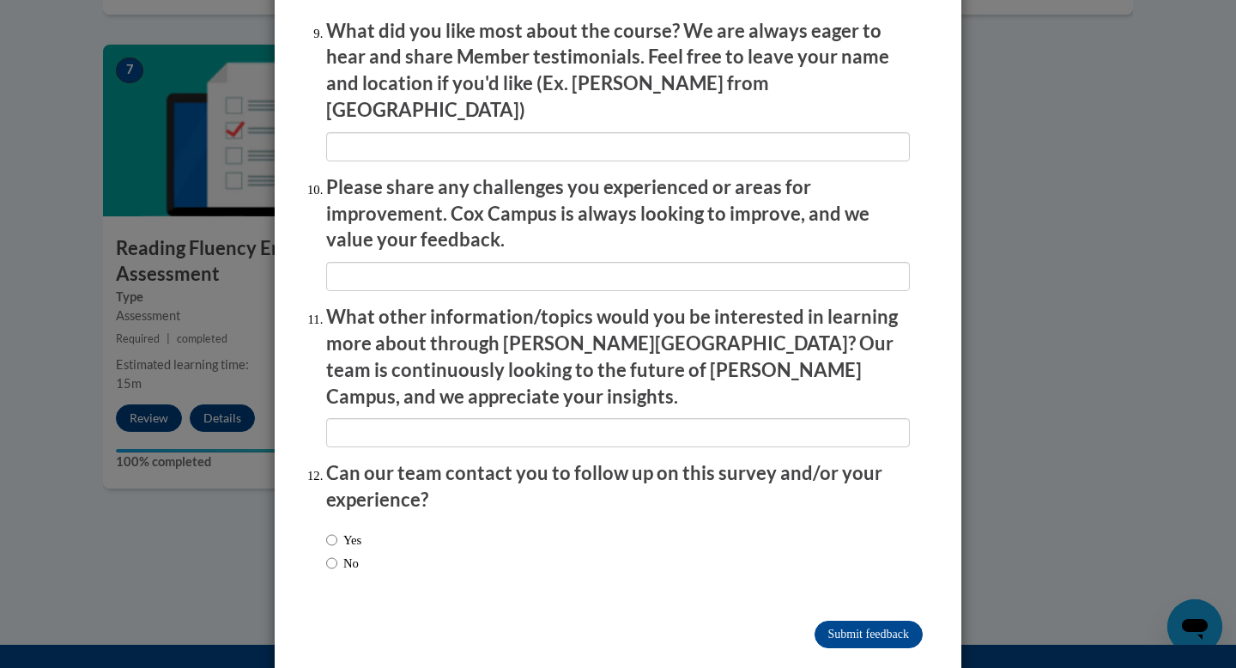
click at [340, 531] on label "Yes" at bounding box center [343, 540] width 35 height 19
click at [337, 531] on input "Yes" at bounding box center [331, 540] width 11 height 19
radio input "true"
click at [335, 554] on input "No" at bounding box center [331, 563] width 11 height 19
radio input "true"
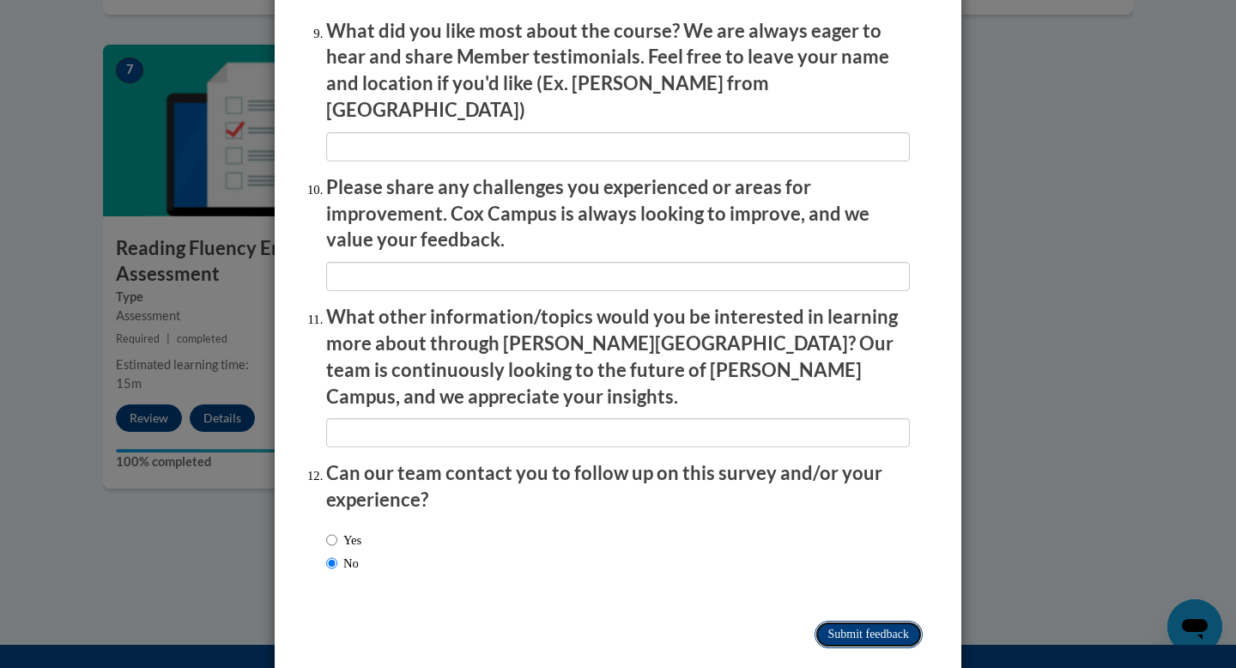
click at [841, 621] on input "Submit feedback" at bounding box center [869, 634] width 108 height 27
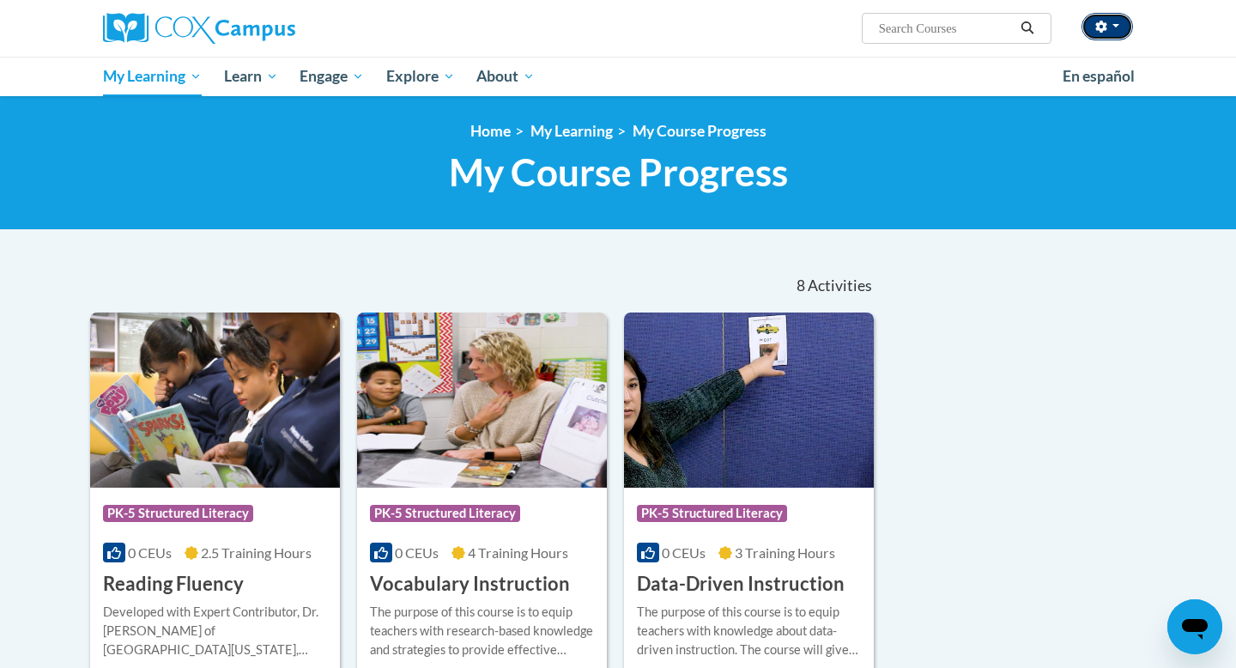
click at [1117, 24] on button "button" at bounding box center [1108, 26] width 52 height 27
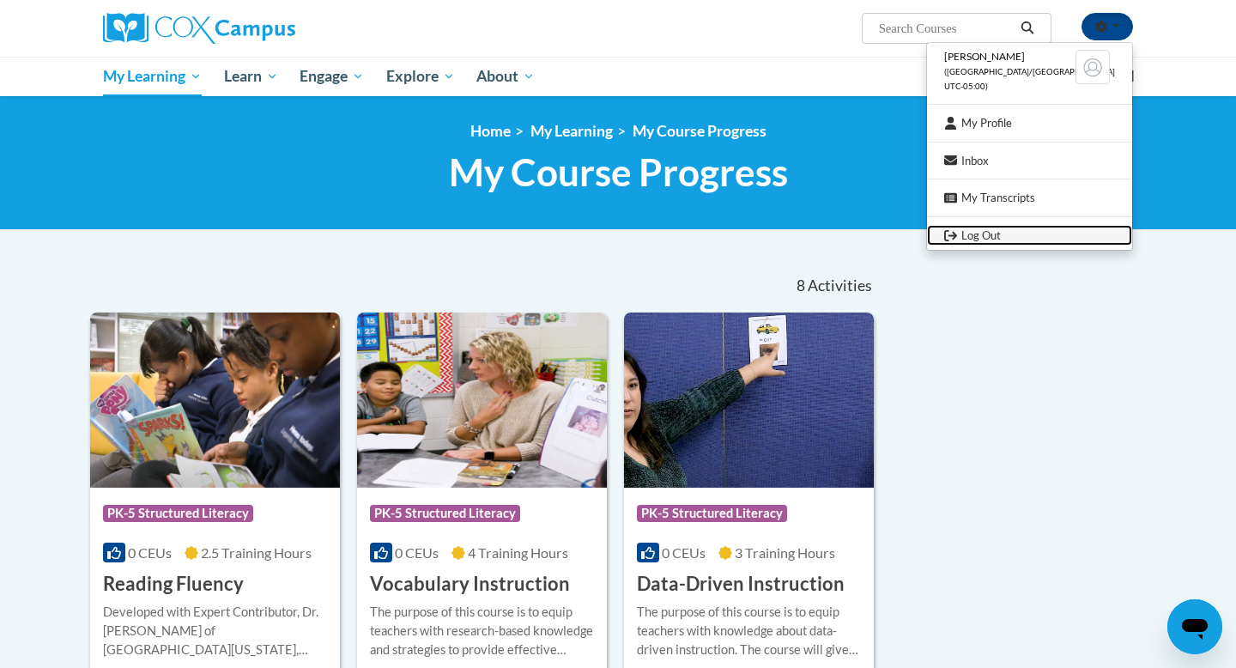
click at [1004, 240] on link "Log Out" at bounding box center [1029, 235] width 205 height 21
